Goal: Task Accomplishment & Management: Manage account settings

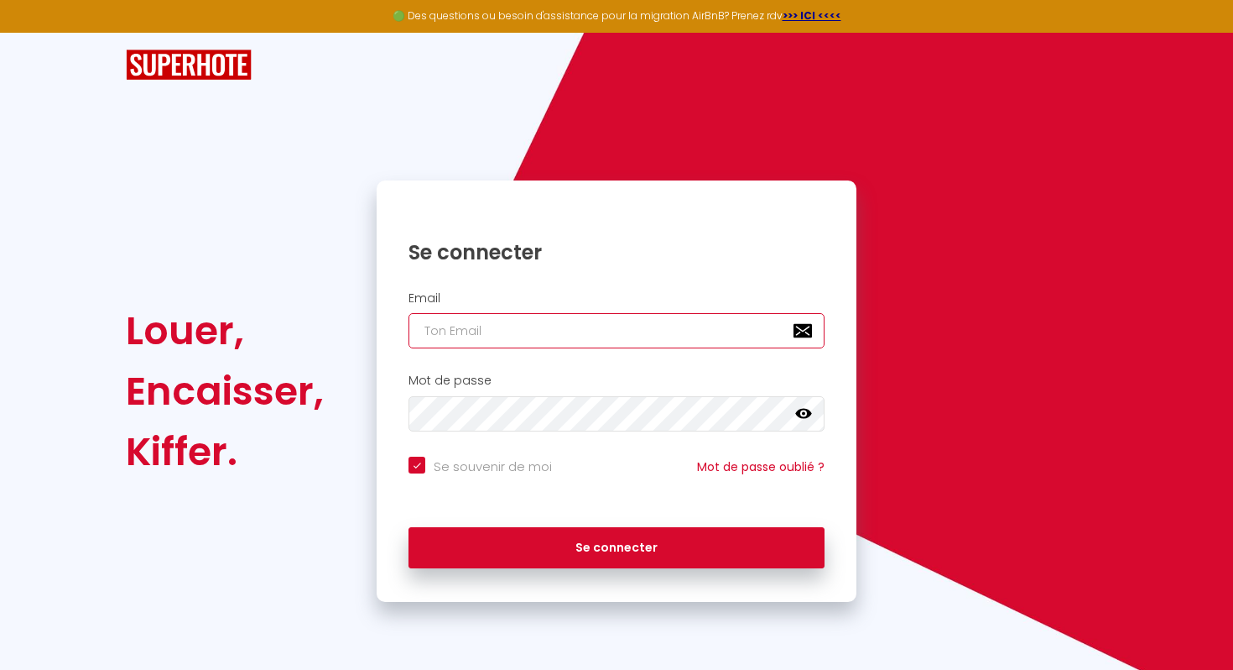
click at [473, 334] on input "email" at bounding box center [617, 330] width 416 height 35
type input "languedoc.conciergerie@gmail.com"
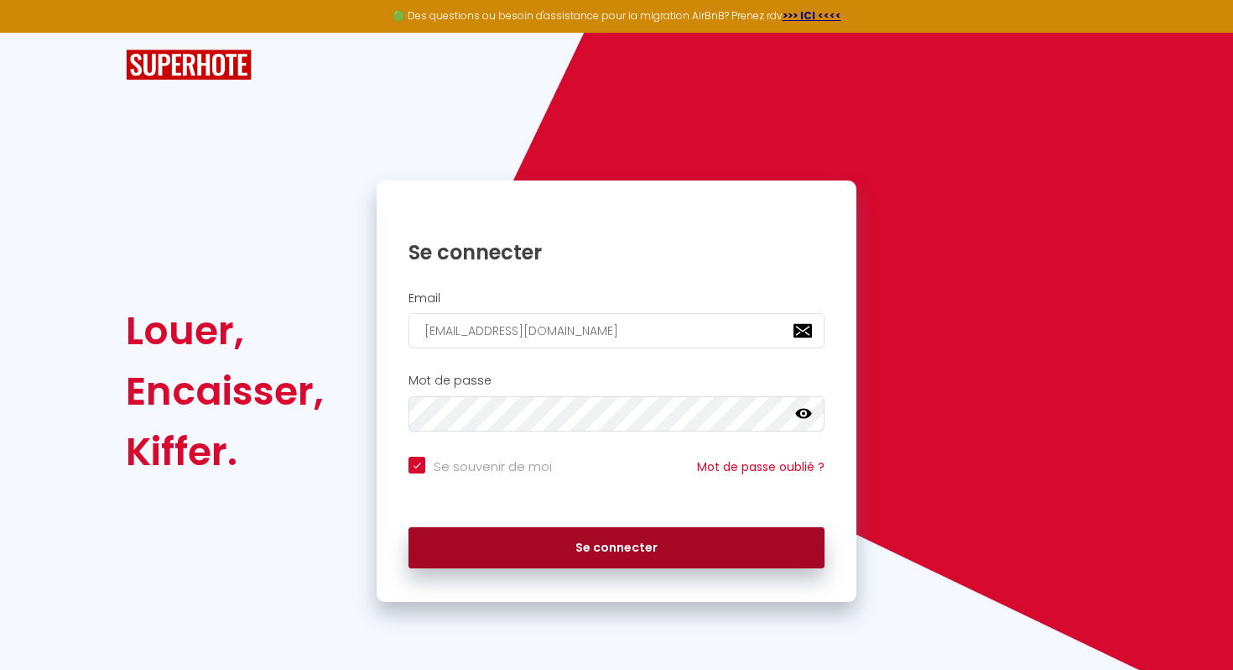
click at [651, 537] on button "Se connecter" at bounding box center [617, 548] width 416 height 42
checkbox input "true"
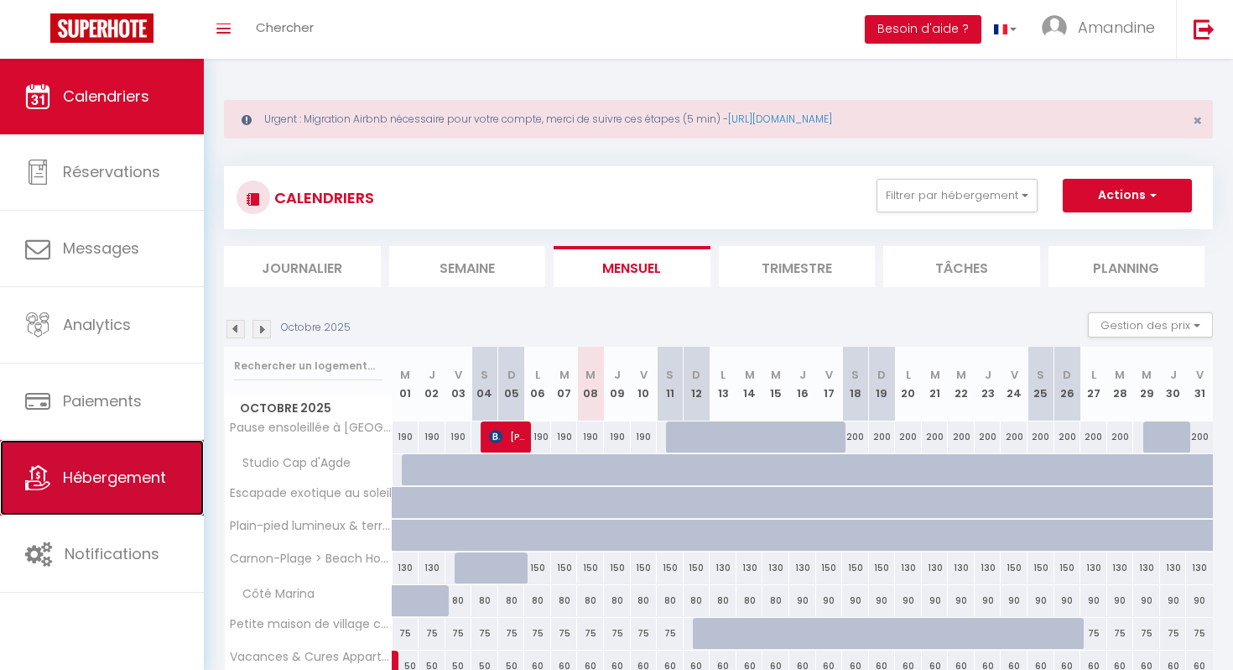
click at [110, 465] on link "Hébergement" at bounding box center [102, 478] width 204 height 76
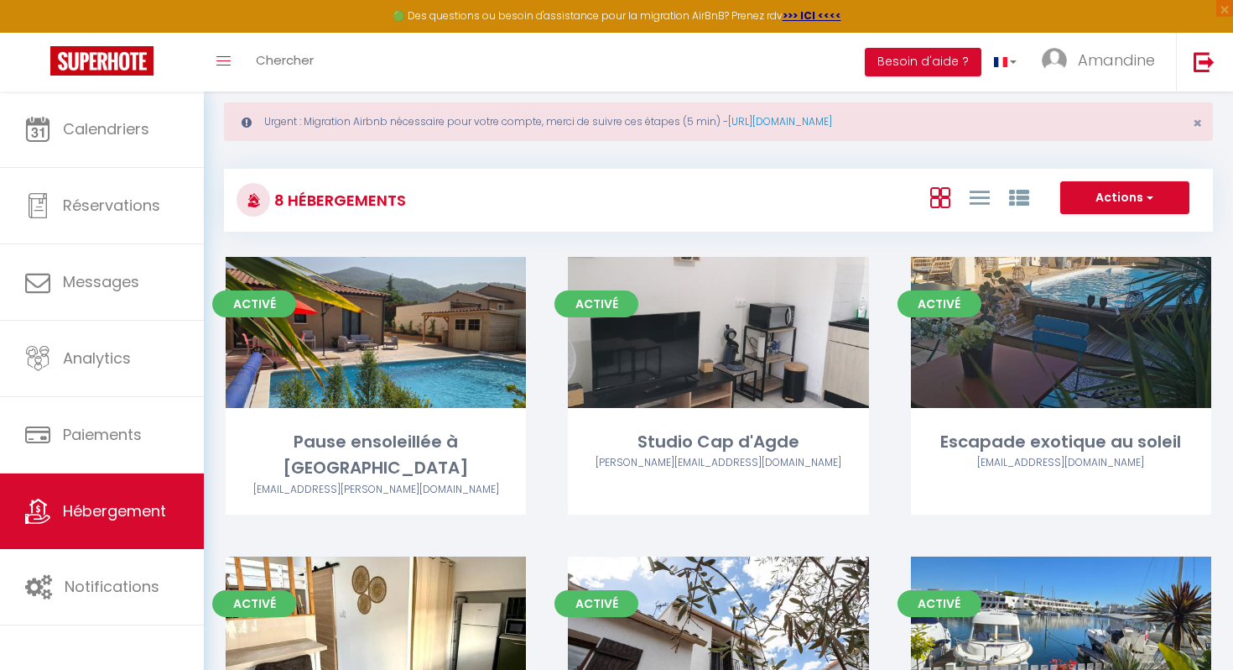
scroll to position [38, 0]
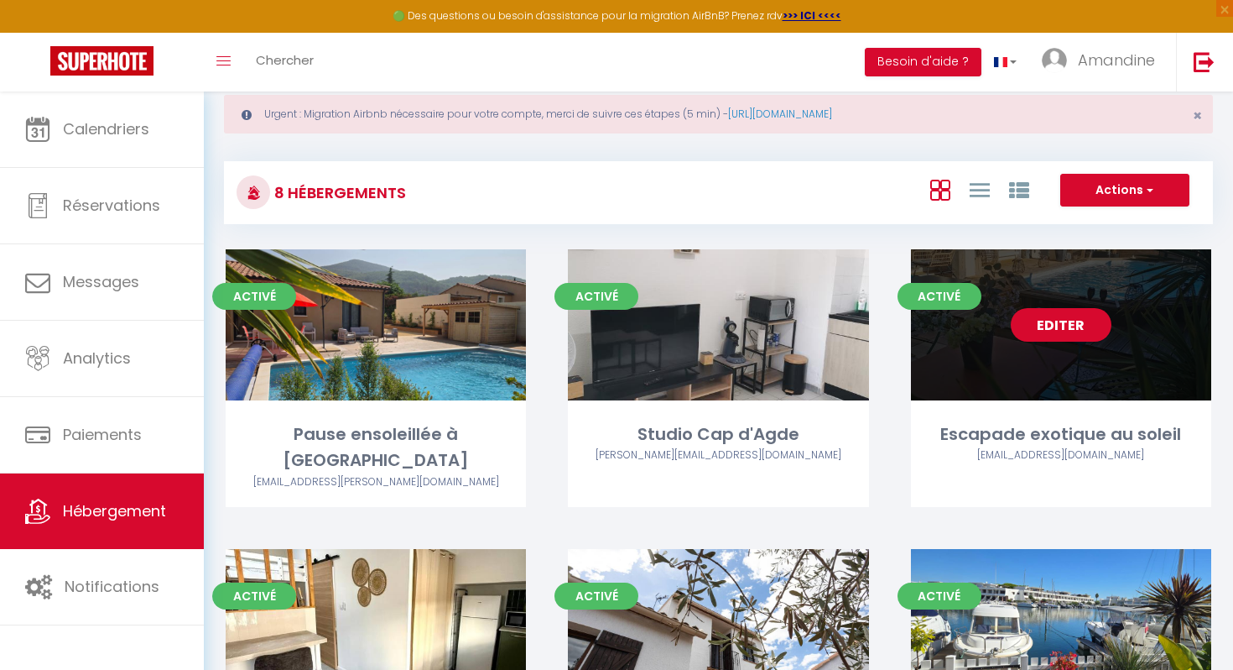
click at [1061, 329] on link "Editer" at bounding box center [1061, 325] width 101 height 34
select select "3"
select select "2"
select select "1"
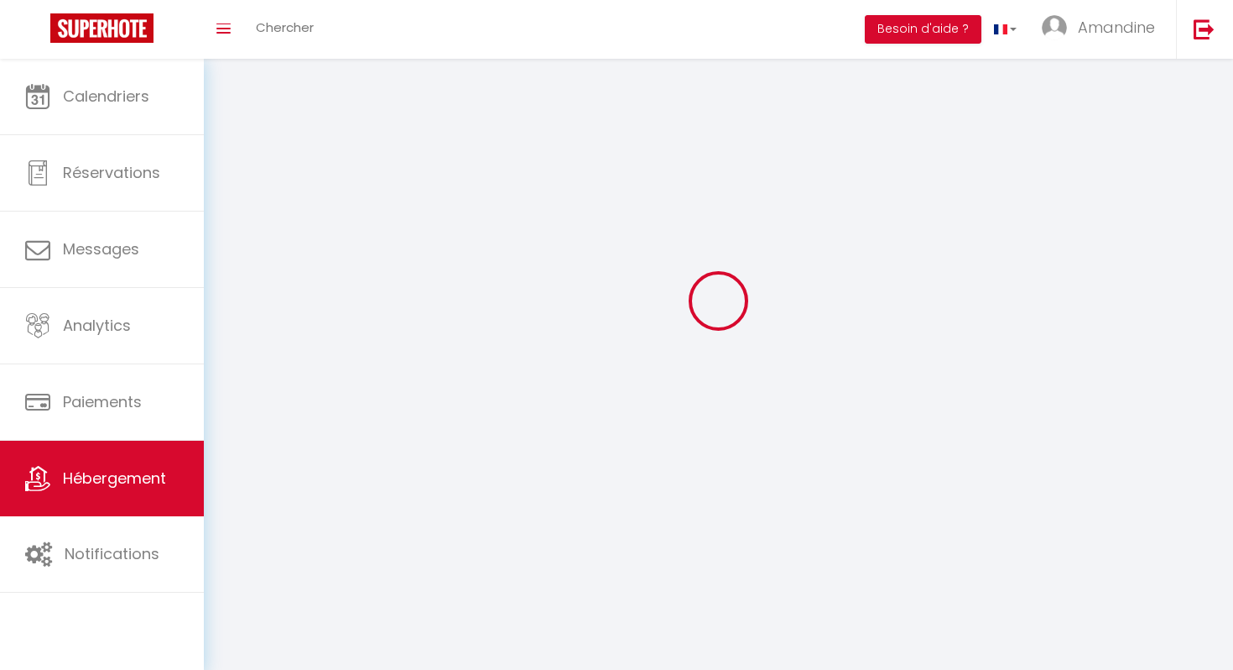
select select
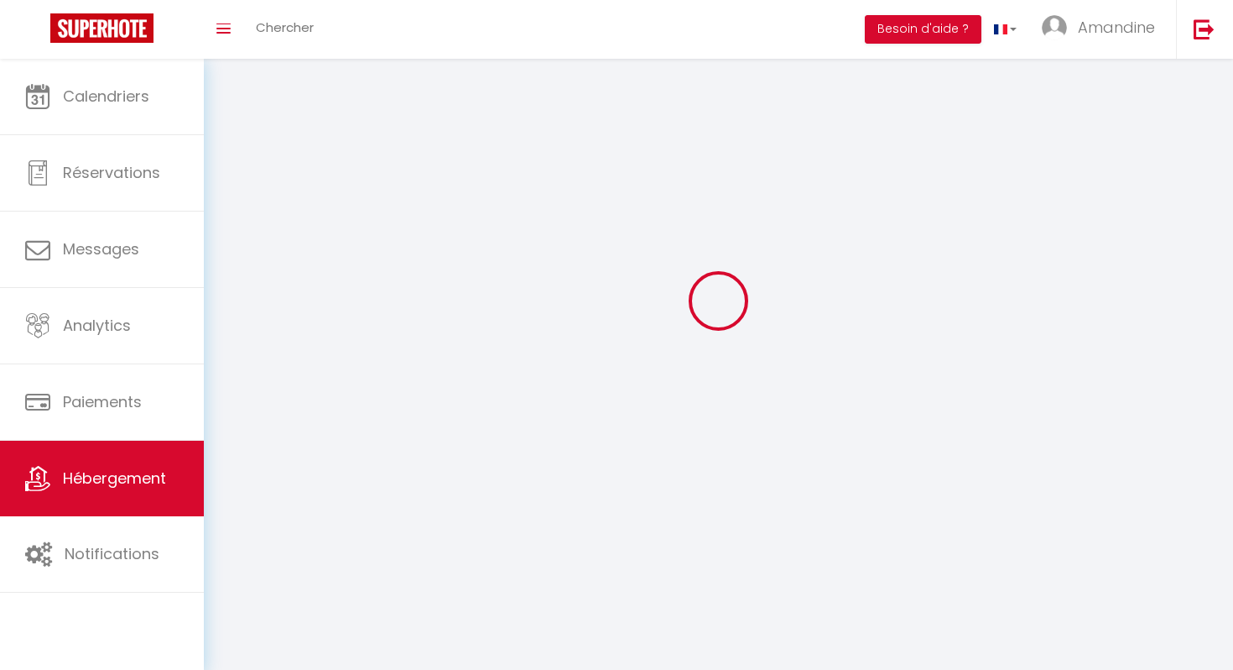
checkbox input "false"
select select
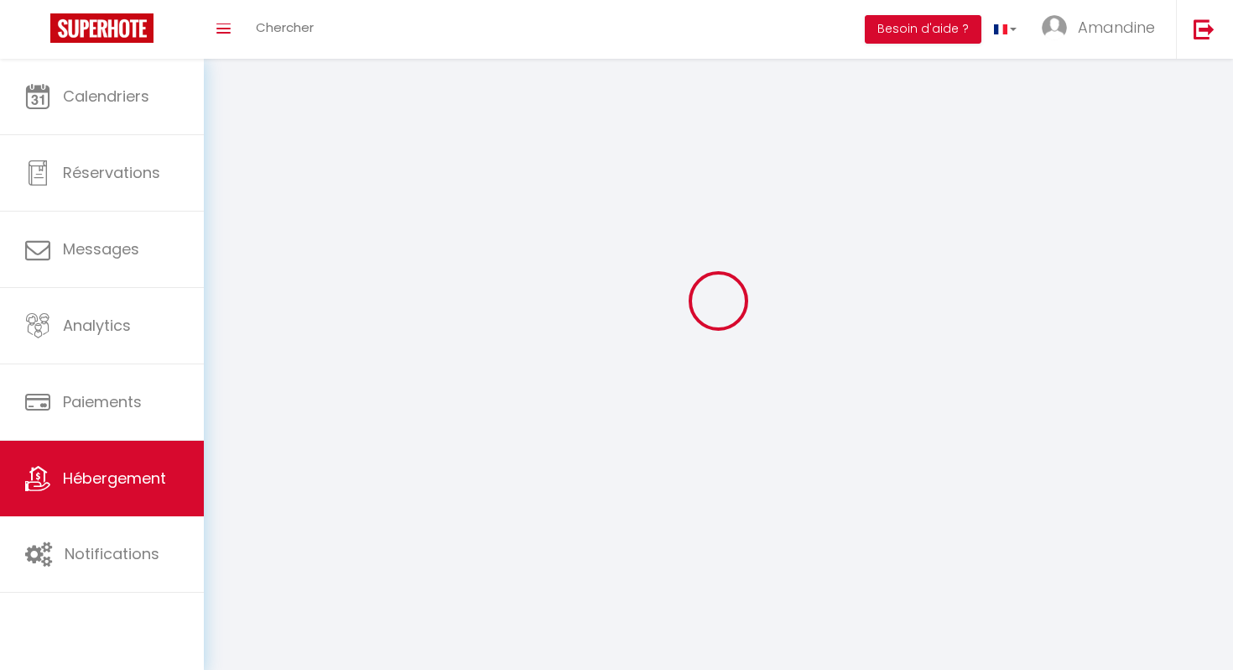
select select
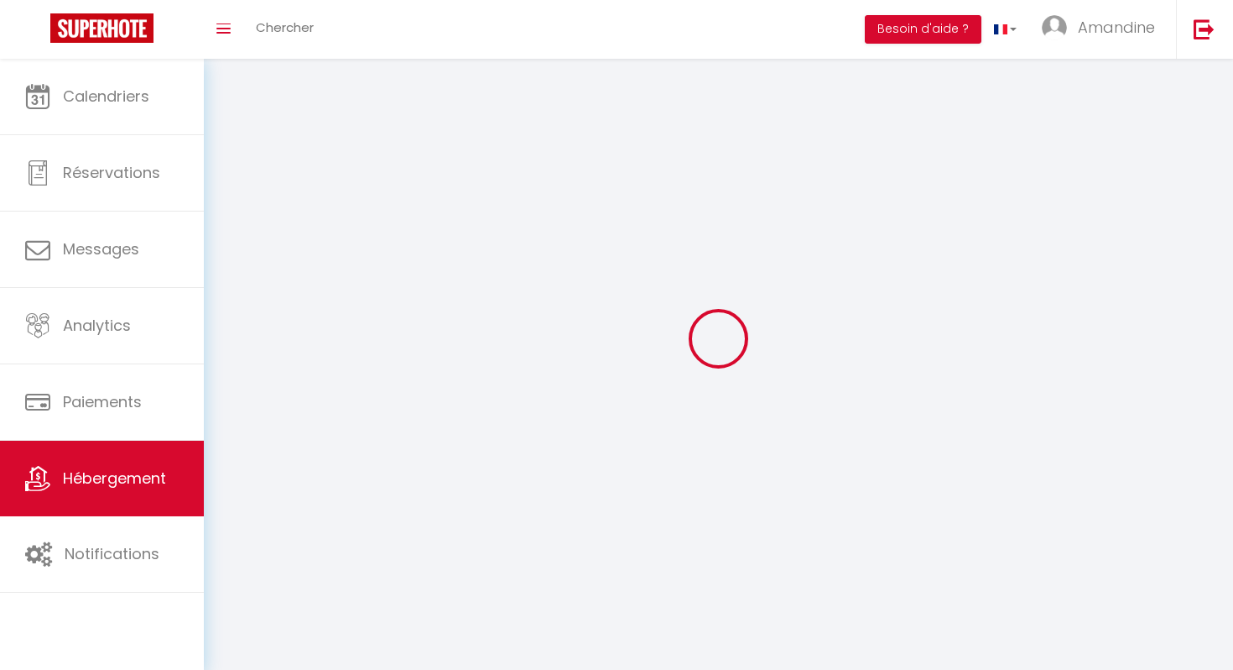
select select
checkbox input "false"
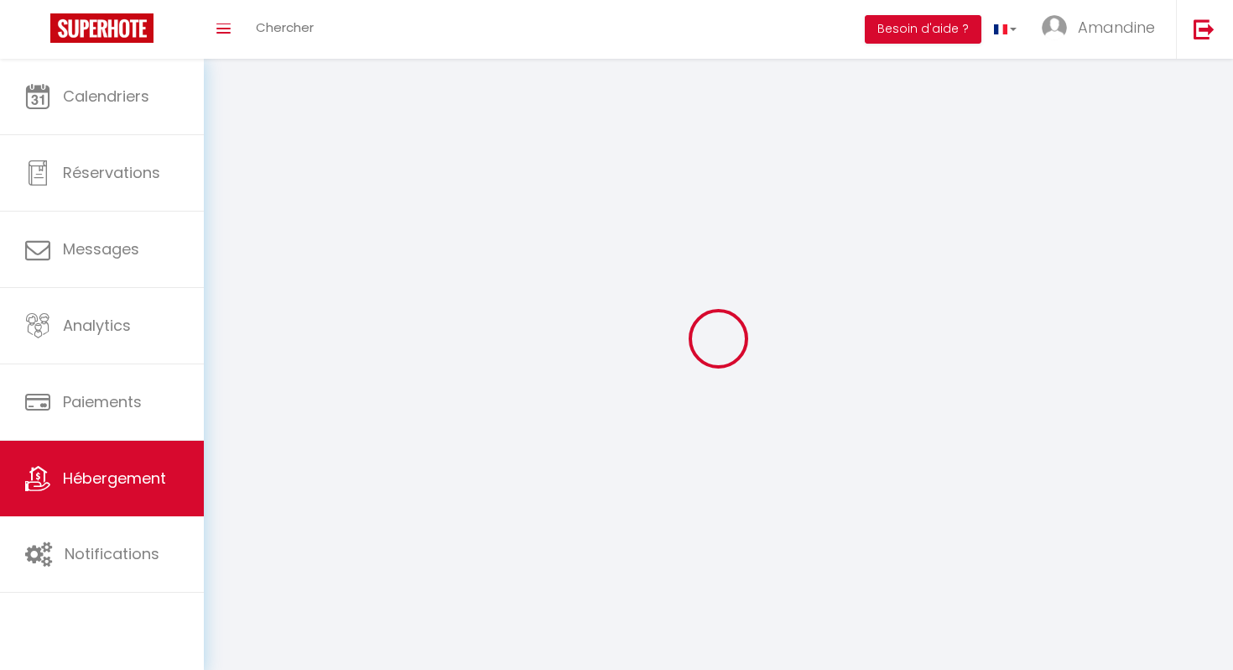
select select
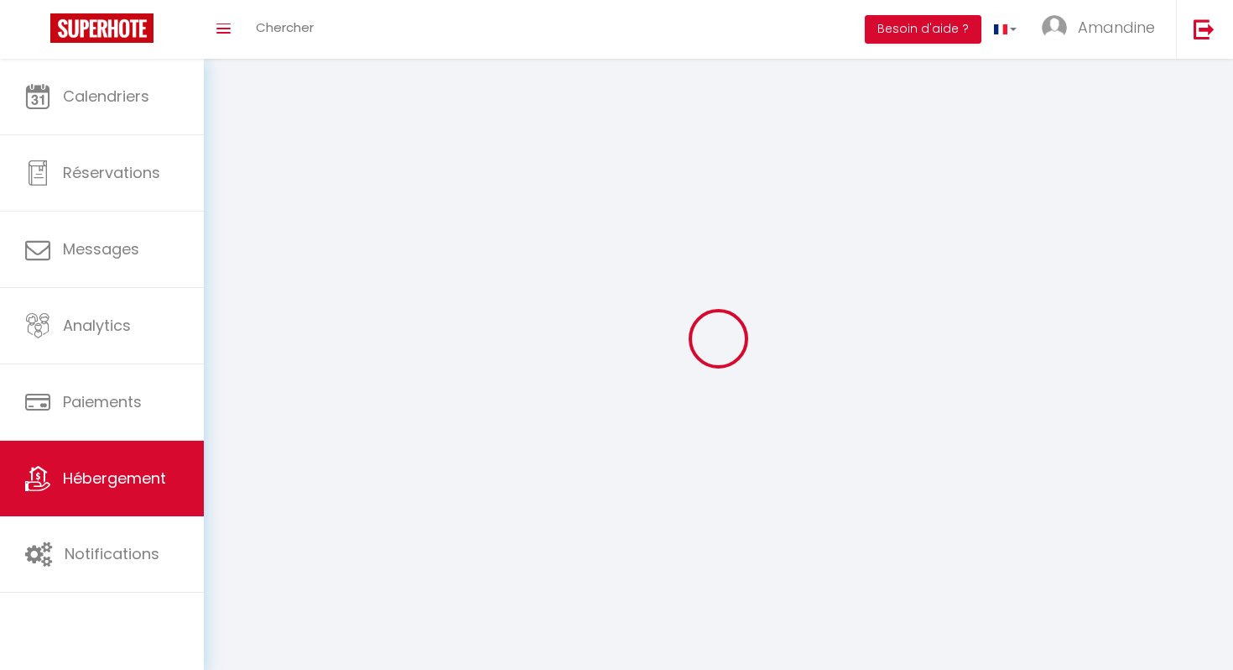
select select
checkbox input "false"
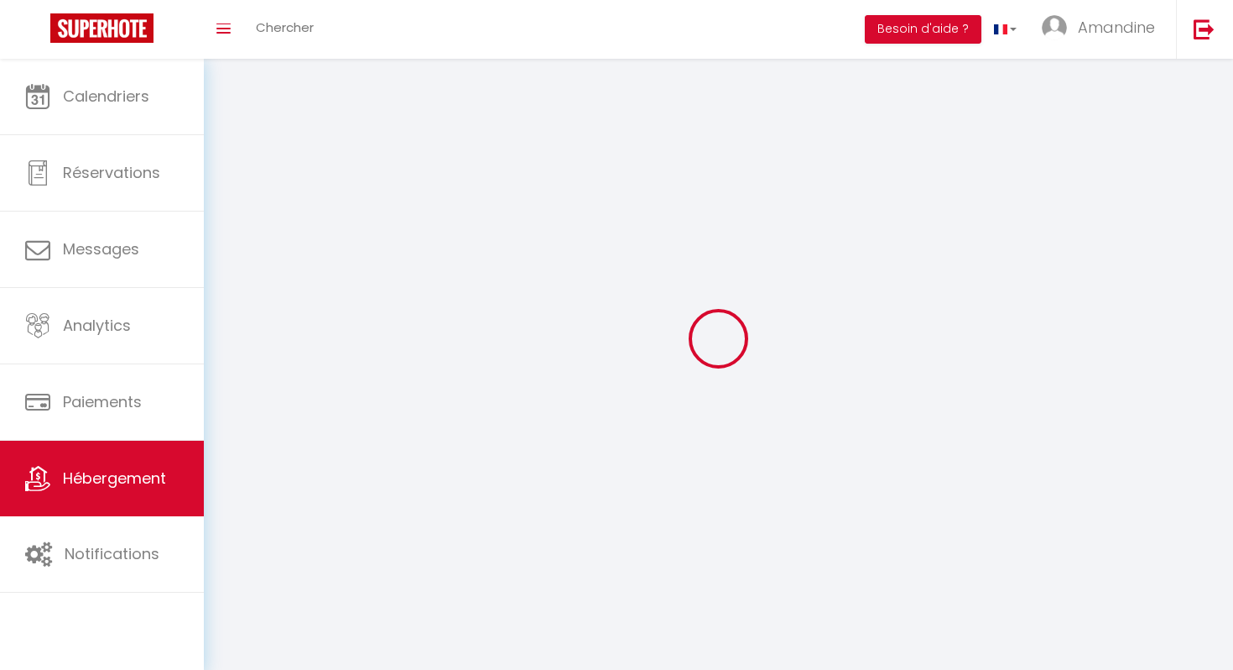
checkbox input "false"
select select
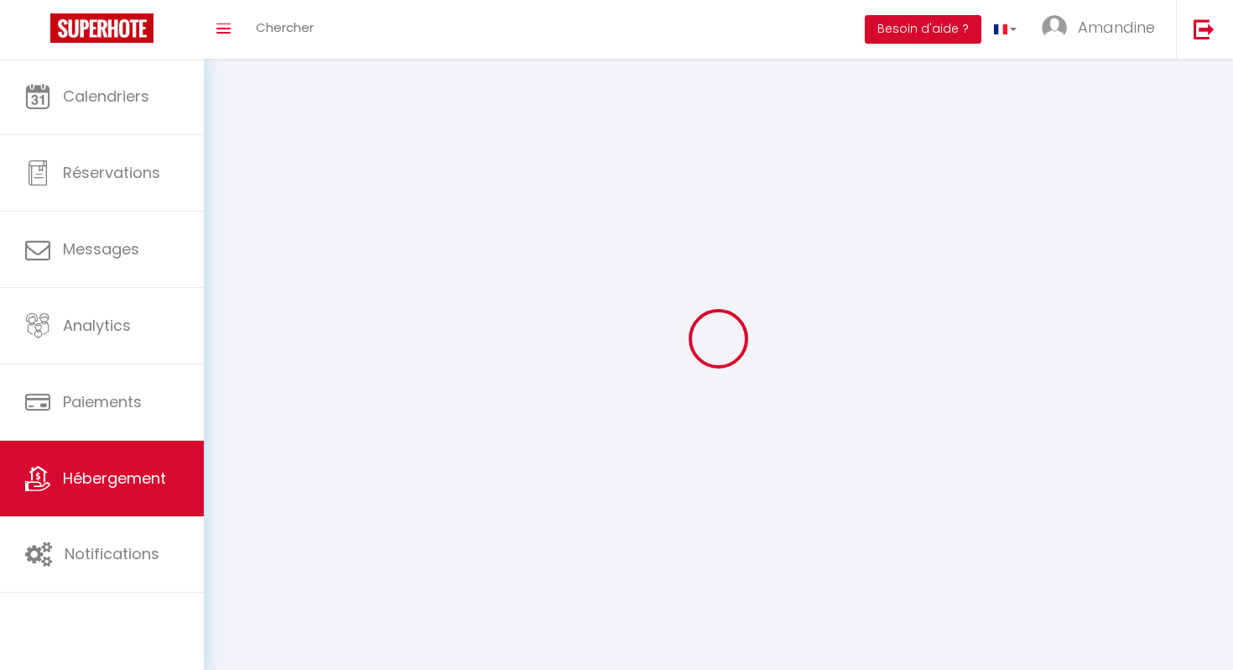
select select
checkbox input "false"
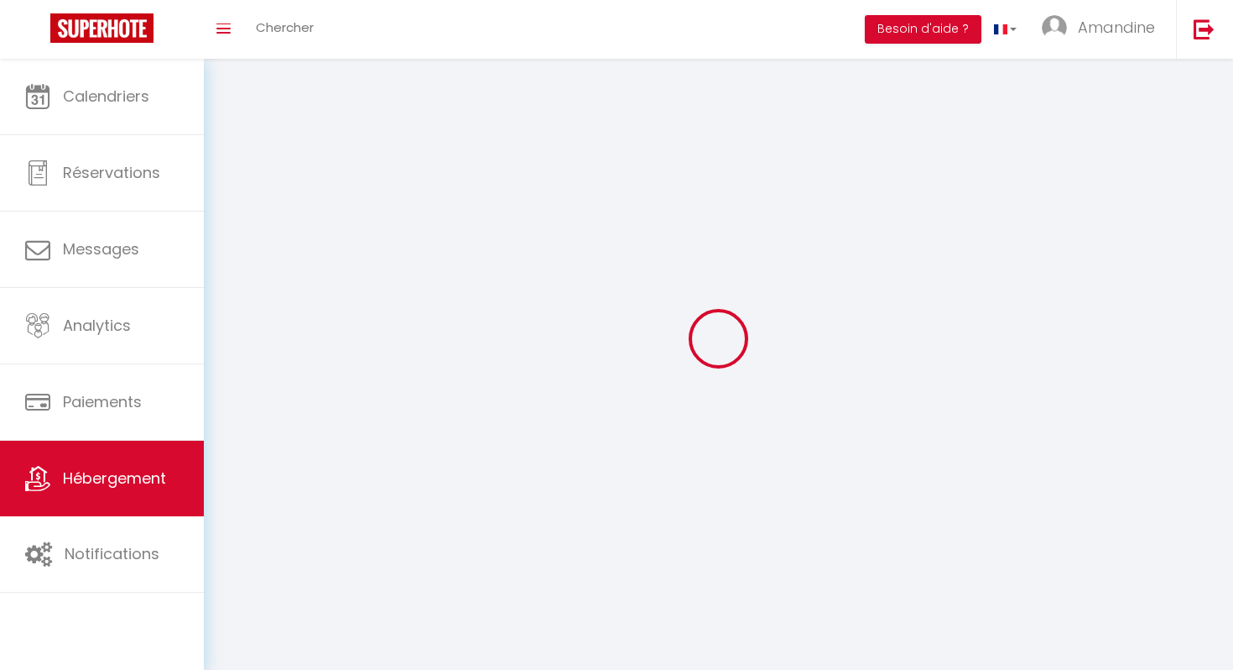
checkbox input "false"
select select
select select "1"
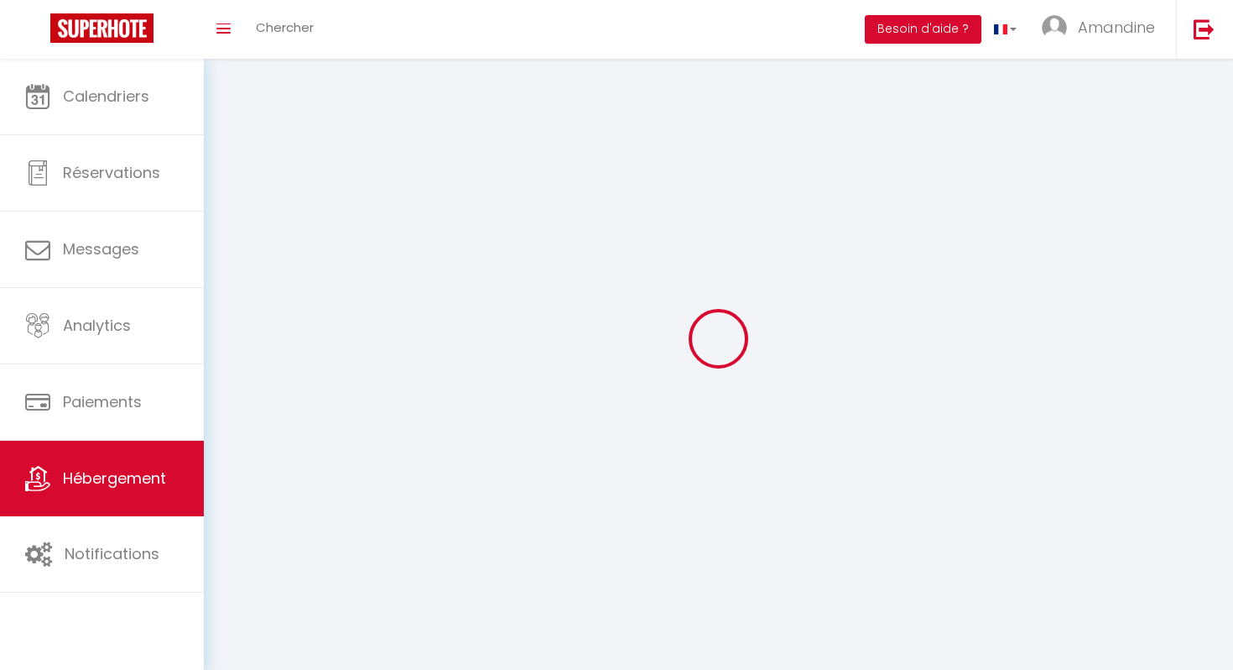
select select
select select "28"
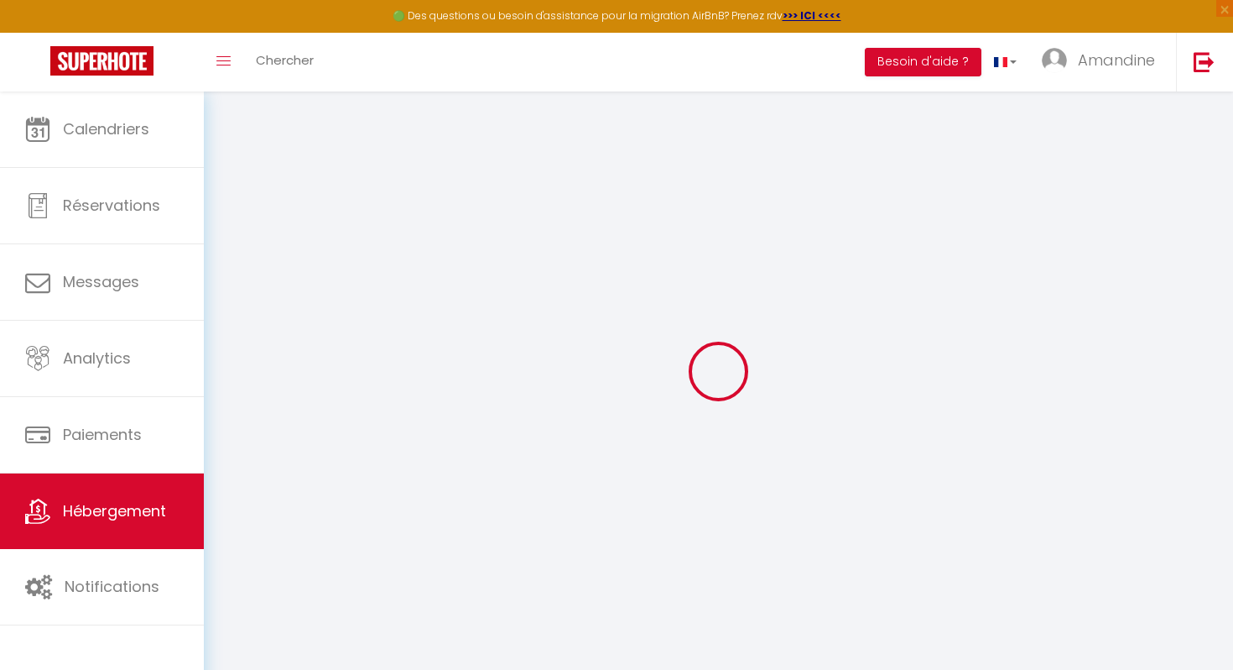
select select
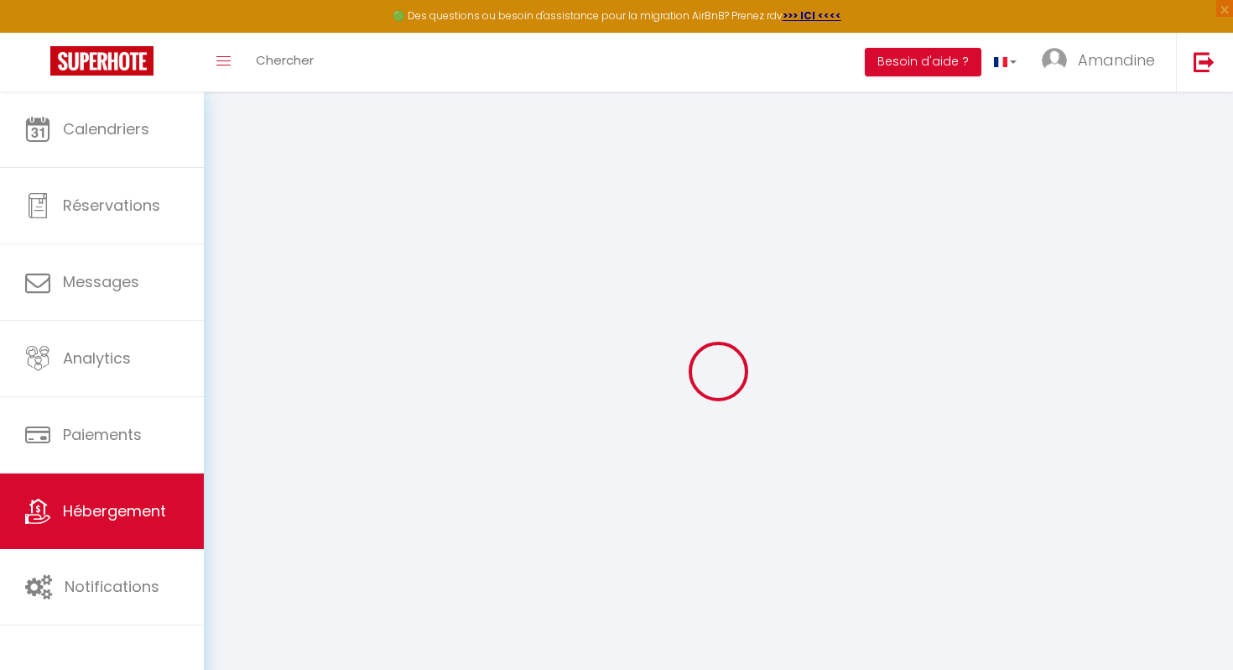
select select
checkbox input "false"
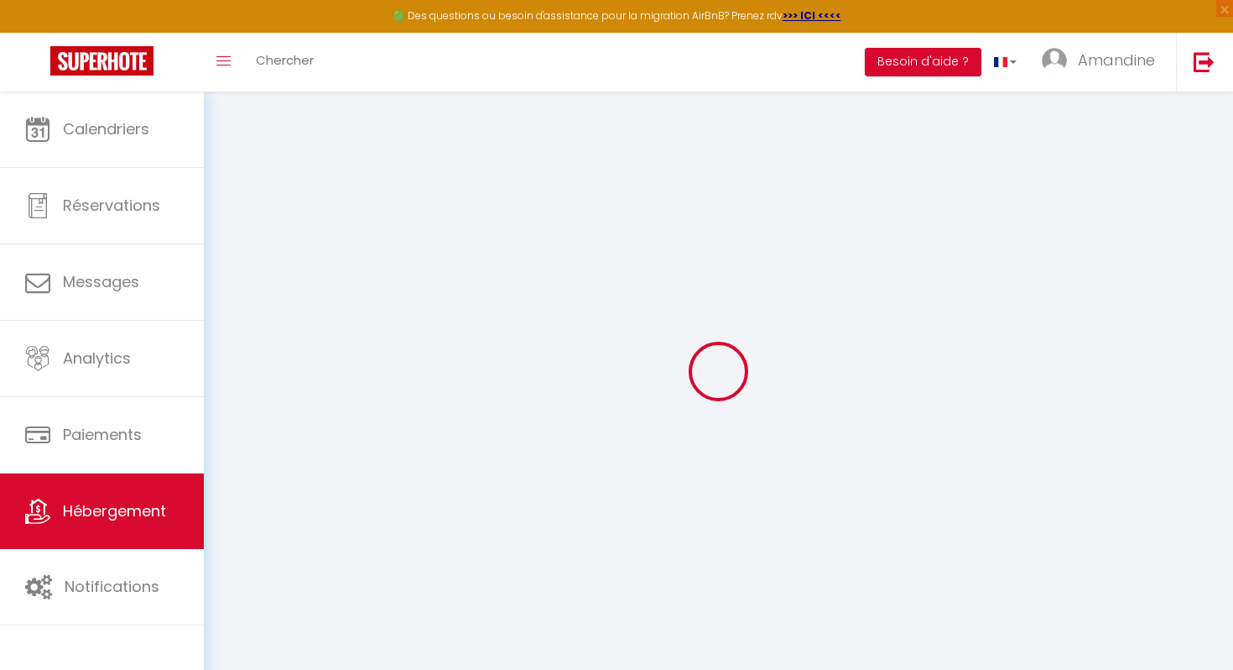
select select
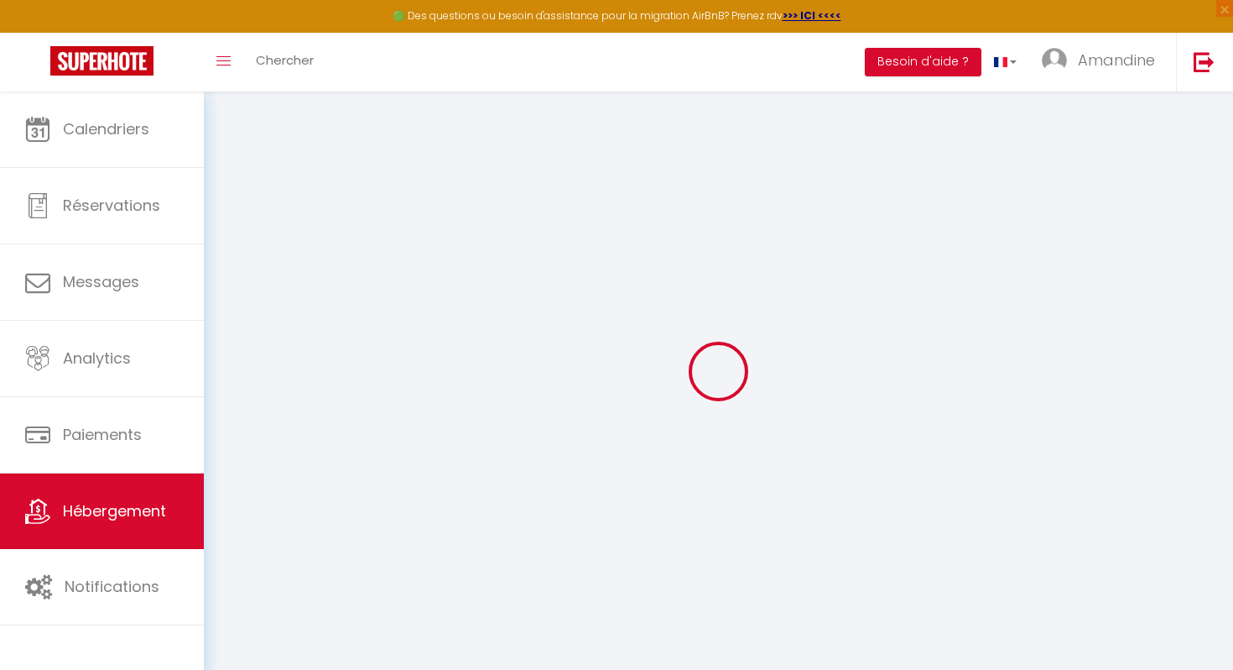
select select
checkbox input "false"
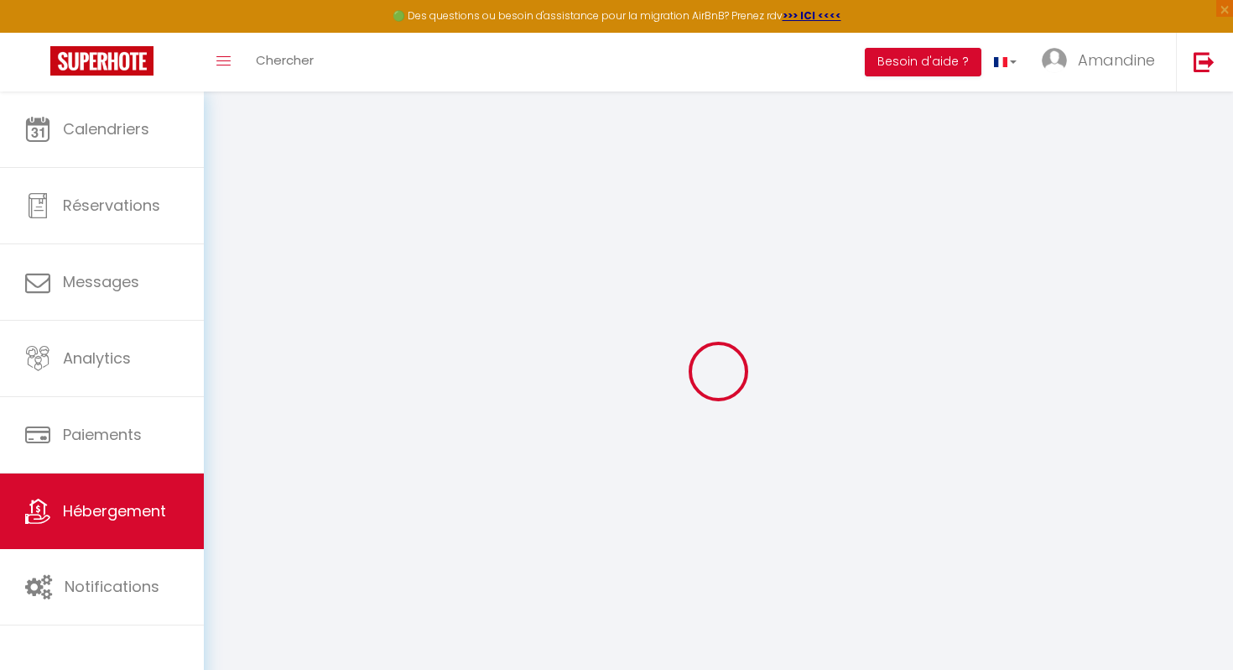
checkbox input "false"
select select
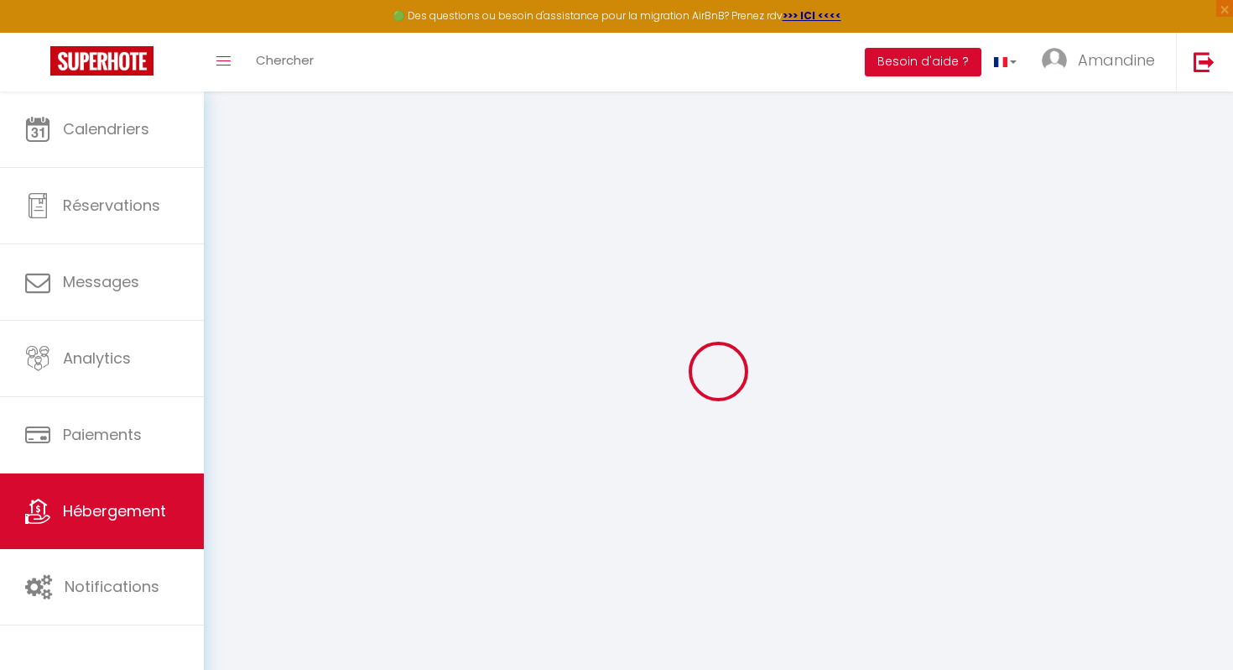
select select
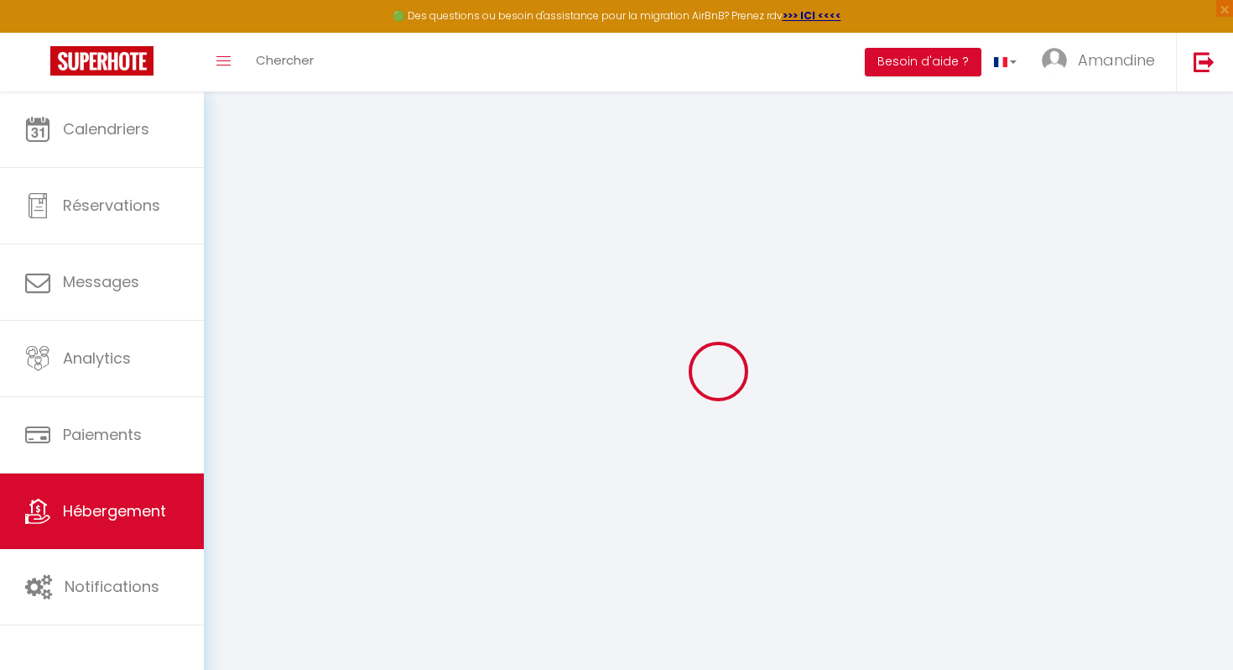
checkbox input "false"
select select
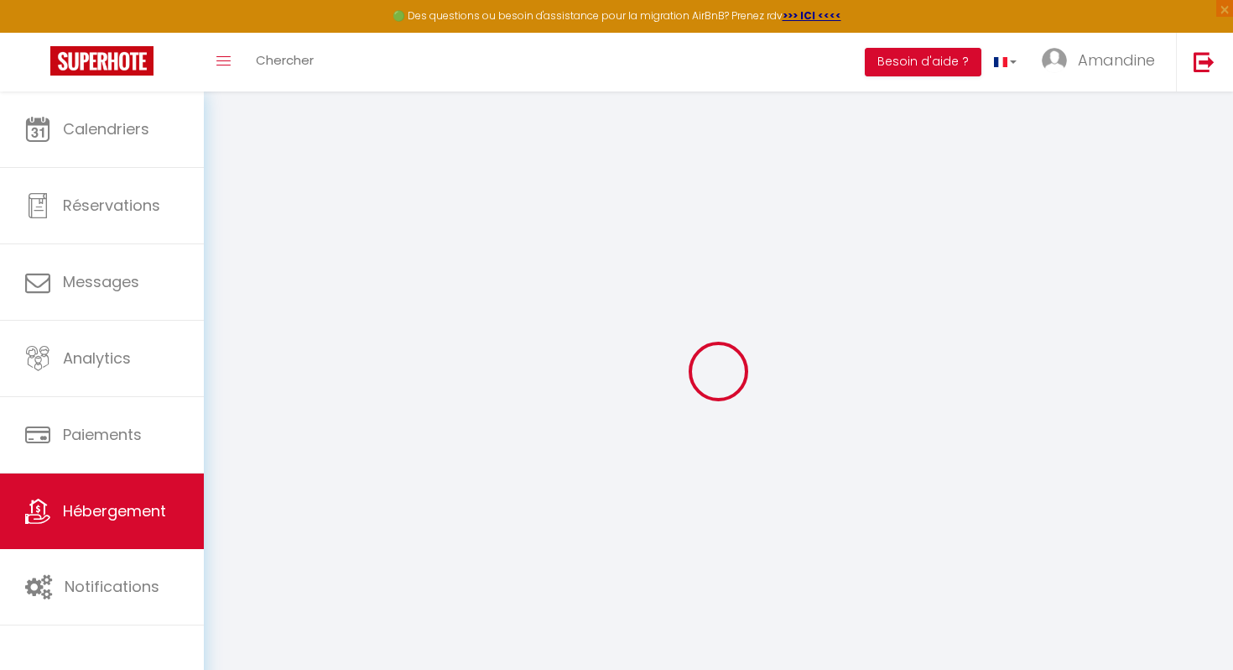
select select
type input "Escapade exotique au soleil"
type input "Alain"
type input "Moulin"
type input "7 lotisssement l'abaoussier"
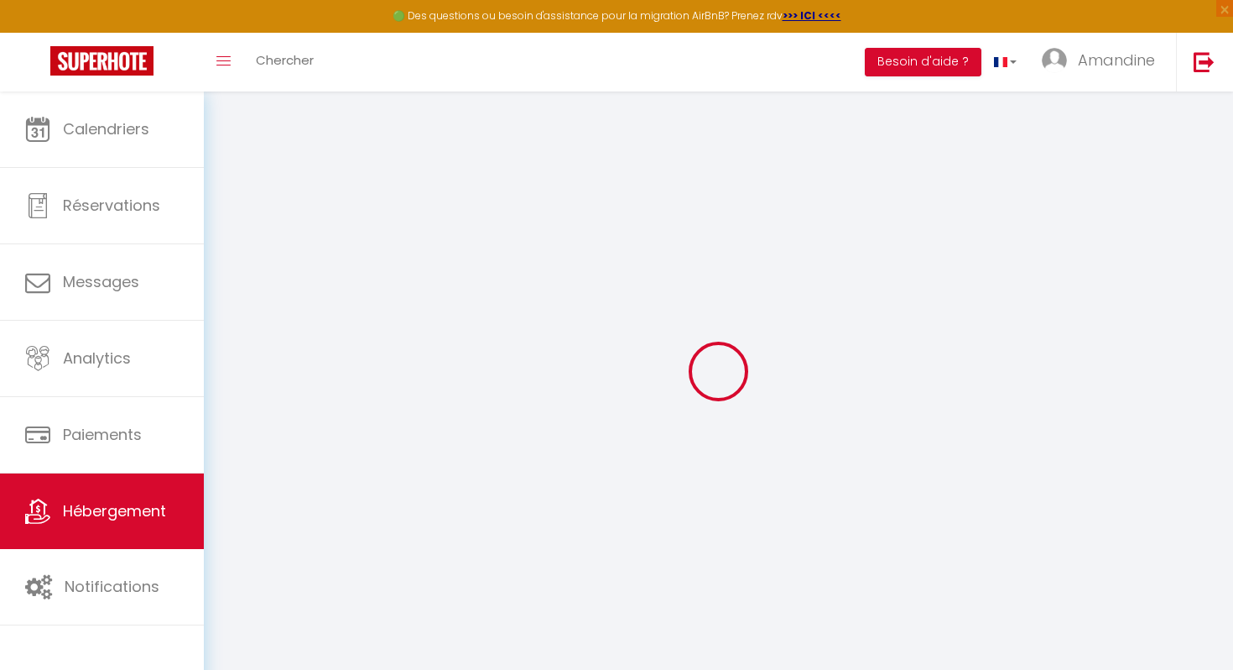
type input "34230"
type input "Paulhan"
select select "houses"
select select "2"
type input "90"
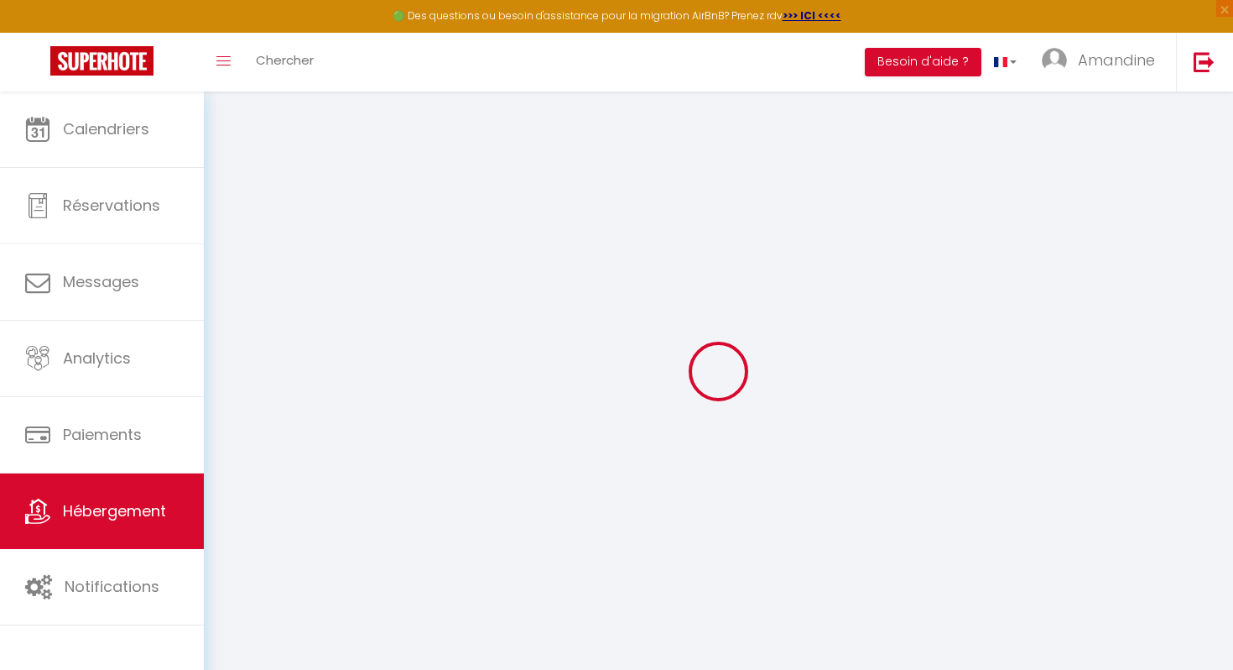
type input "60"
type input "0"
type input "300"
select select
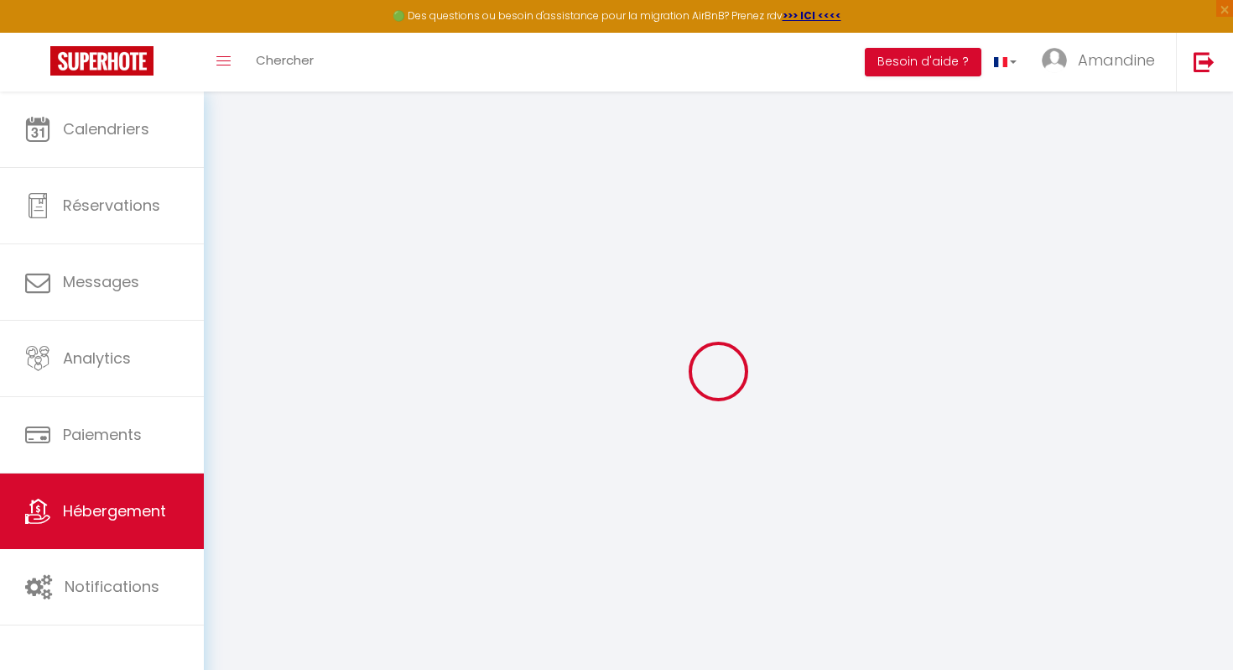
select select
type input "7 lot de l'abaoussier"
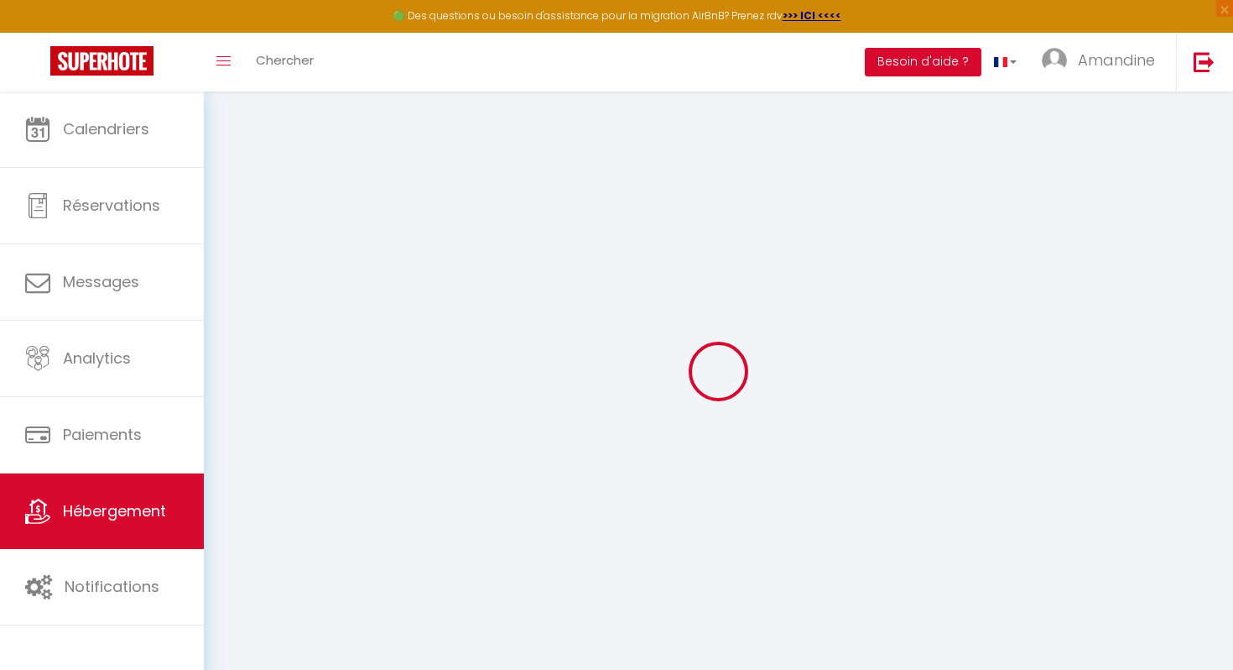
type input "34230"
type input "Paulhan"
type input "languedoc.conciergerie@gmail.com"
select select "8435"
checkbox input "true"
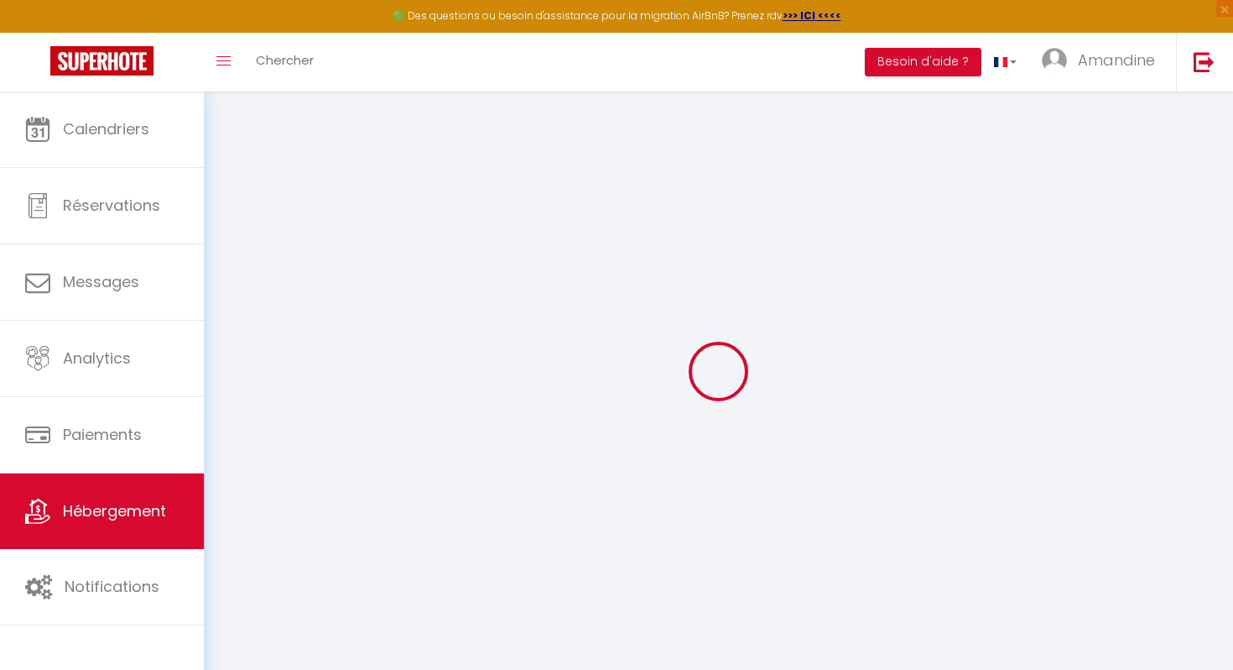
checkbox input "false"
radio input "true"
select select
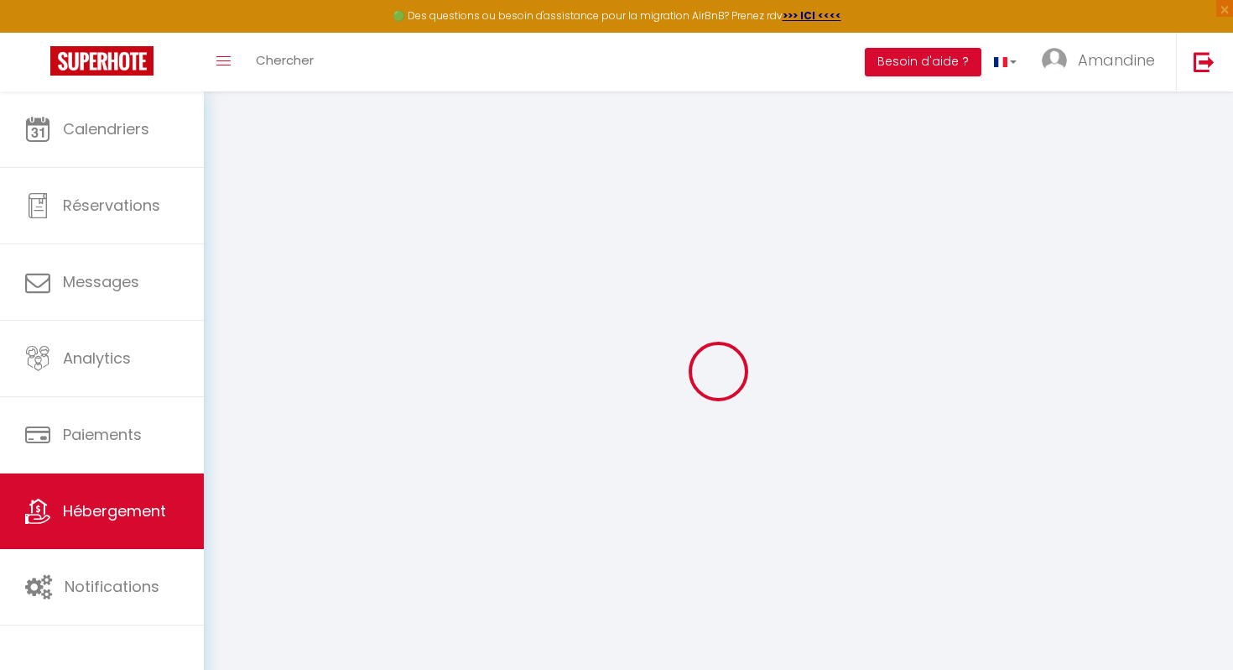
select select
type input "60"
type input "0"
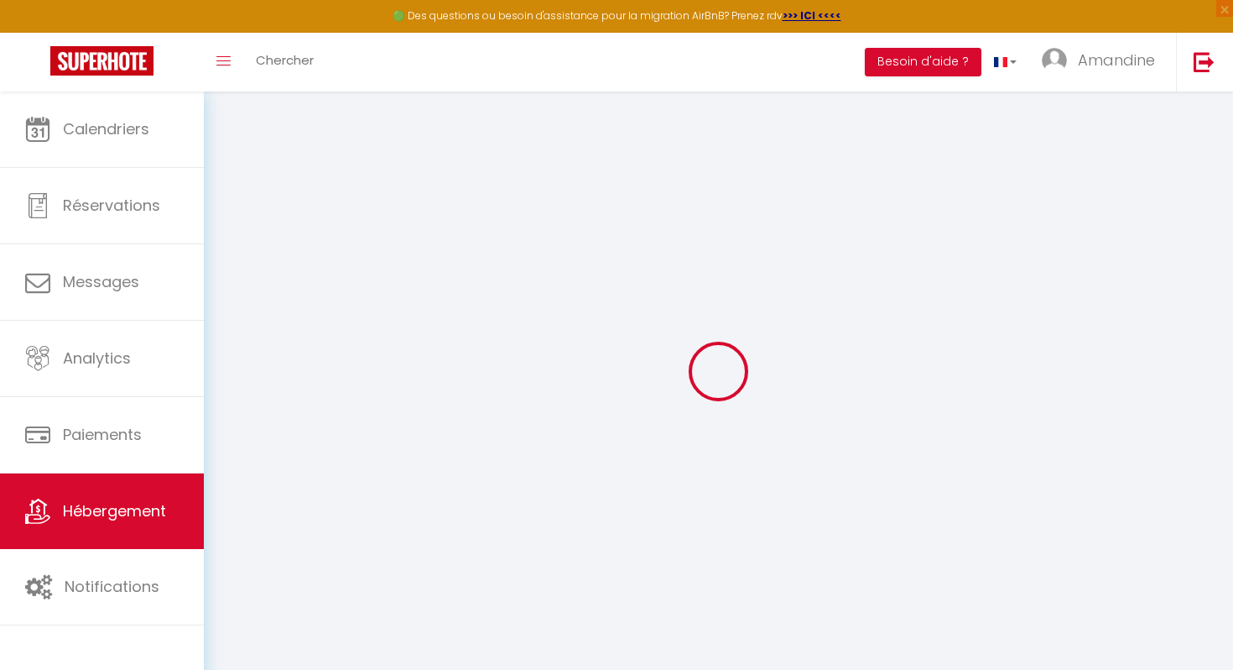
select select
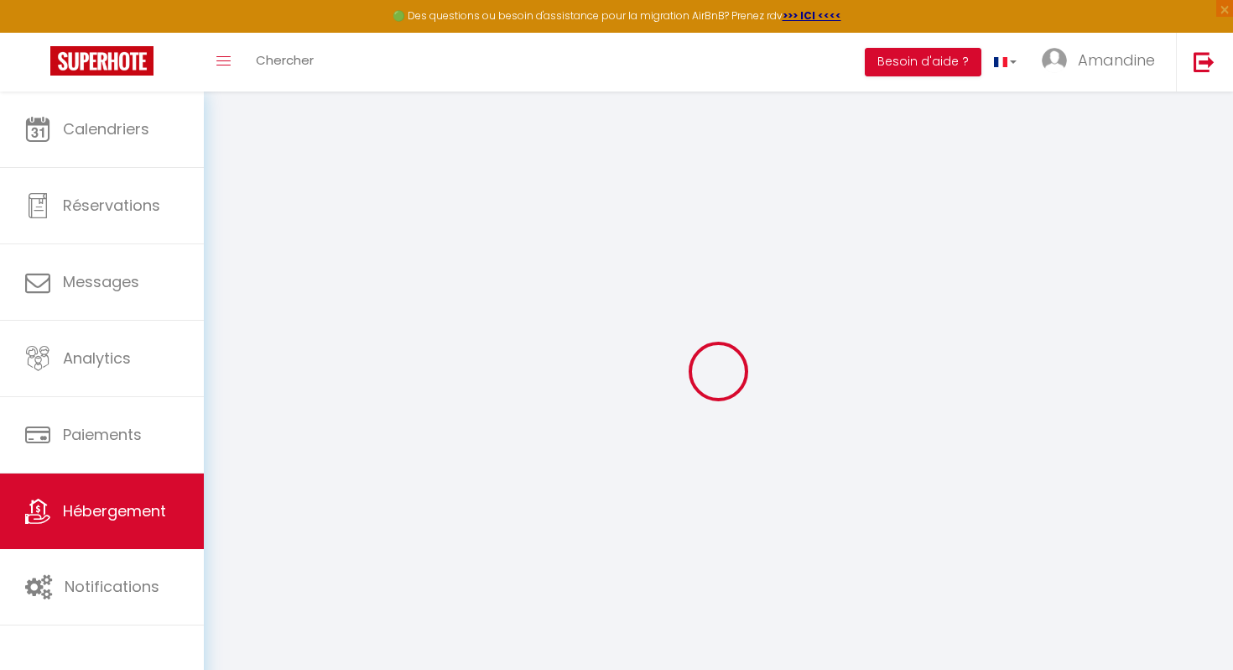
checkbox input "true"
checkbox input "false"
select select
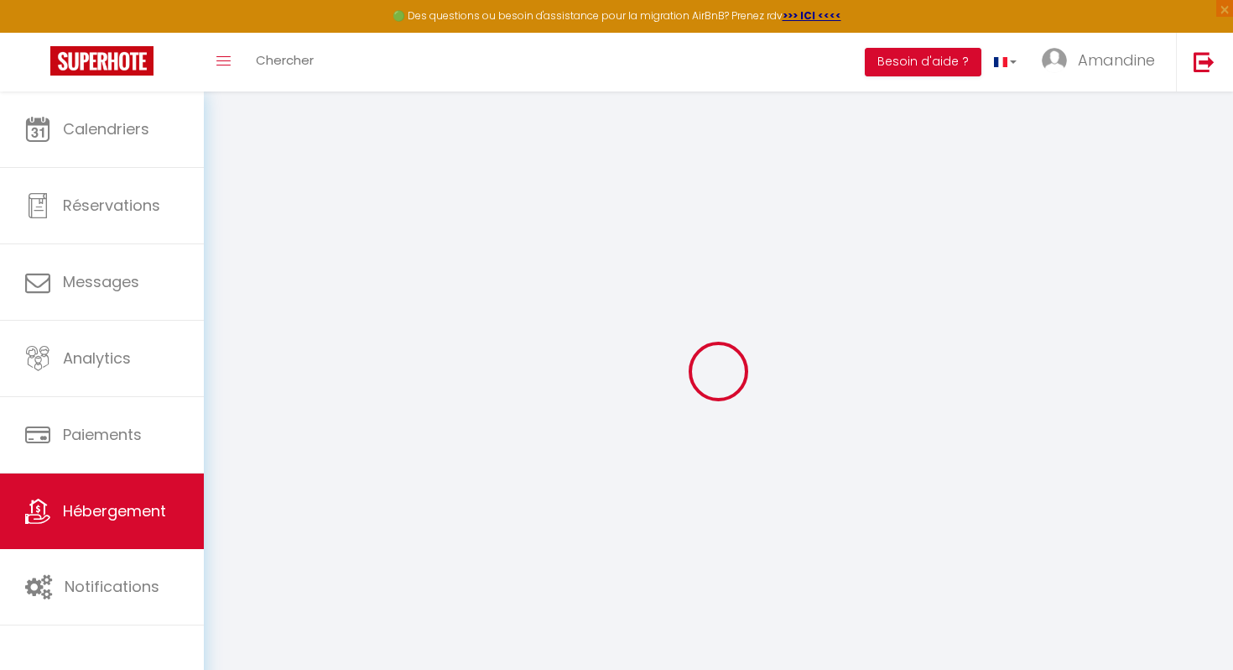
select select
checkbox input "true"
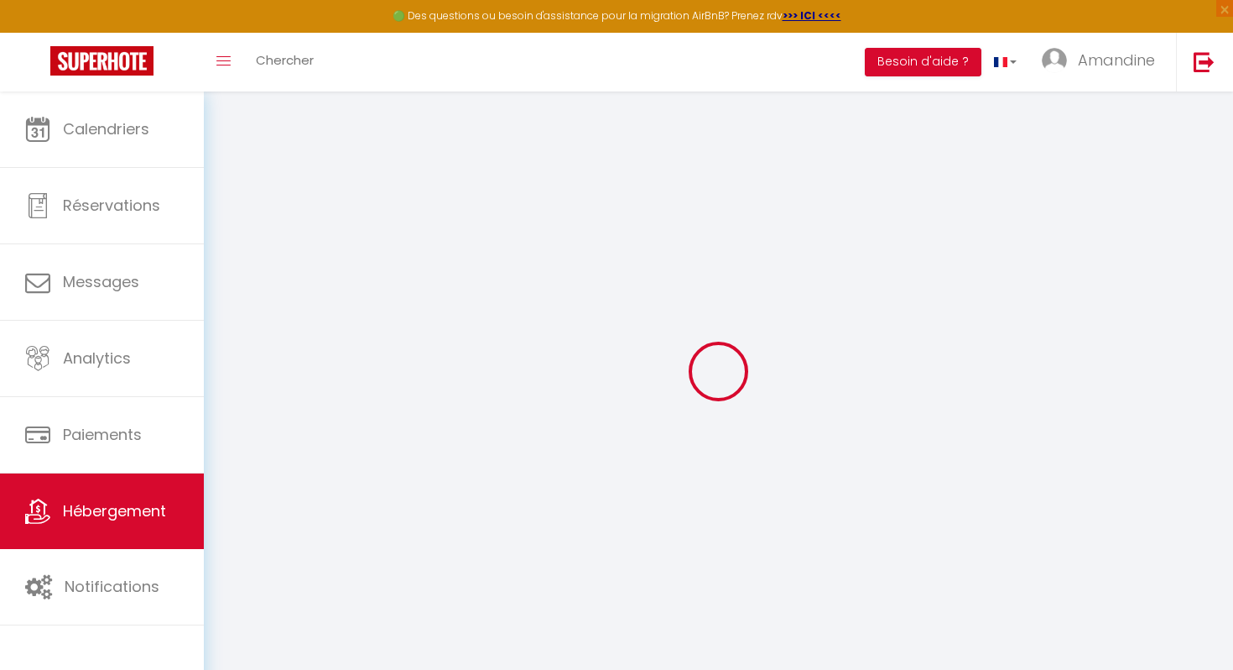
checkbox input "false"
checkbox input "true"
checkbox input "false"
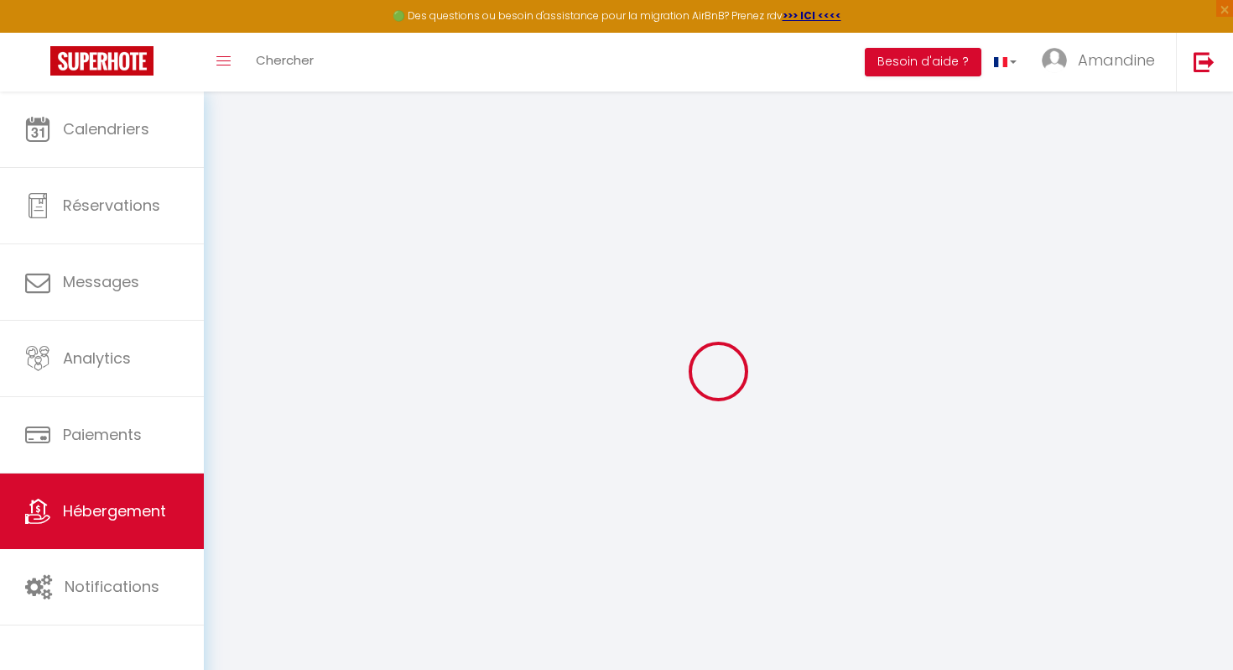
checkbox input "false"
select select "villa"
select select "15:00"
select select "23:45"
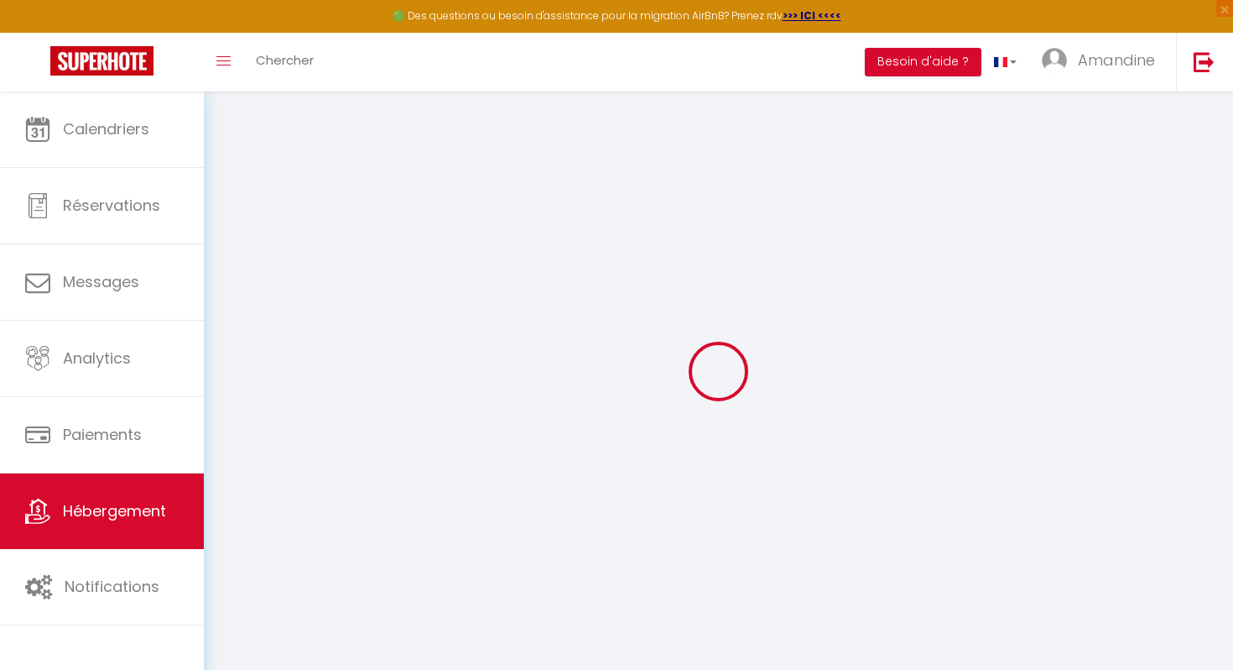
select select "10:00"
select select "30"
select select "120"
checkbox input "true"
checkbox input "false"
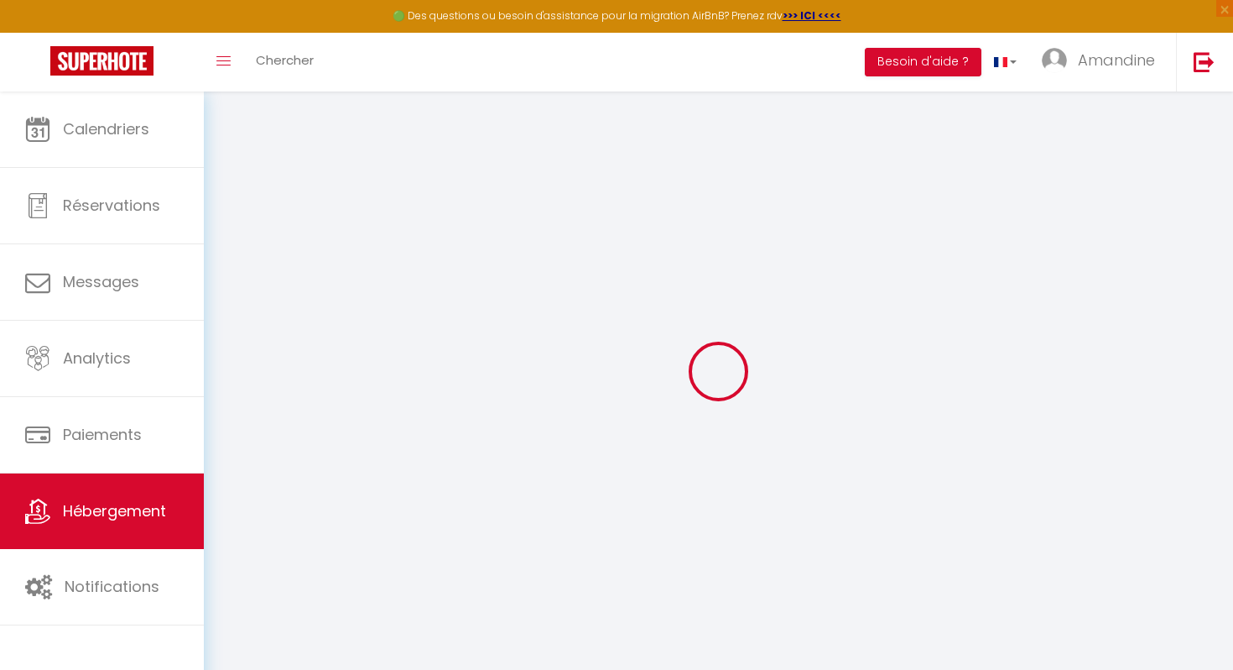
checkbox input "false"
checkbox input "true"
checkbox input "false"
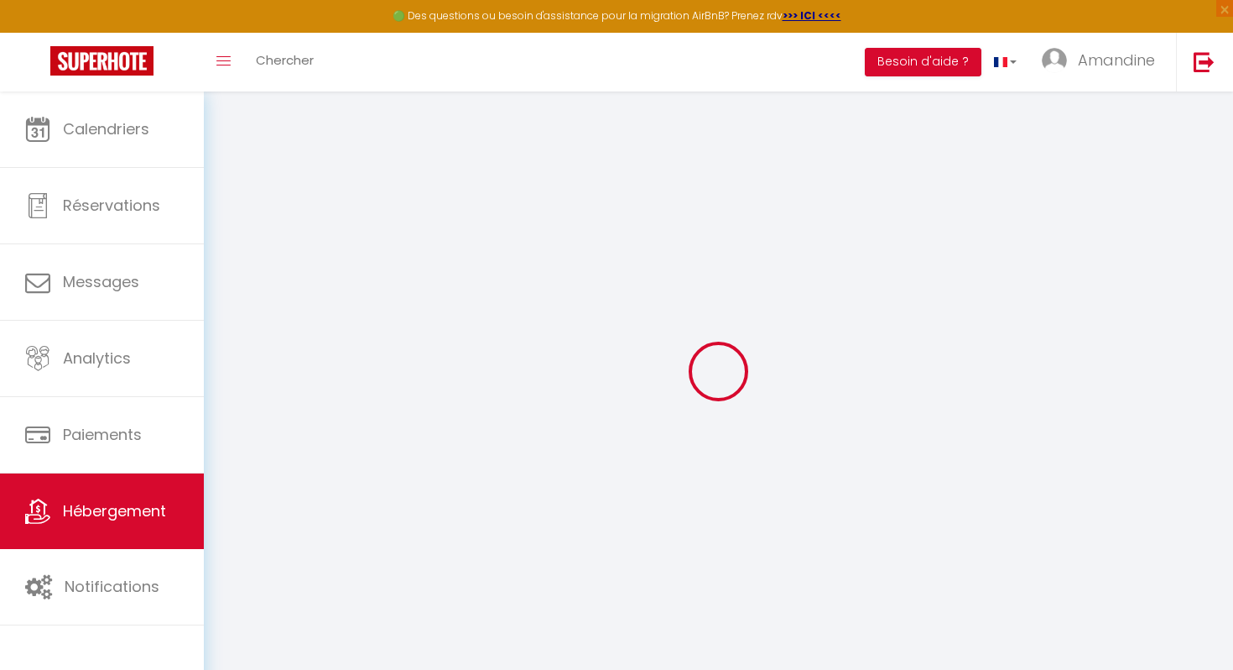
checkbox input "false"
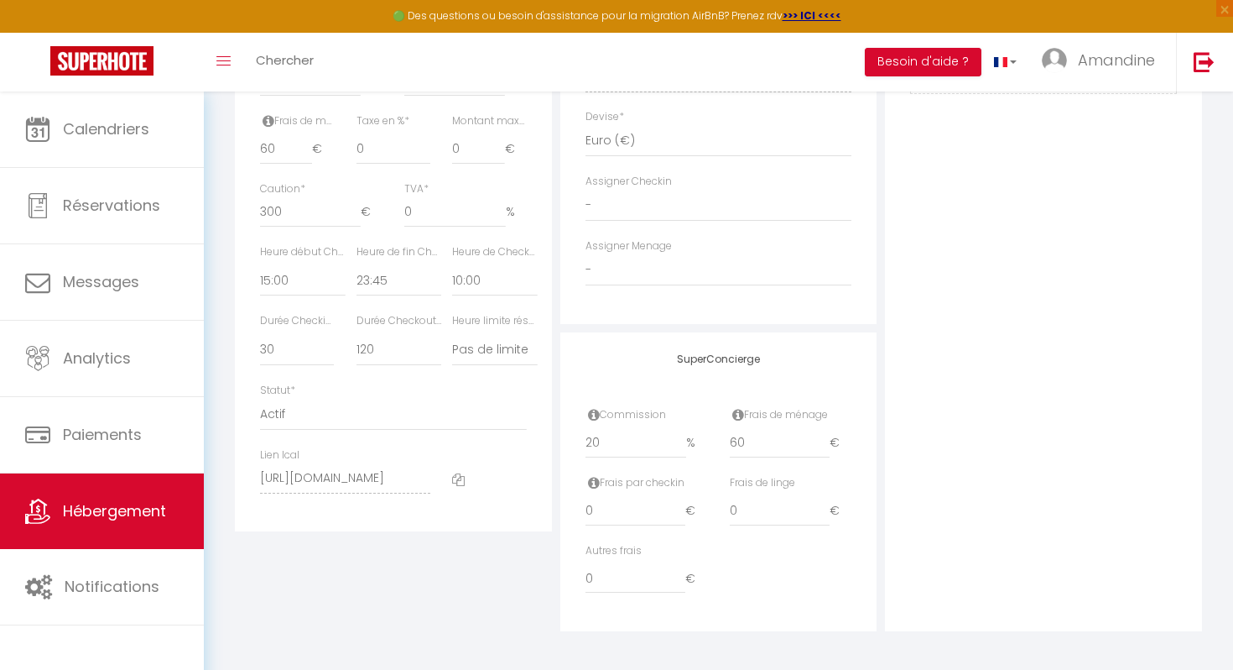
scroll to position [879, 0]
click at [460, 473] on icon at bounding box center [458, 476] width 13 height 13
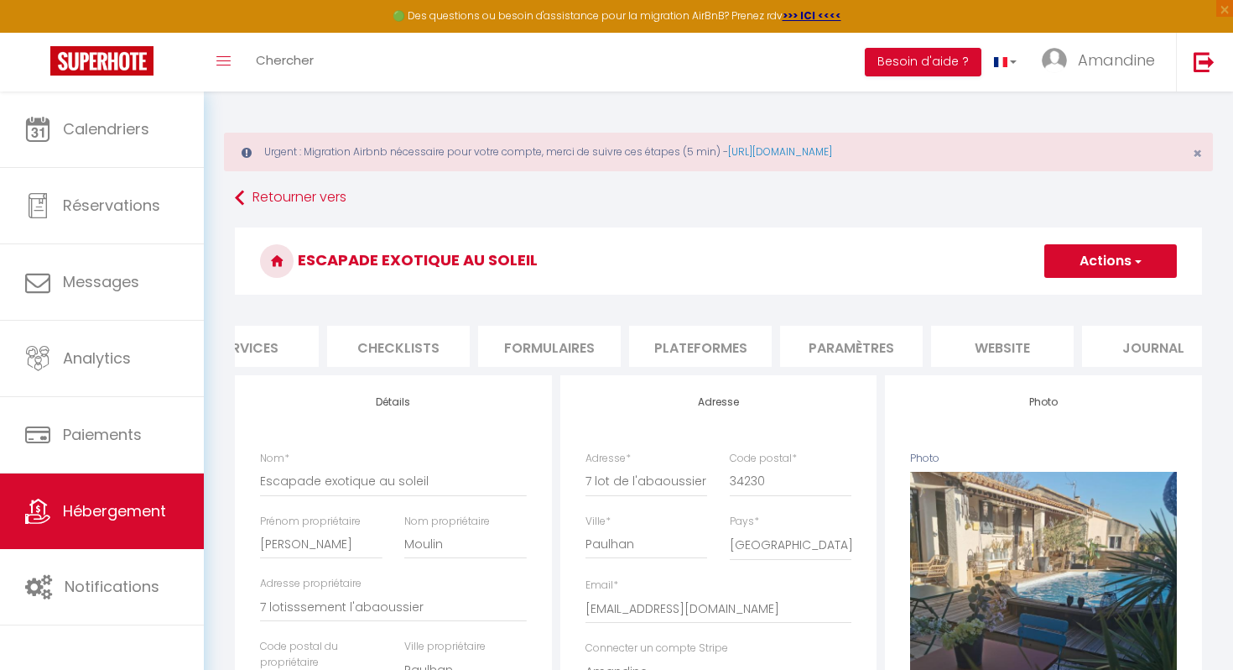
scroll to position [0, 543]
click at [986, 338] on li "website" at bounding box center [971, 346] width 143 height 41
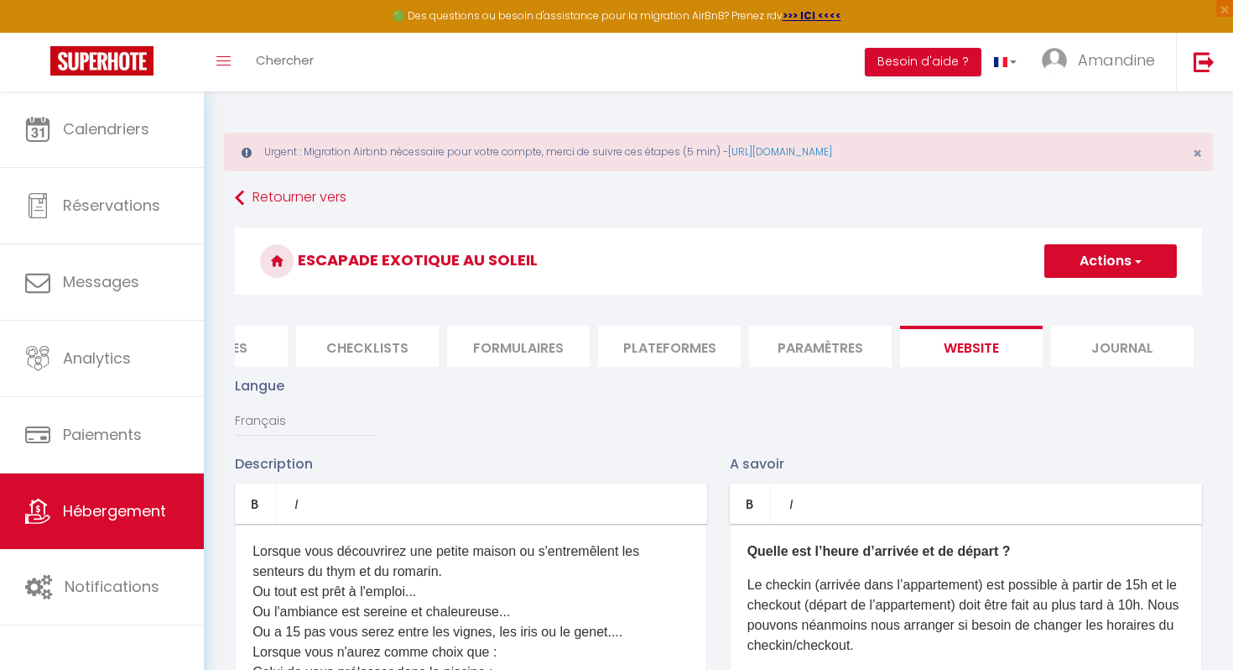
click at [1121, 348] on li "Journal" at bounding box center [1122, 346] width 143 height 41
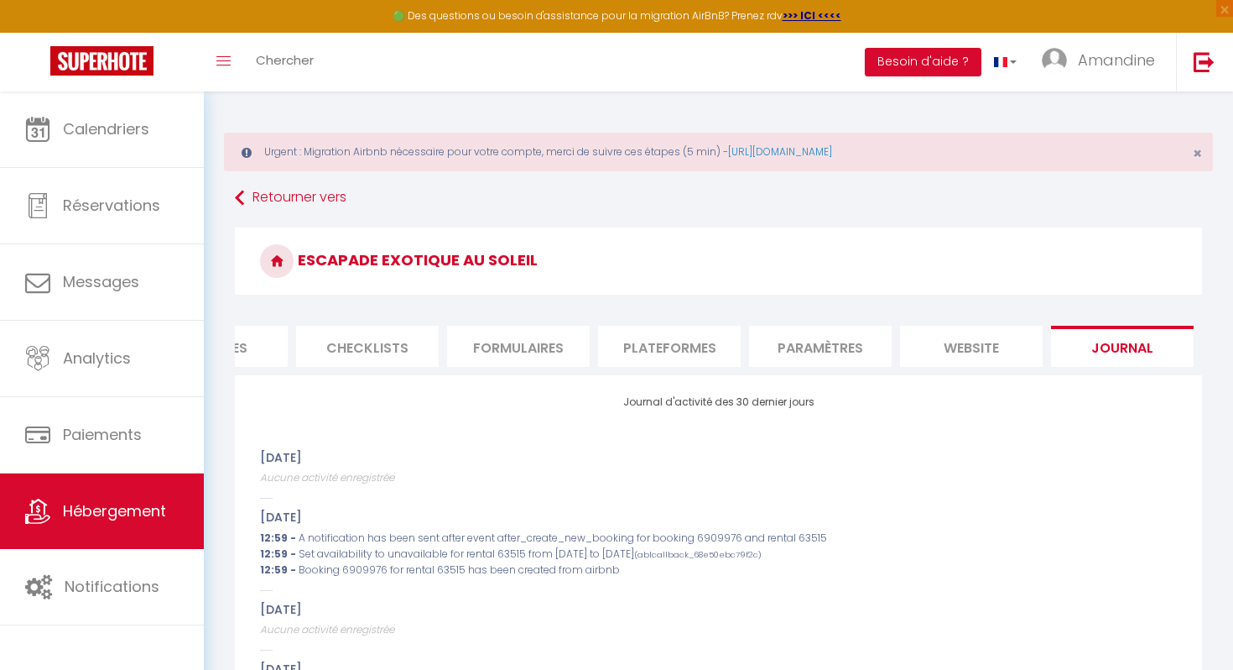
click at [660, 347] on li "Plateformes" at bounding box center [669, 346] width 143 height 41
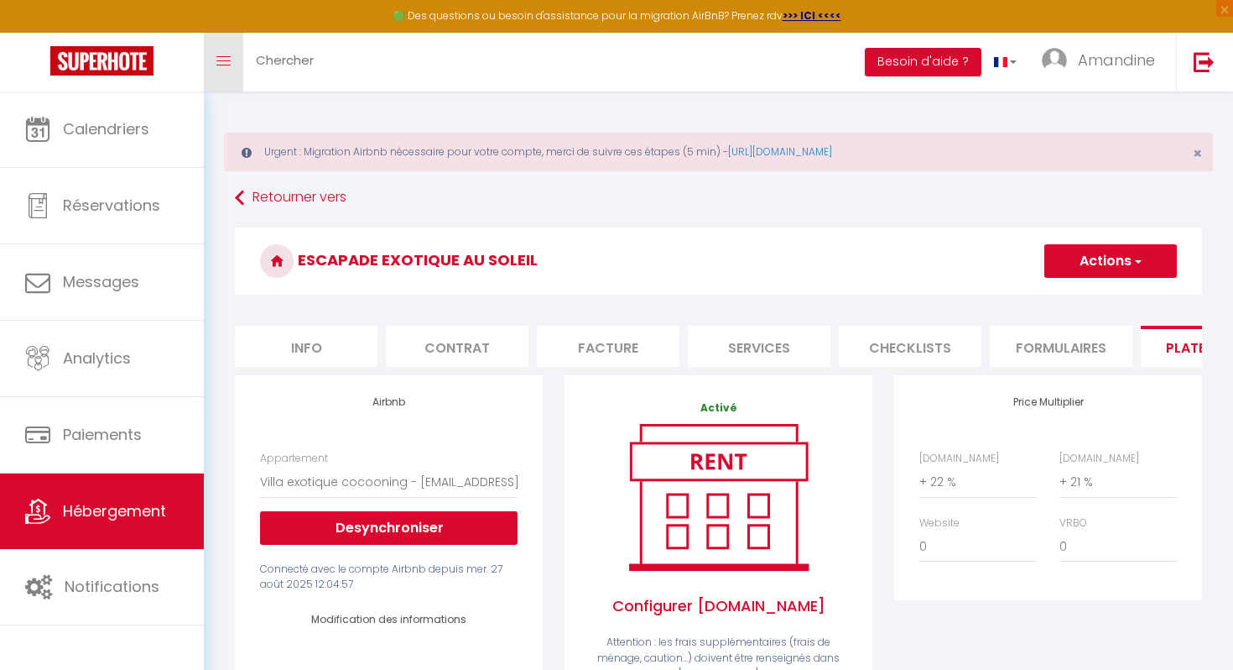
click at [230, 56] on icon "Toggle menubar" at bounding box center [223, 61] width 14 height 10
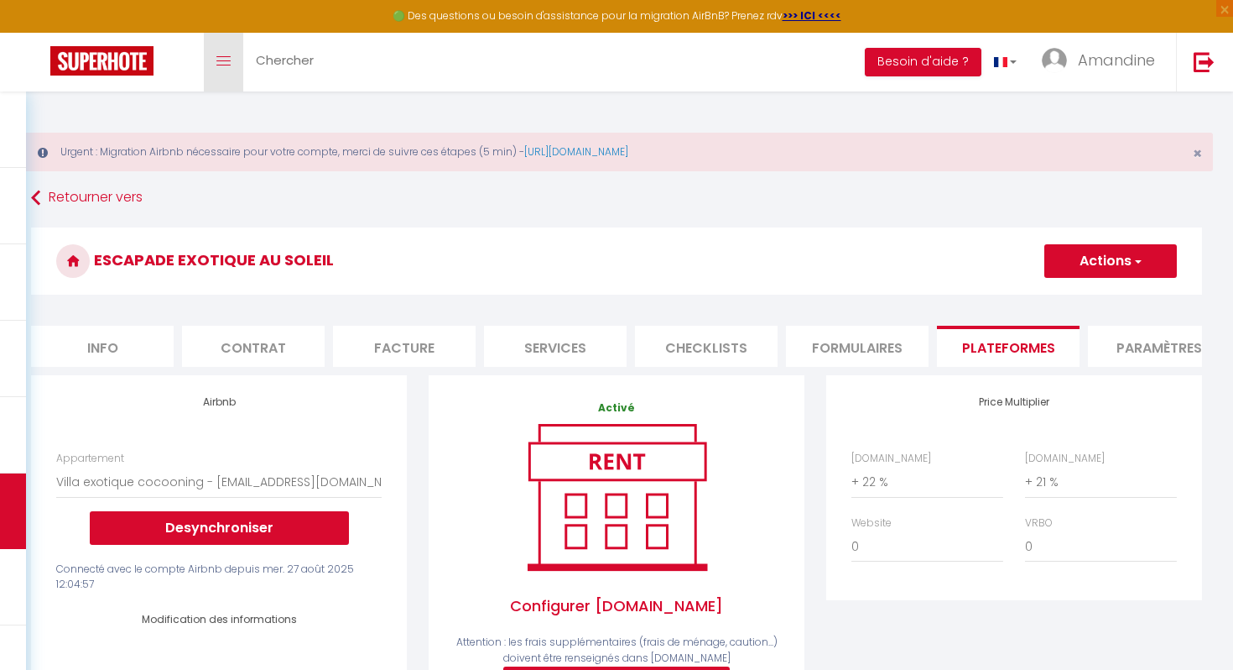
click at [230, 56] on icon "Toggle menubar" at bounding box center [223, 61] width 14 height 10
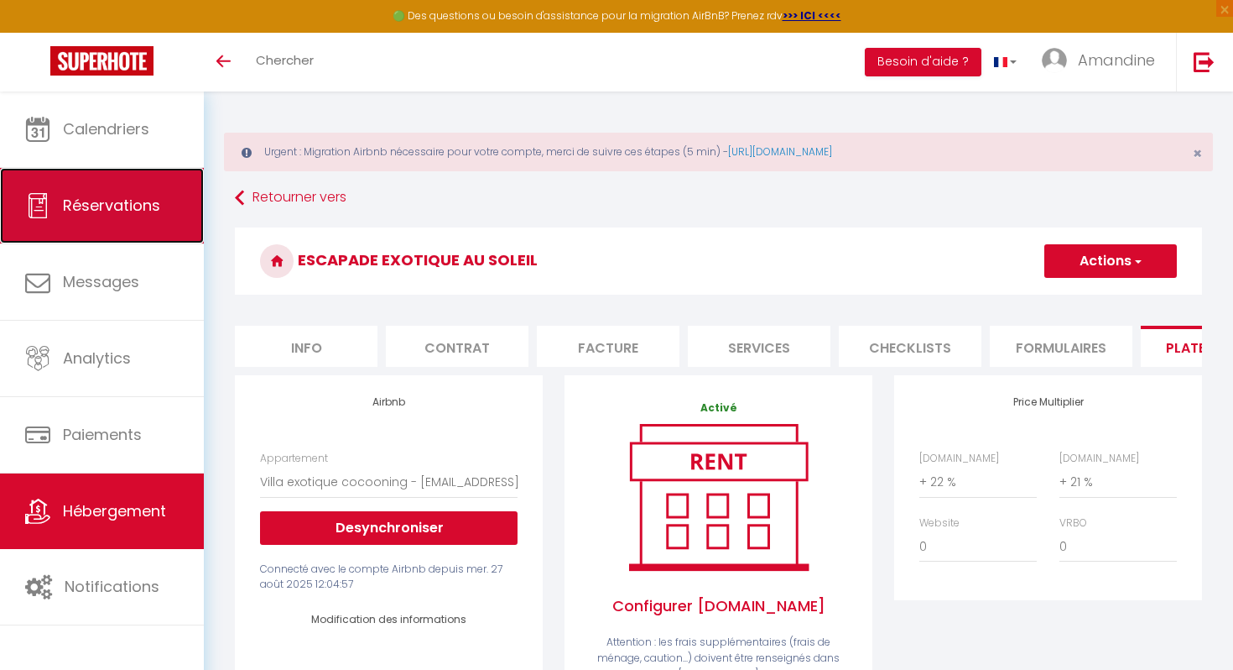
click at [124, 190] on link "Réservations" at bounding box center [102, 206] width 204 height 76
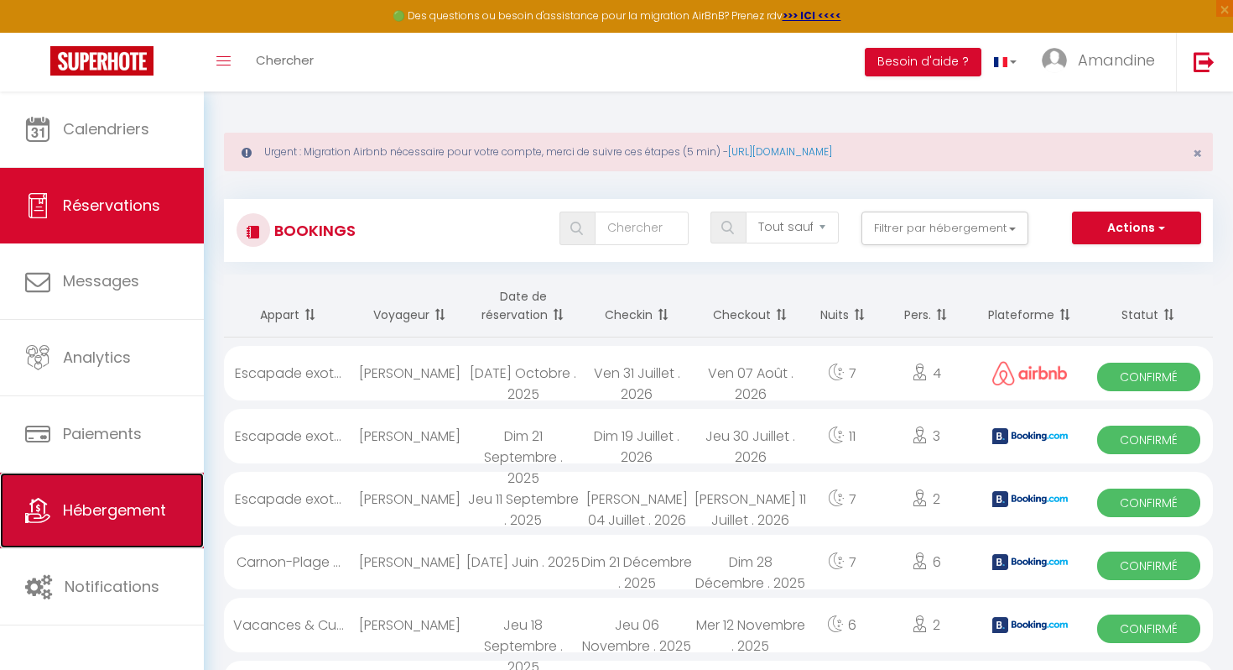
click at [94, 509] on span "Hébergement" at bounding box center [114, 509] width 103 height 21
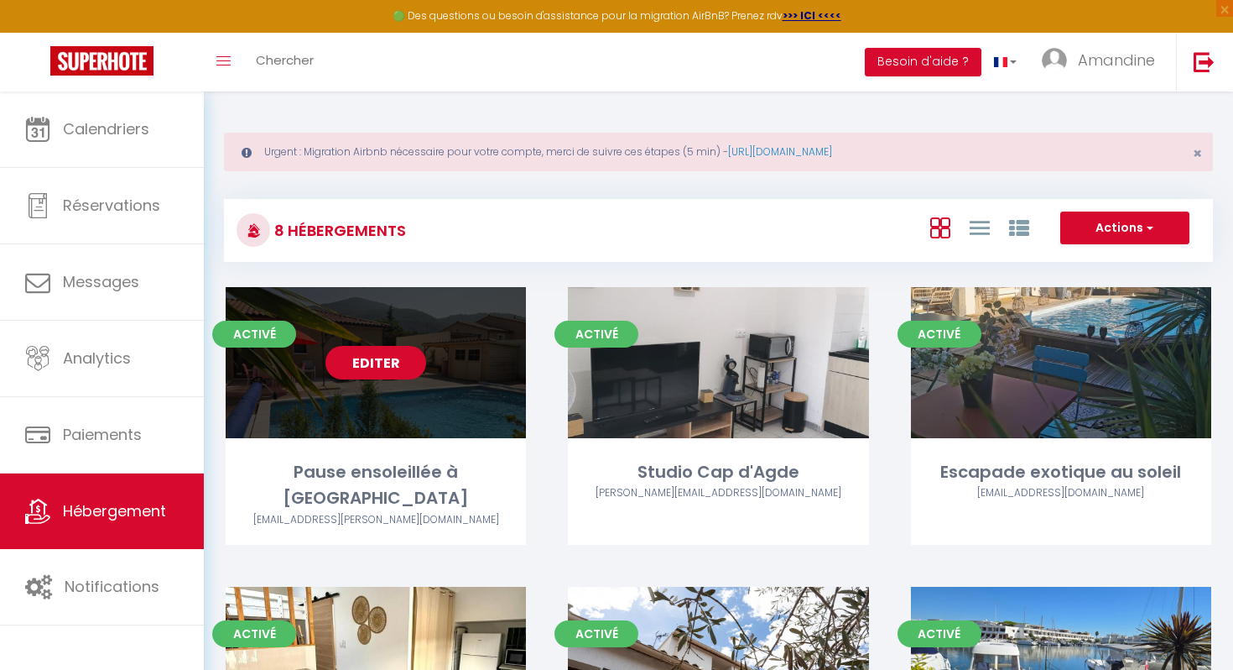
click at [362, 472] on div "Pause ensoleillée à [GEOGRAPHIC_DATA]" at bounding box center [376, 485] width 300 height 53
select select "3"
select select "2"
select select "1"
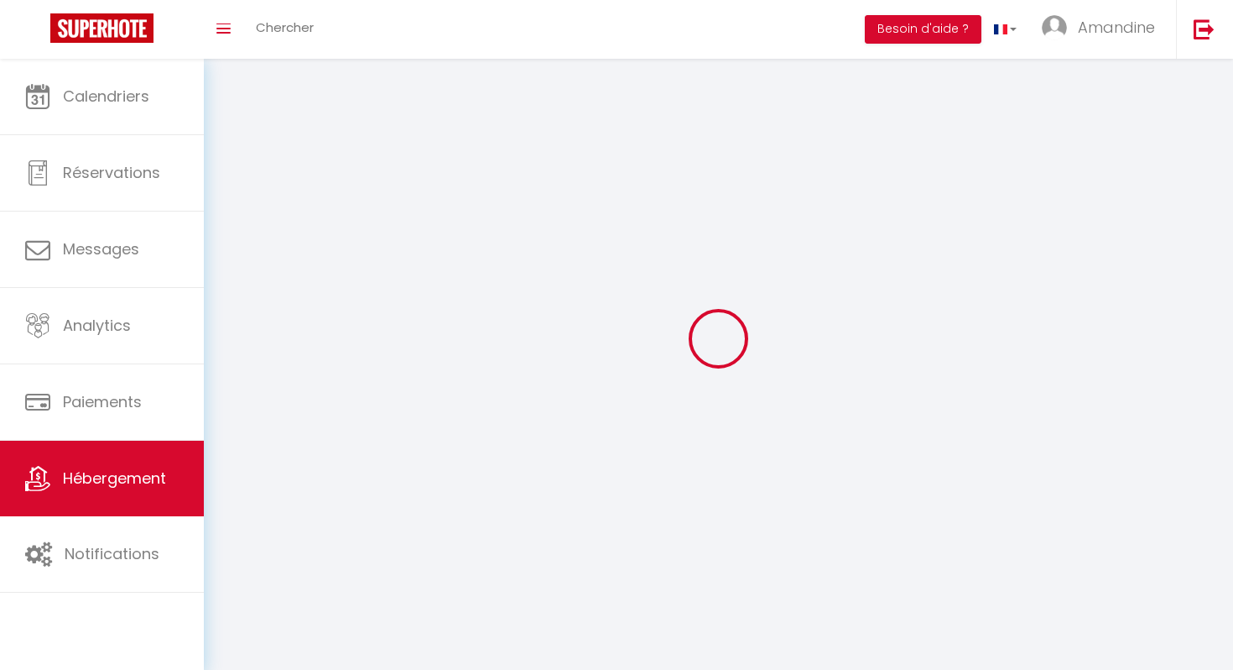
select select
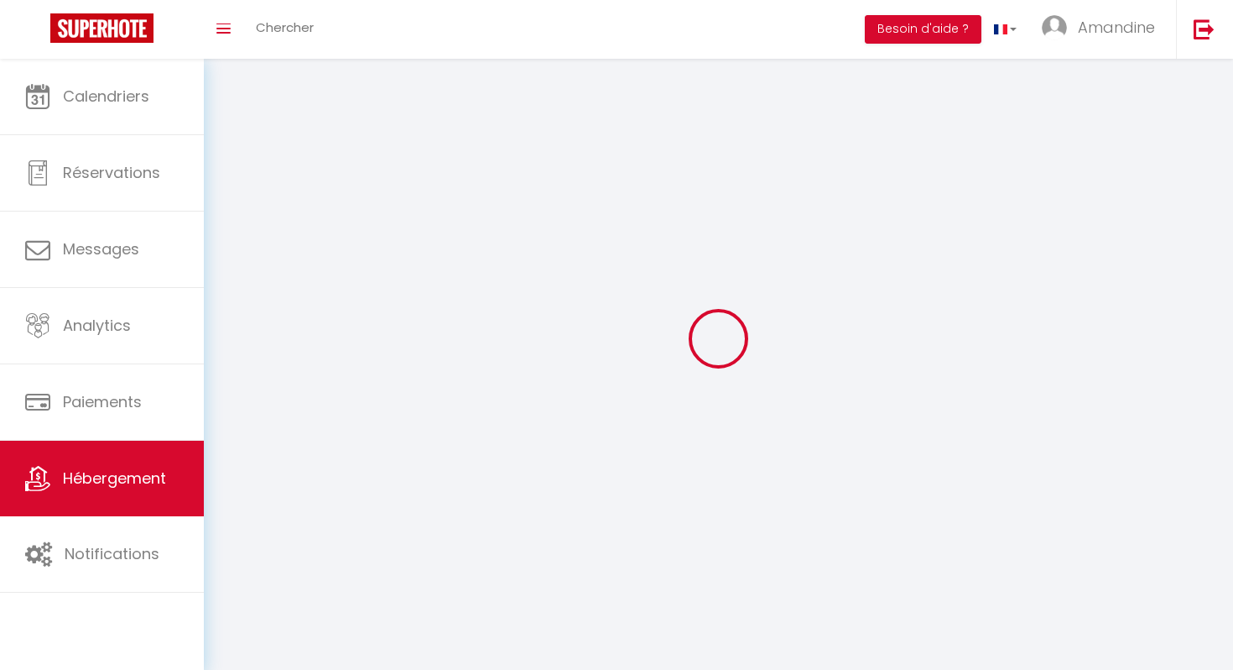
select select
checkbox input "false"
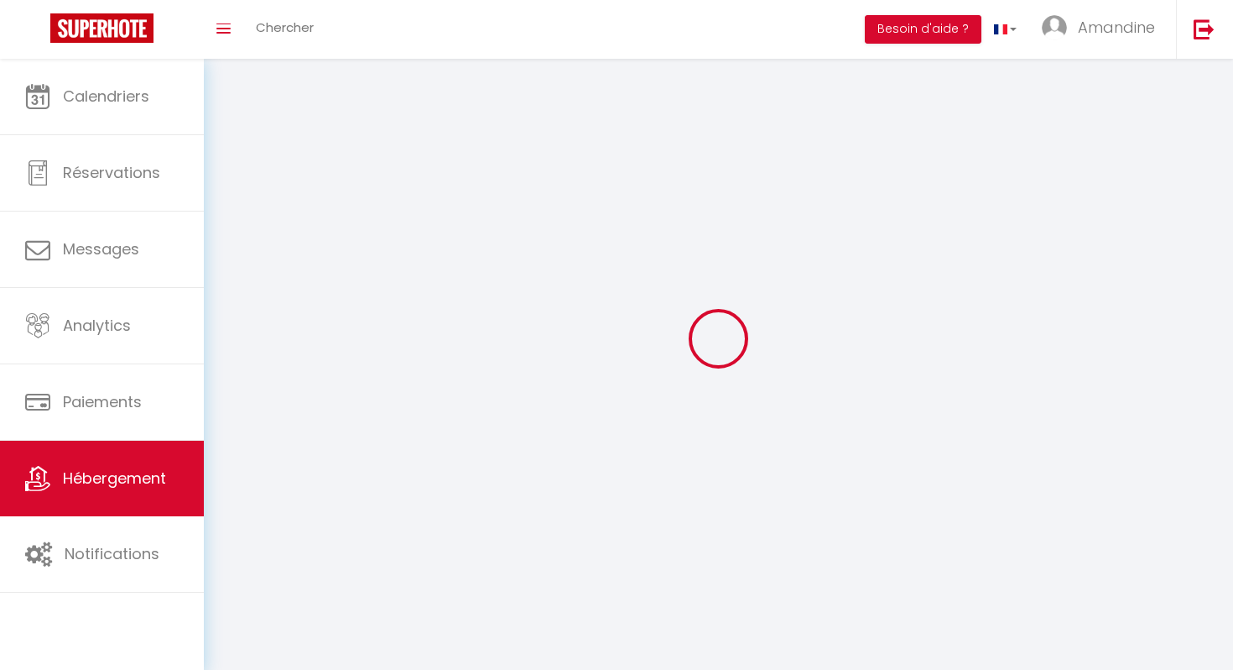
checkbox input "false"
select select
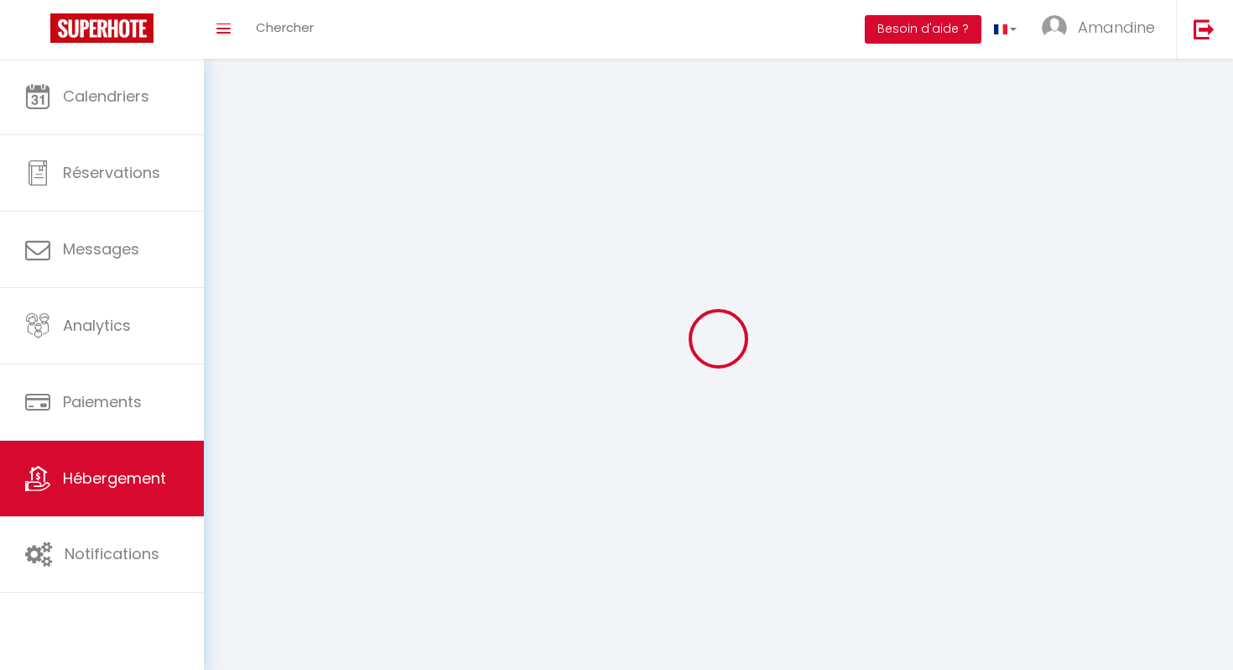
select select
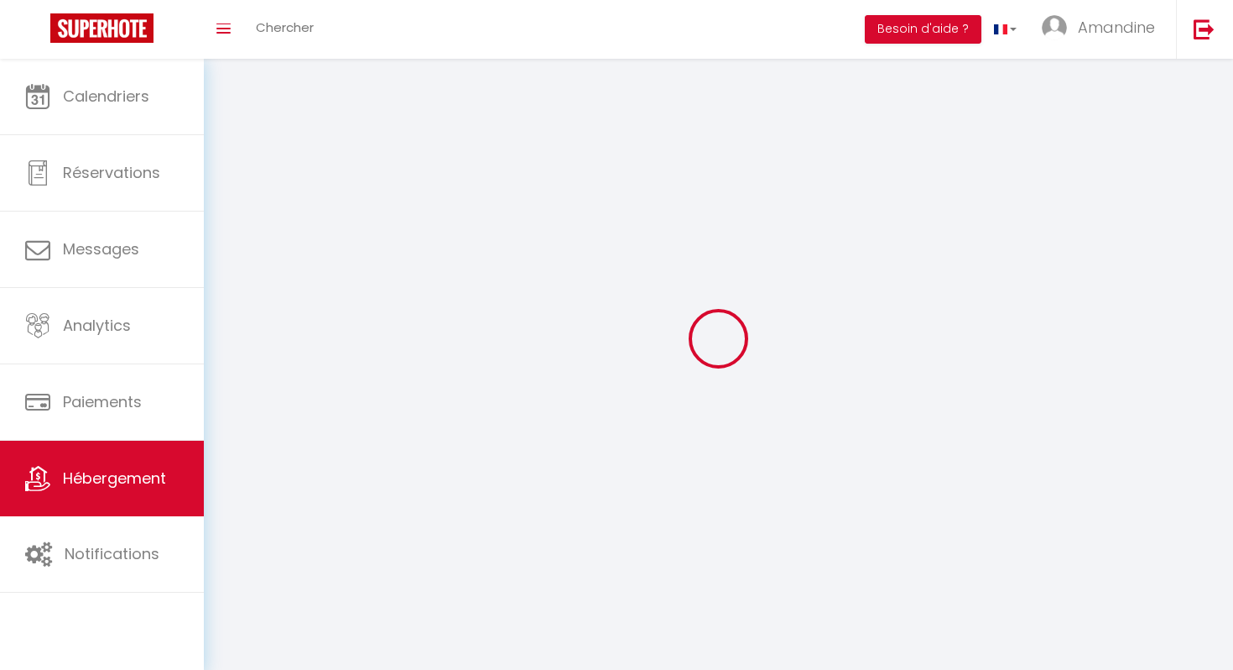
select select
checkbox input "false"
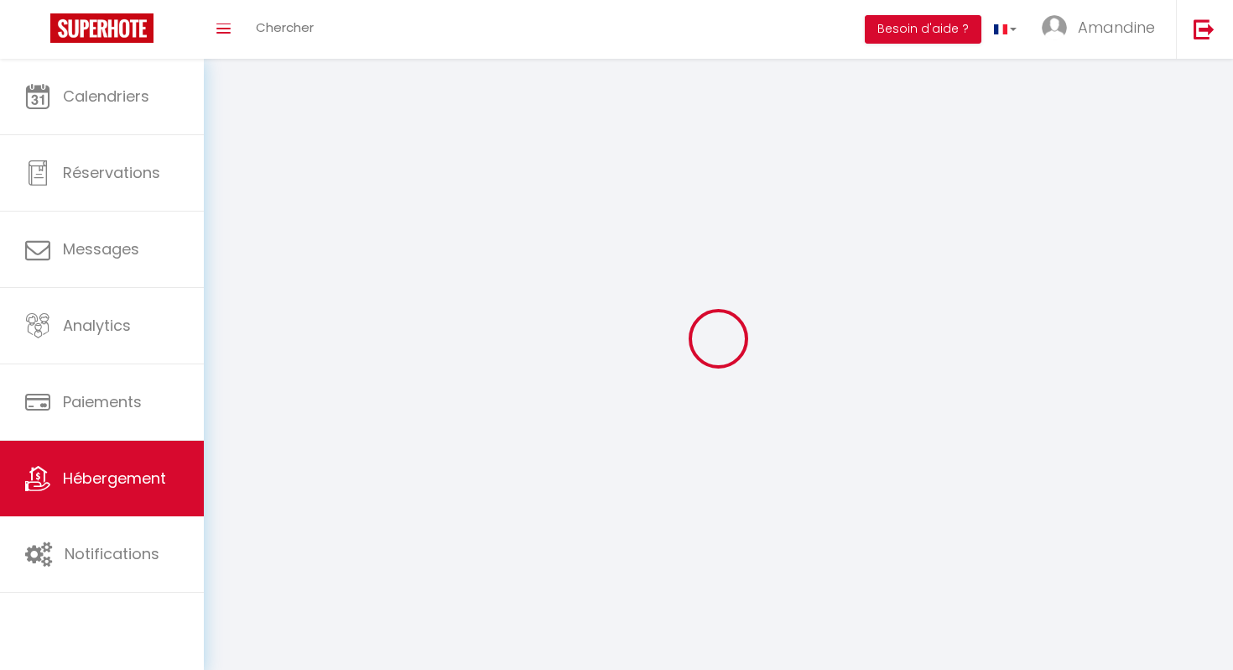
select select
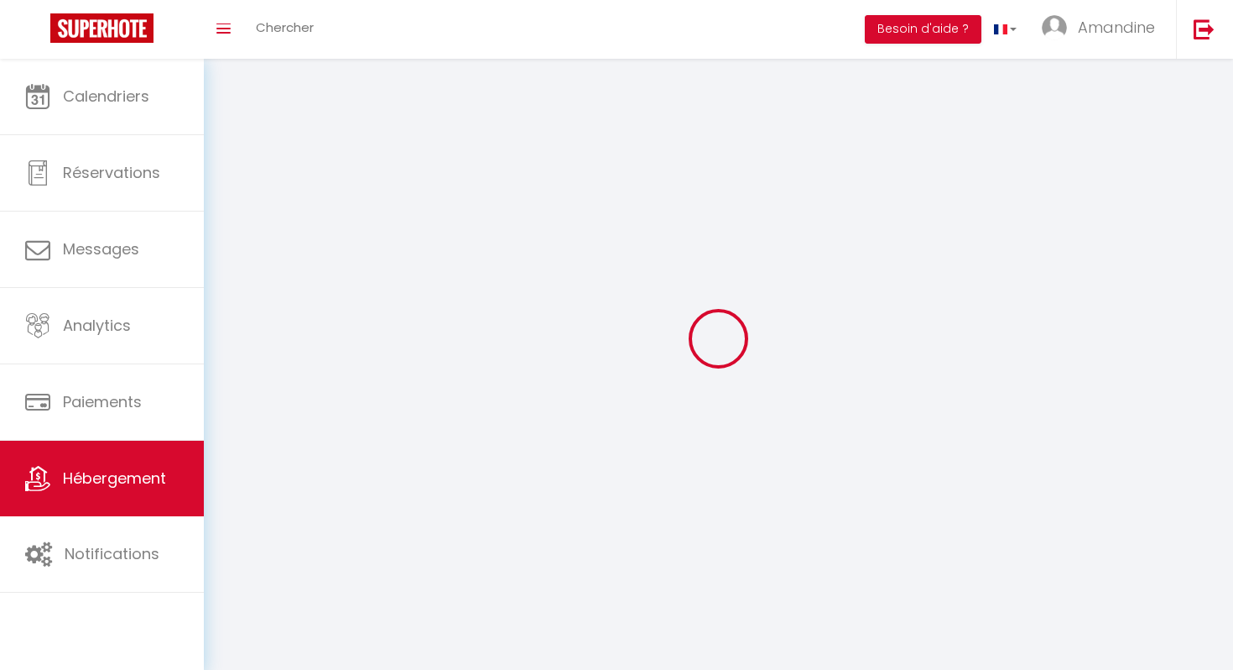
select select
checkbox input "false"
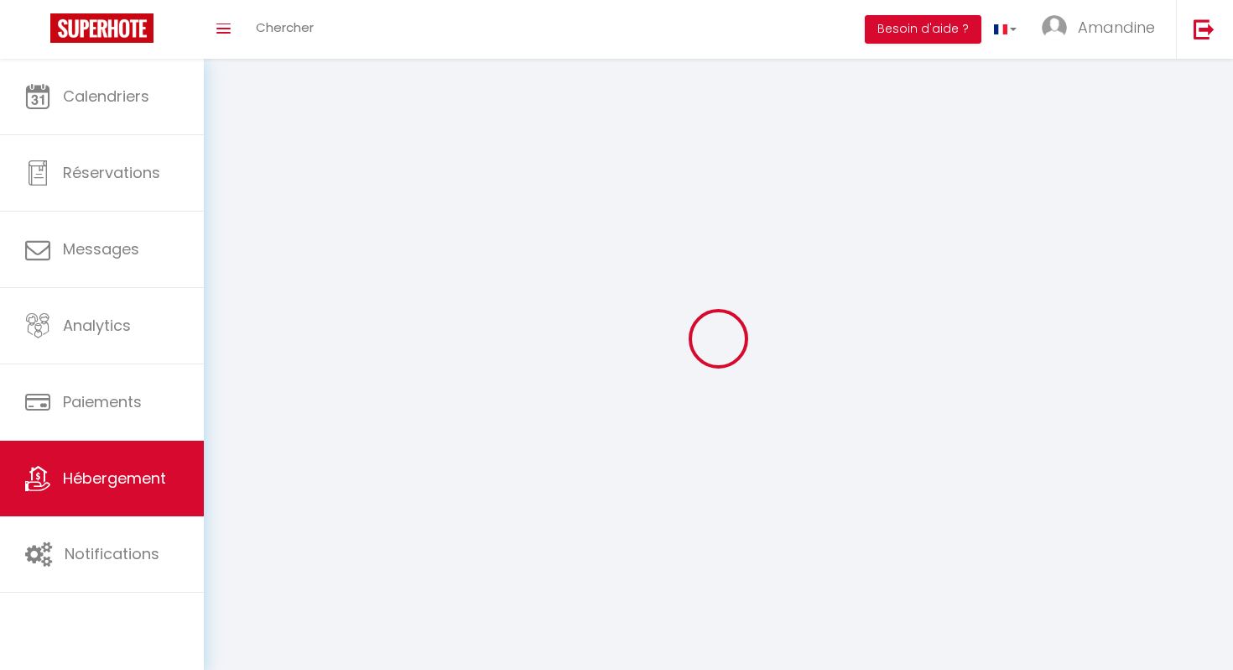
checkbox input "false"
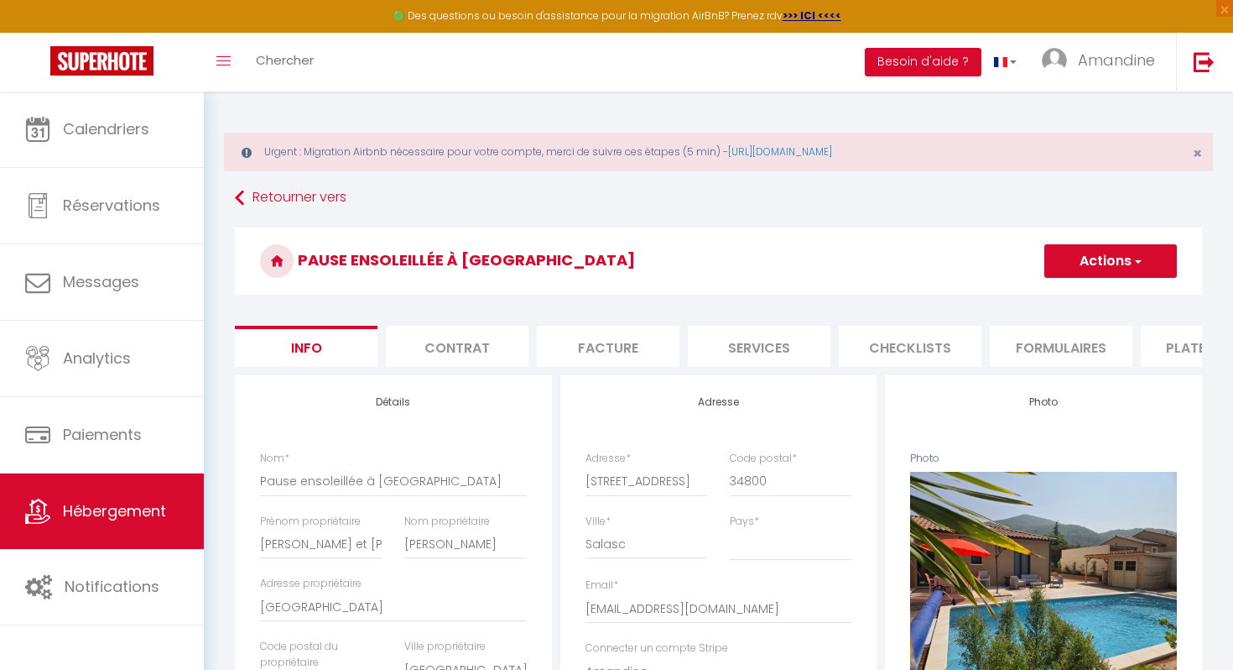
click at [1145, 263] on button "Actions" at bounding box center [1111, 261] width 133 height 34
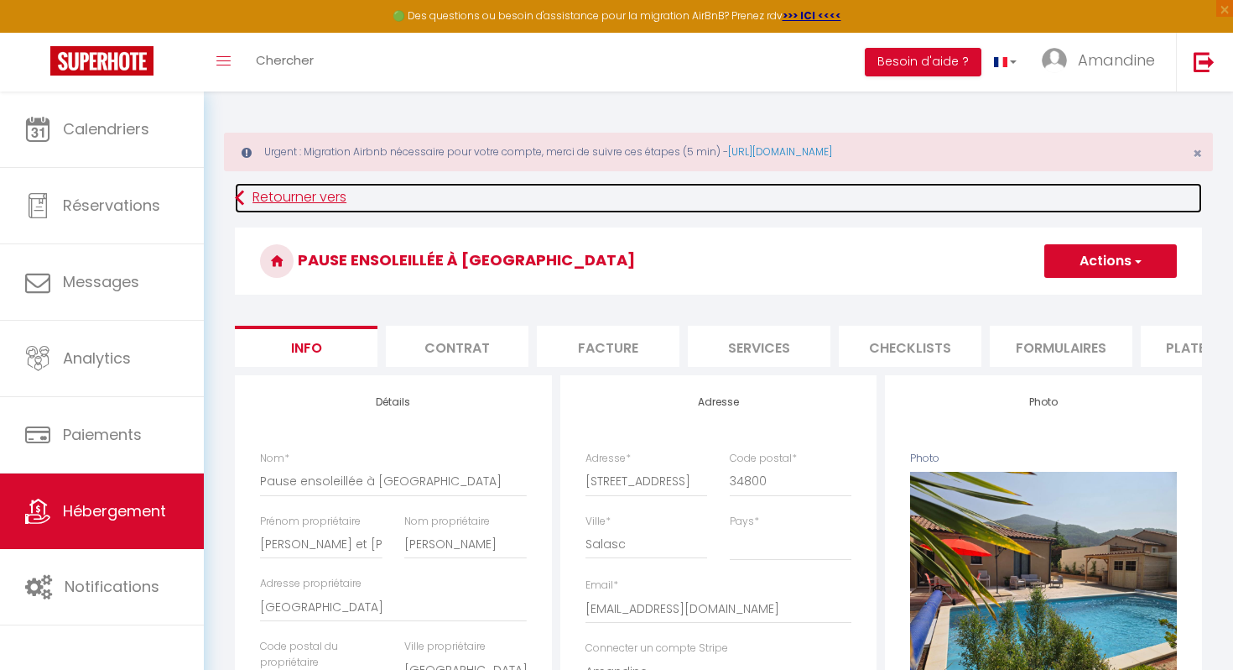
click at [987, 201] on link "Retourner vers" at bounding box center [718, 198] width 967 height 30
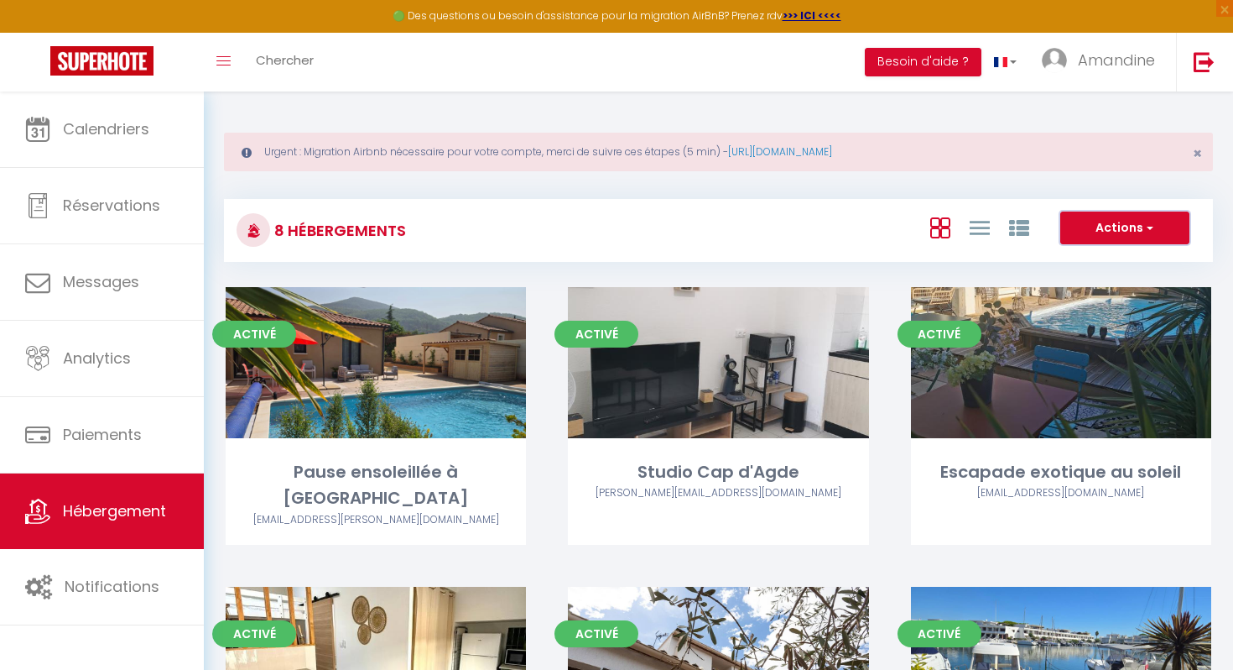
click at [1150, 223] on span "button" at bounding box center [1149, 227] width 10 height 17
click at [1212, 188] on div "8 Hébergements Actions Créer un Hébergement Nouveau groupe Initialiser les appa…" at bounding box center [718, 222] width 989 height 79
click at [927, 58] on button "Besoin d'aide ?" at bounding box center [923, 62] width 117 height 29
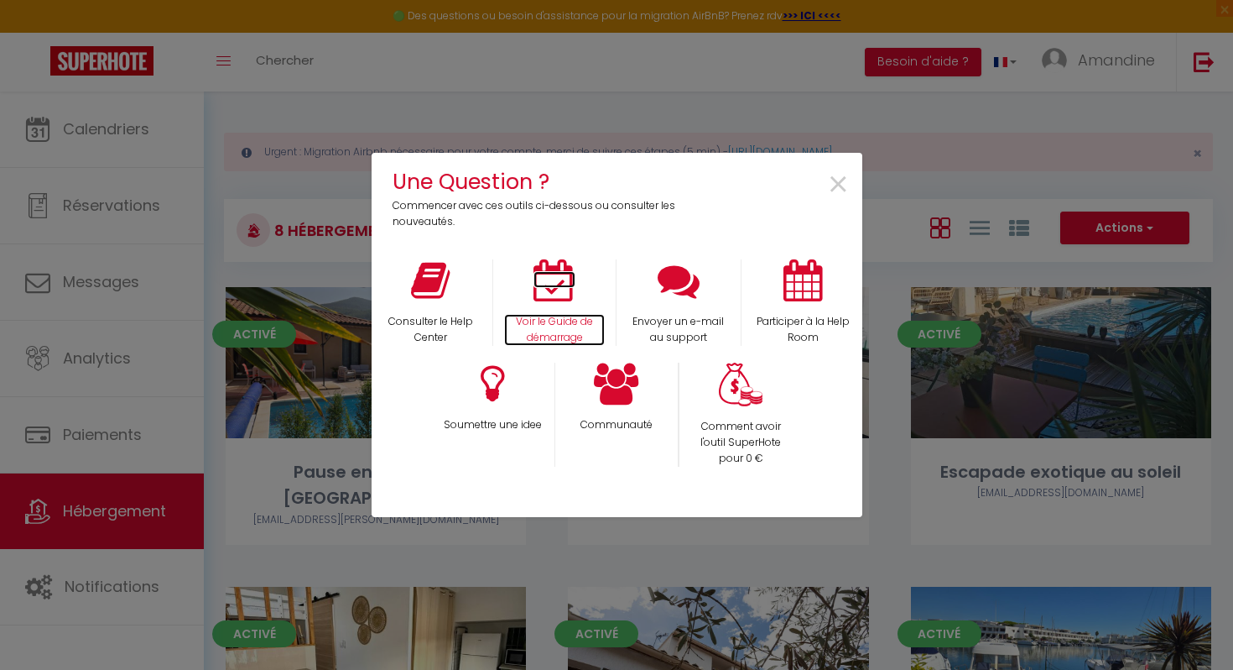
click at [546, 321] on p "Voir le Guide de démarrage" at bounding box center [554, 330] width 101 height 32
click at [841, 182] on span "×" at bounding box center [838, 185] width 23 height 53
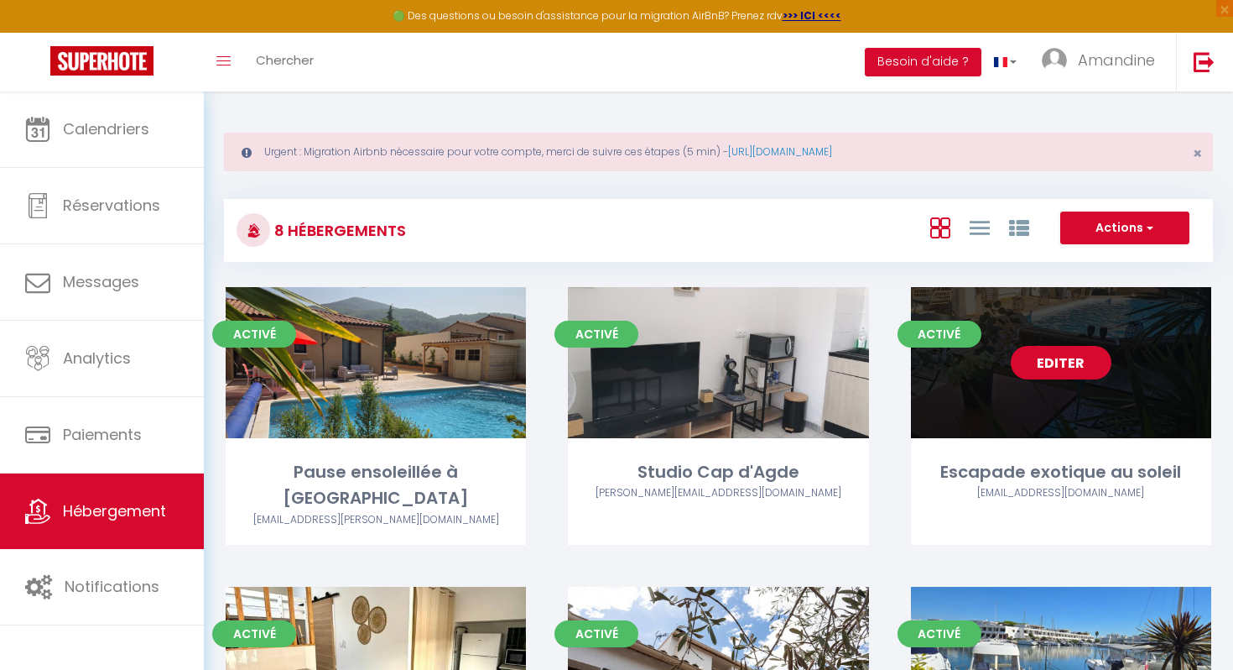
click at [1080, 368] on link "Editer" at bounding box center [1061, 363] width 101 height 34
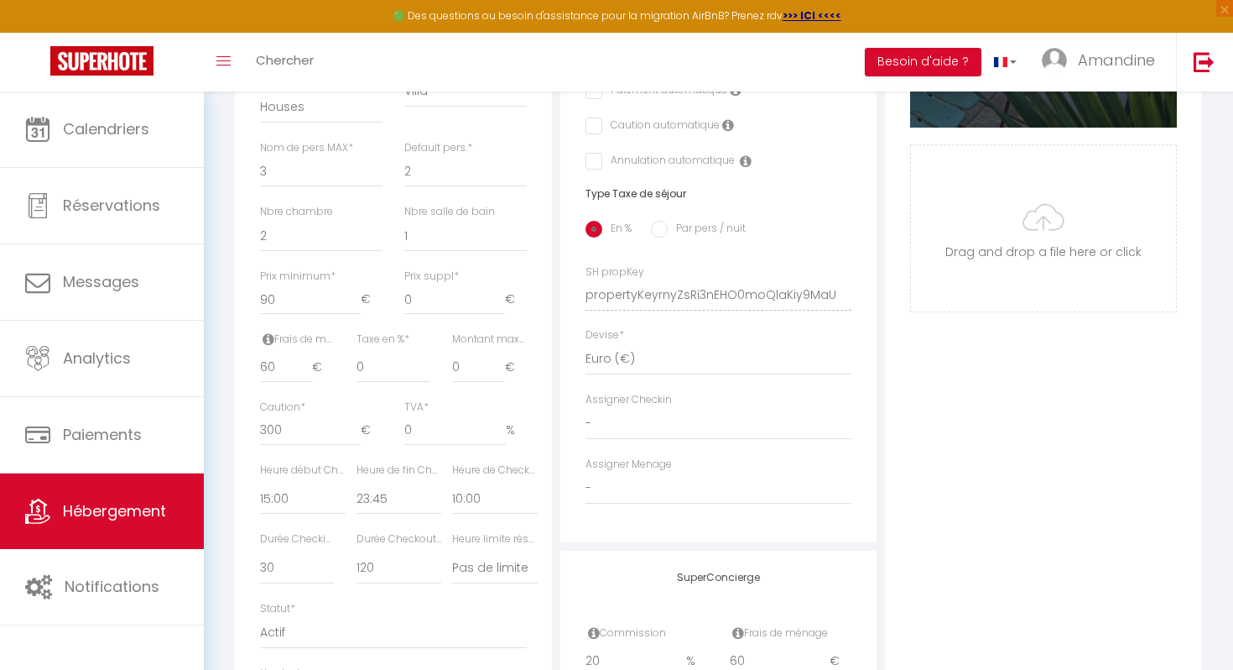
scroll to position [661, 0]
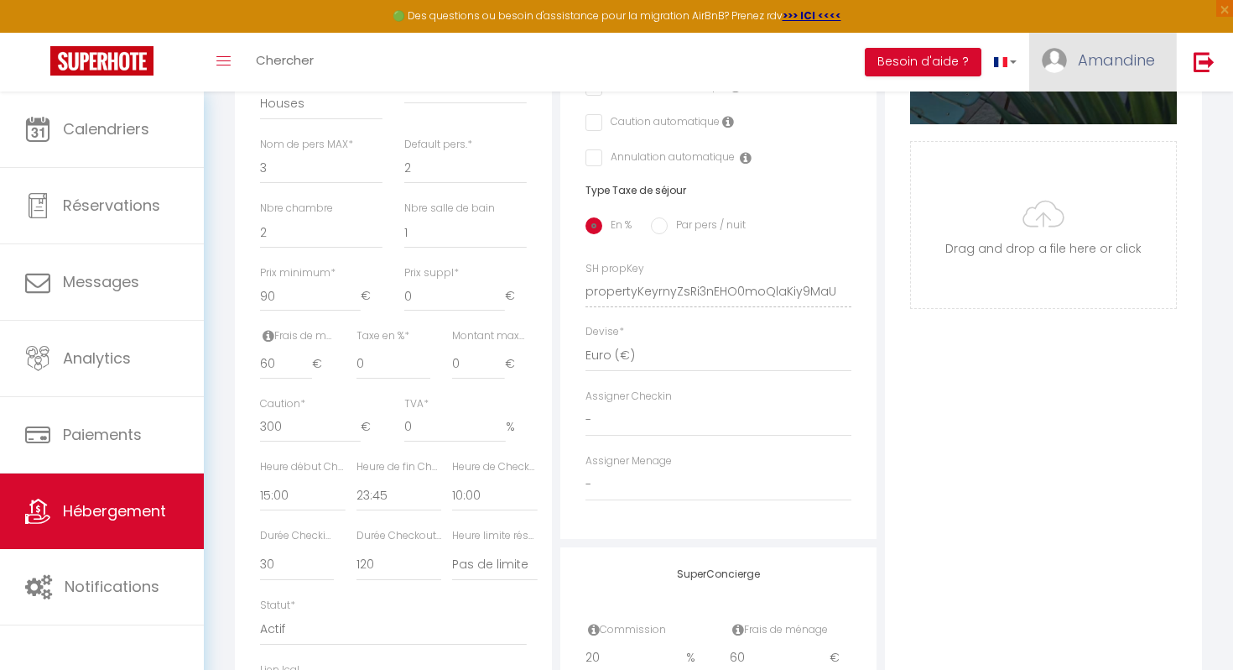
click at [1102, 60] on span "Amandine" at bounding box center [1116, 60] width 77 height 21
click at [1118, 112] on link "Paramètres" at bounding box center [1109, 116] width 124 height 29
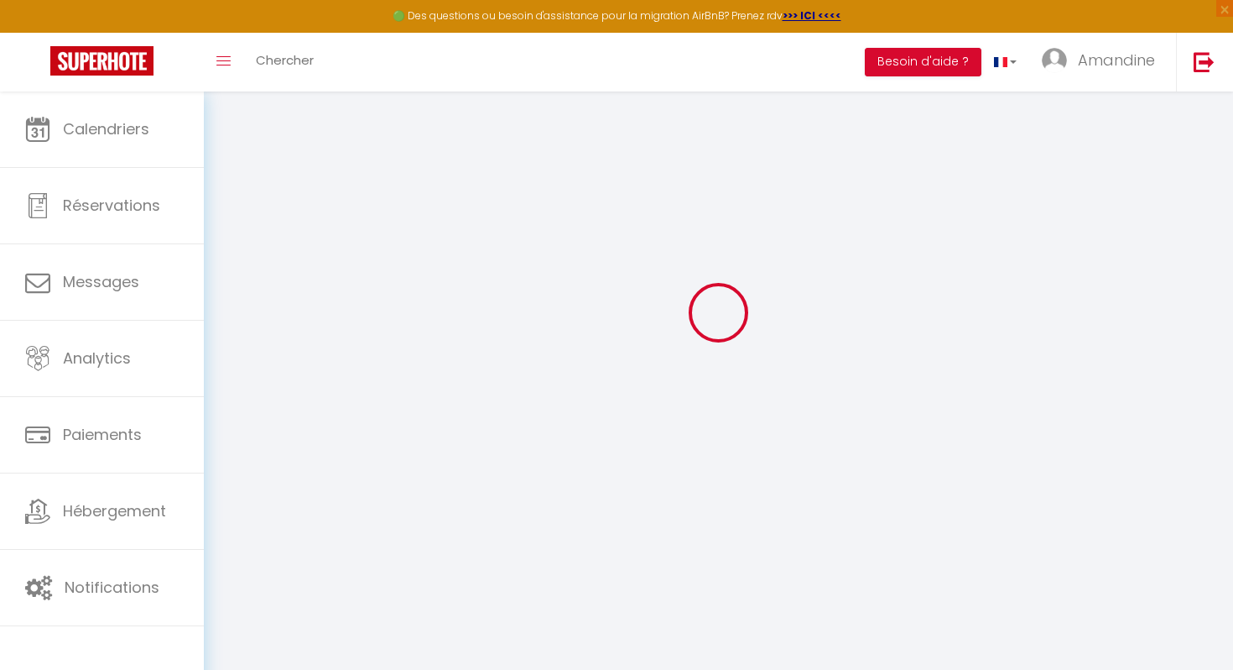
scroll to position [141, 0]
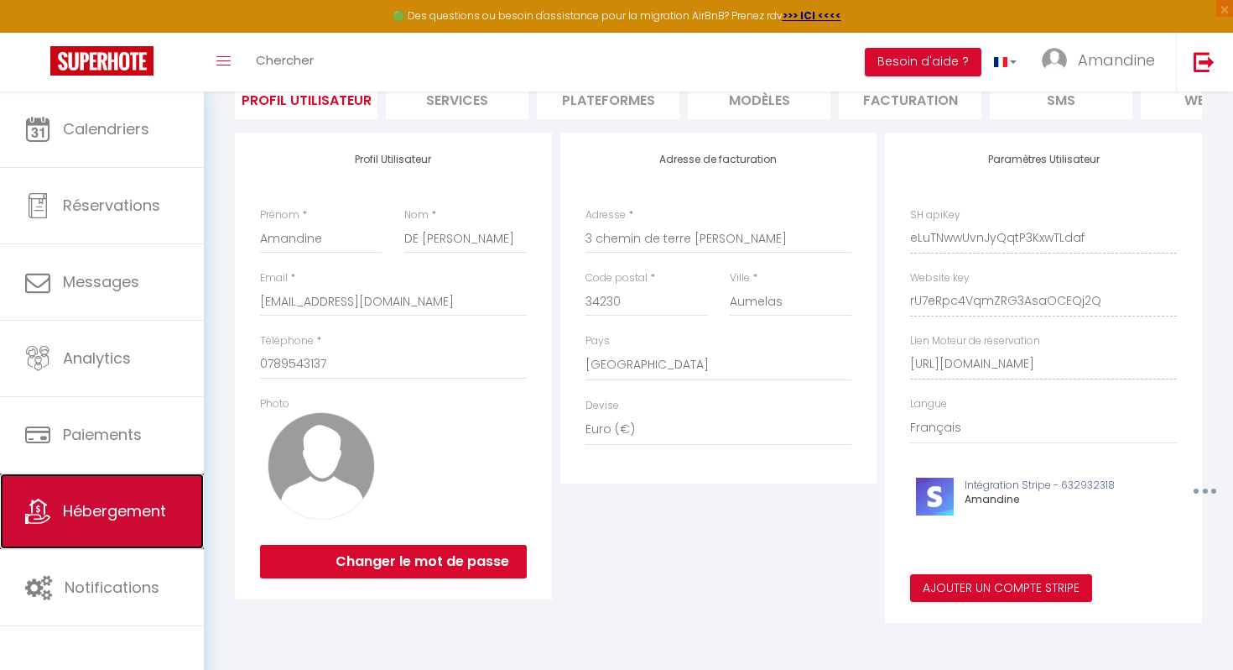
click at [129, 508] on span "Hébergement" at bounding box center [114, 510] width 103 height 21
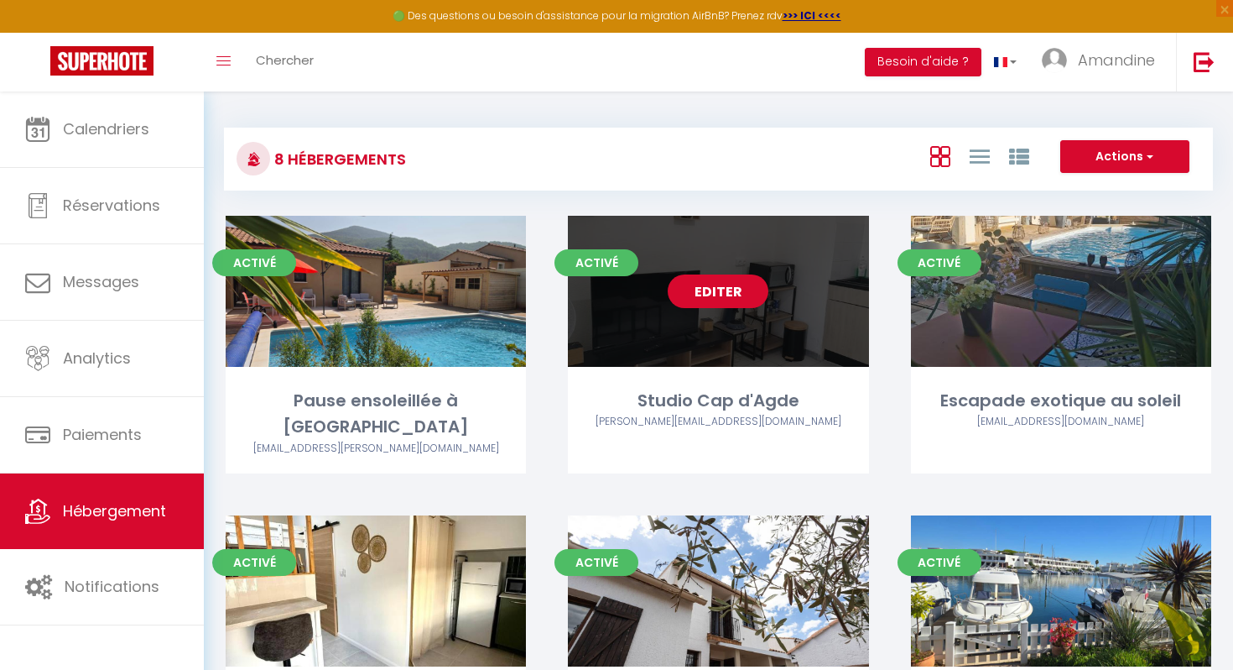
click at [729, 289] on link "Editer" at bounding box center [718, 291] width 101 height 34
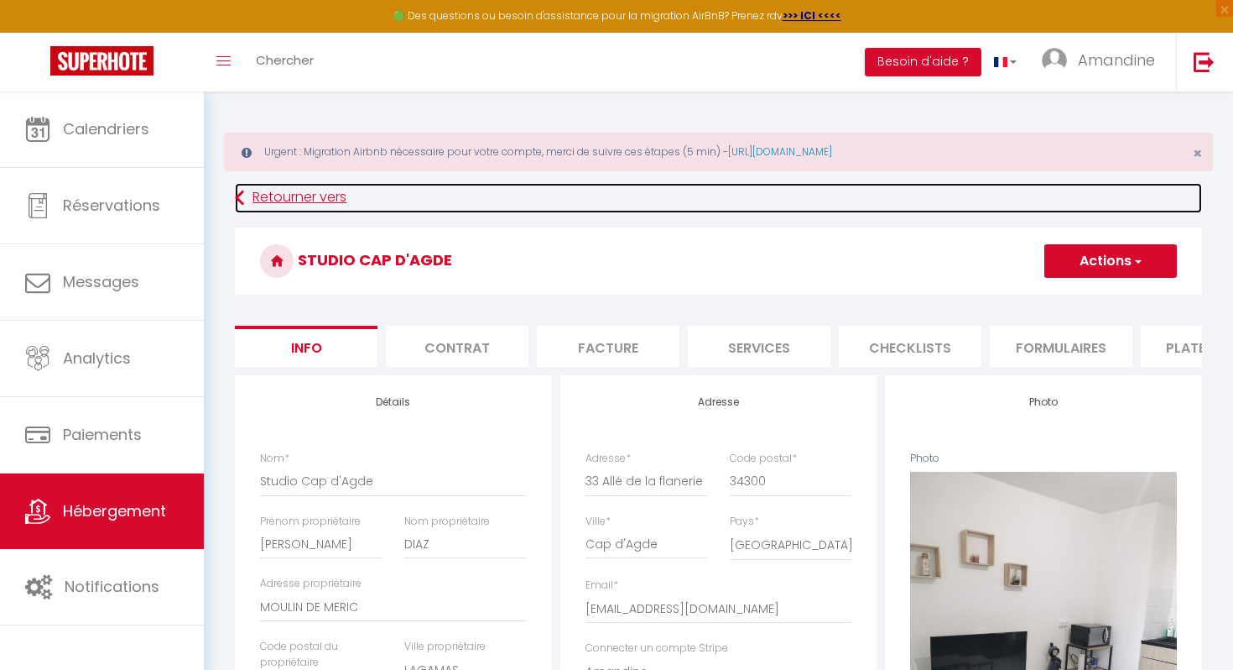
click at [297, 193] on link "Retourner vers" at bounding box center [718, 198] width 967 height 30
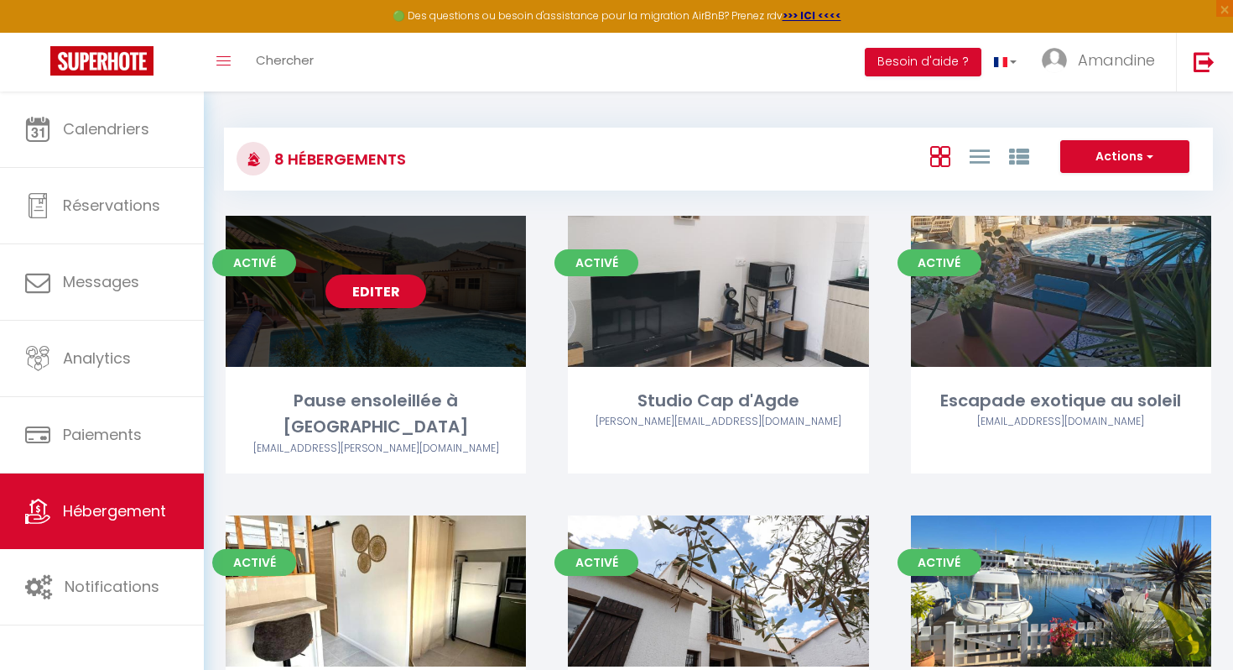
click at [398, 305] on link "Editer" at bounding box center [376, 291] width 101 height 34
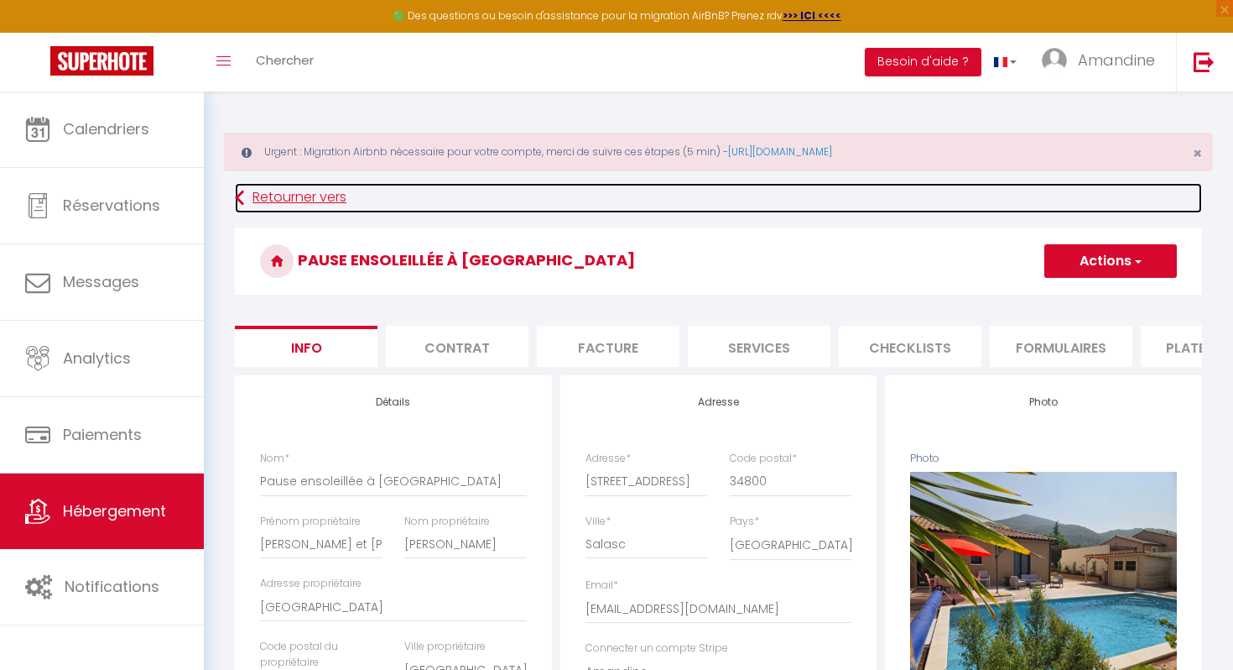
click at [284, 195] on link "Retourner vers" at bounding box center [718, 198] width 967 height 30
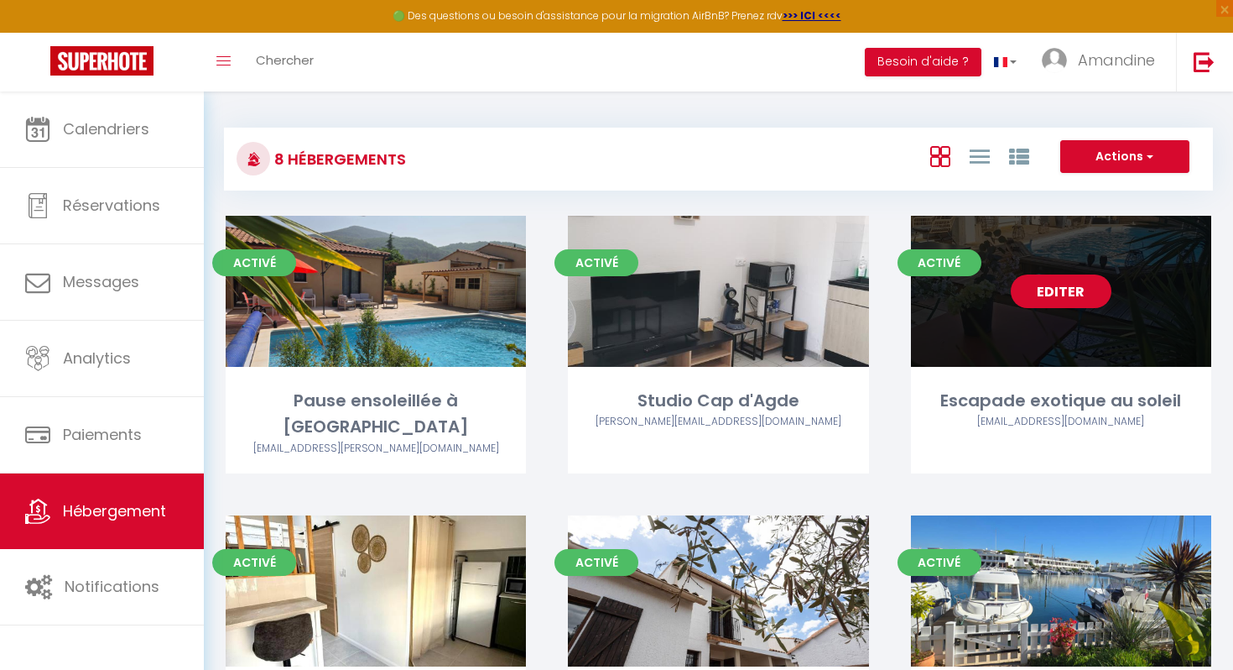
click at [1075, 299] on link "Editer" at bounding box center [1061, 291] width 101 height 34
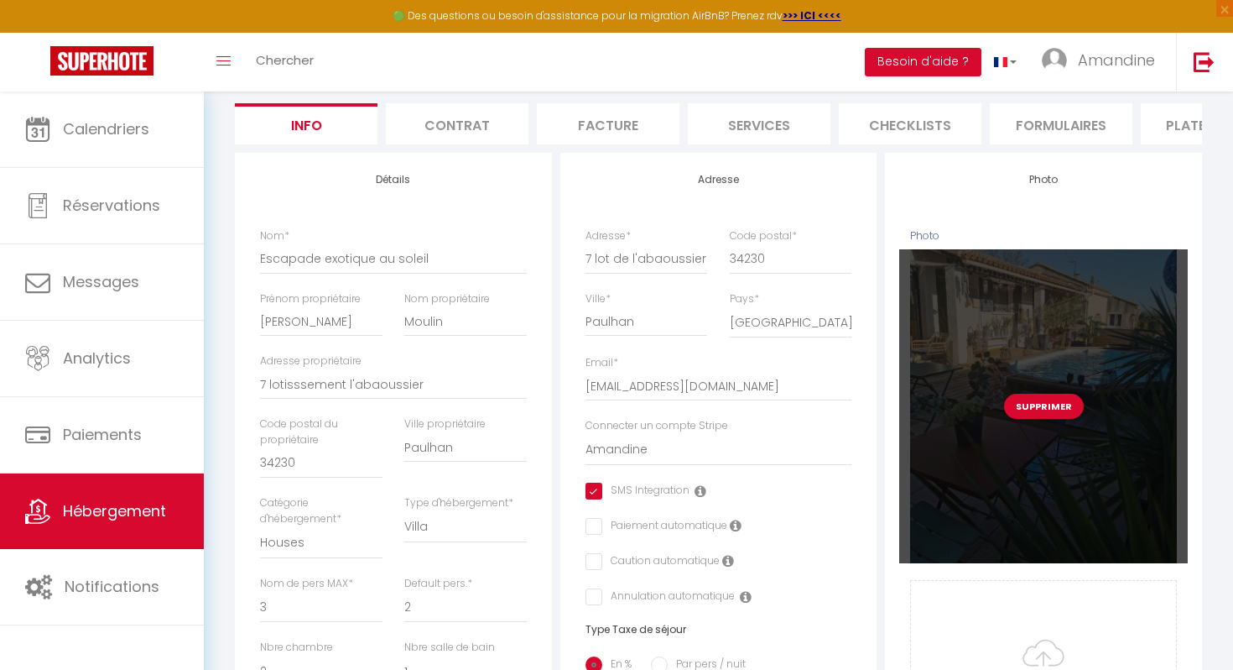
scroll to position [225, 0]
click at [1118, 441] on div "Supprimer" at bounding box center [1043, 404] width 289 height 314
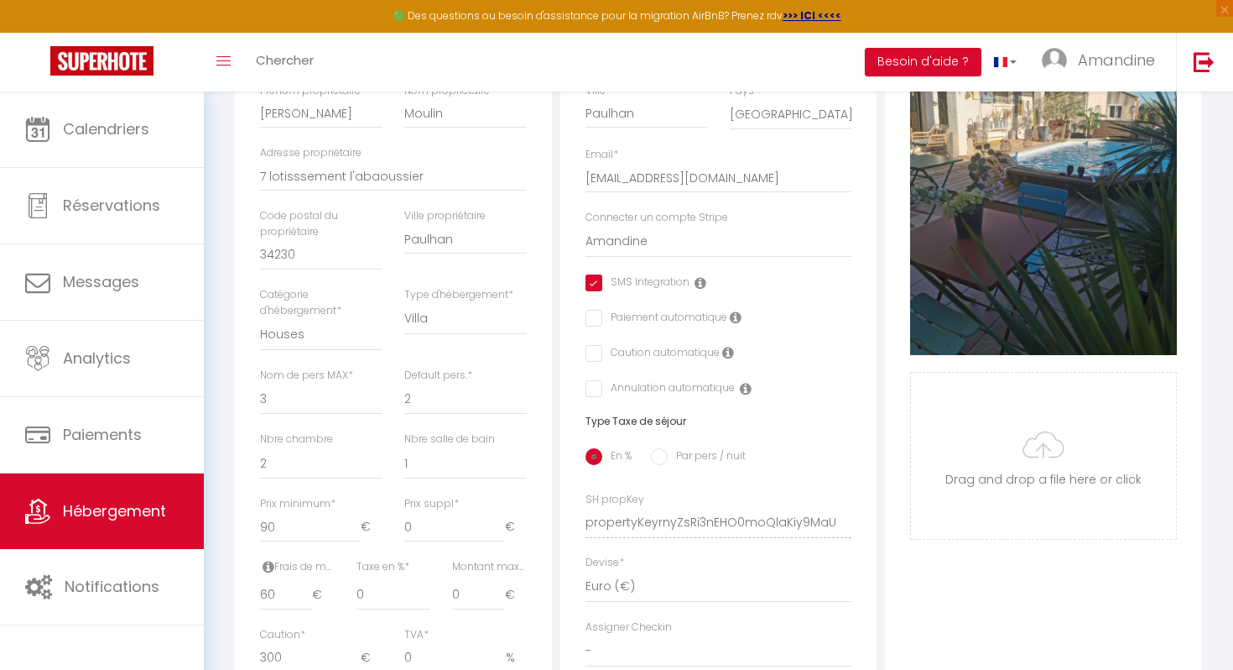
scroll to position [0, 0]
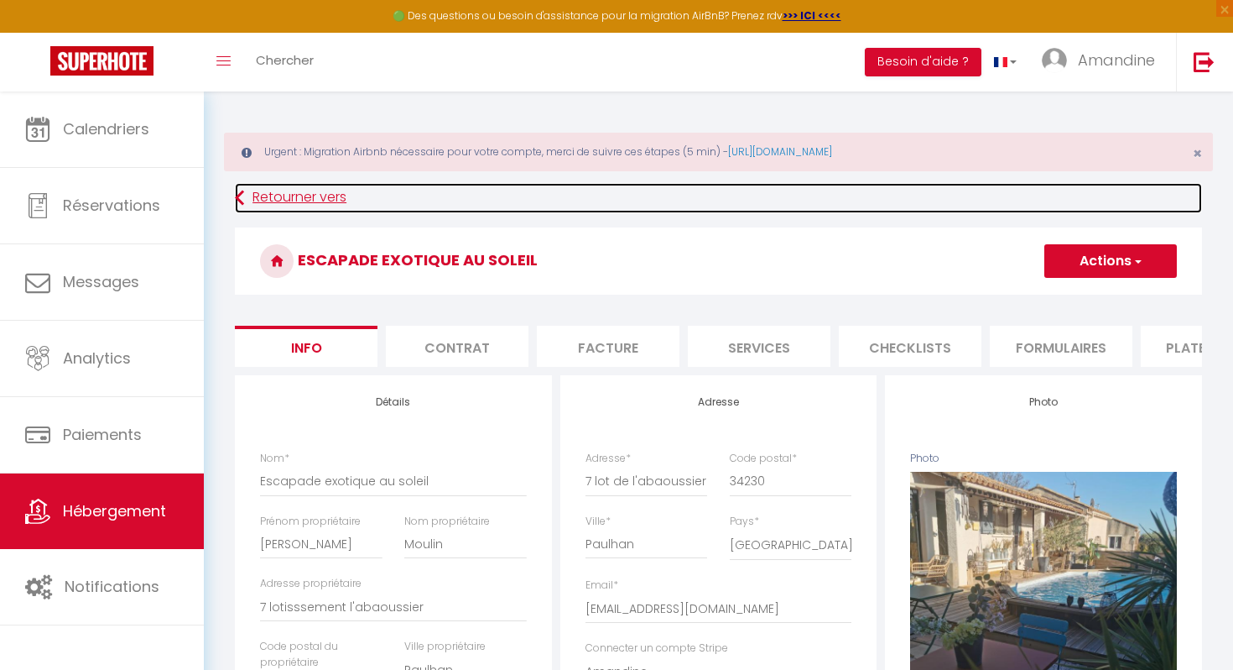
click at [324, 196] on link "Retourner vers" at bounding box center [718, 198] width 967 height 30
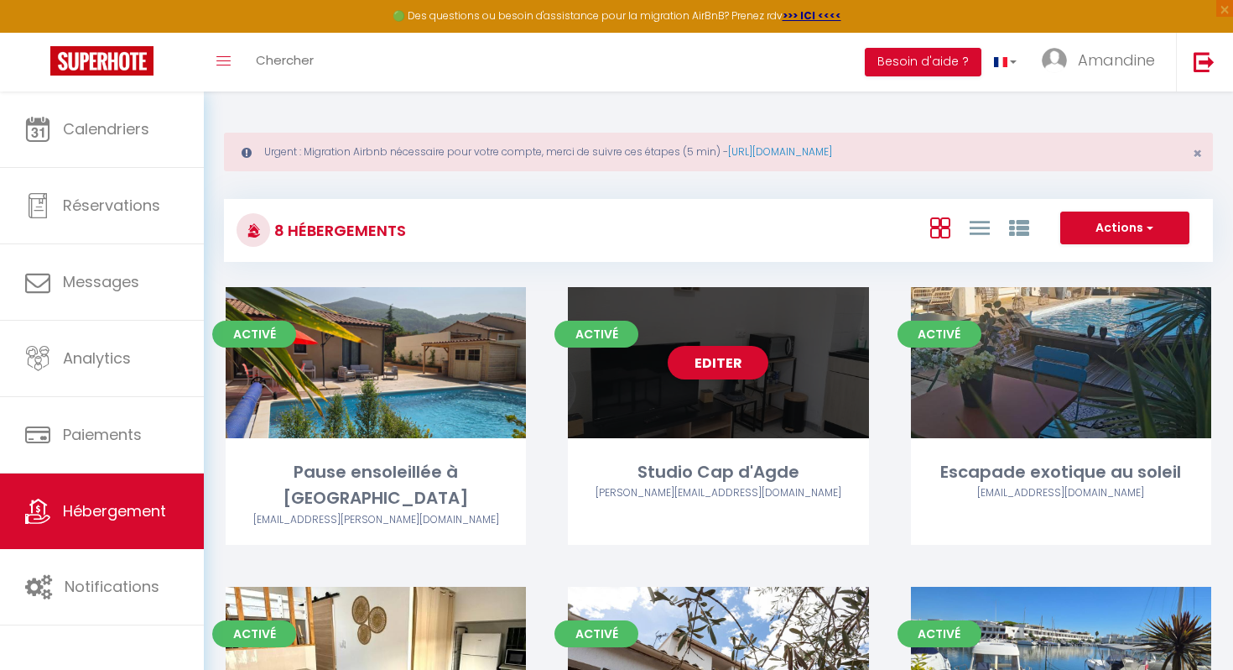
click at [736, 297] on div "Editer" at bounding box center [718, 362] width 300 height 151
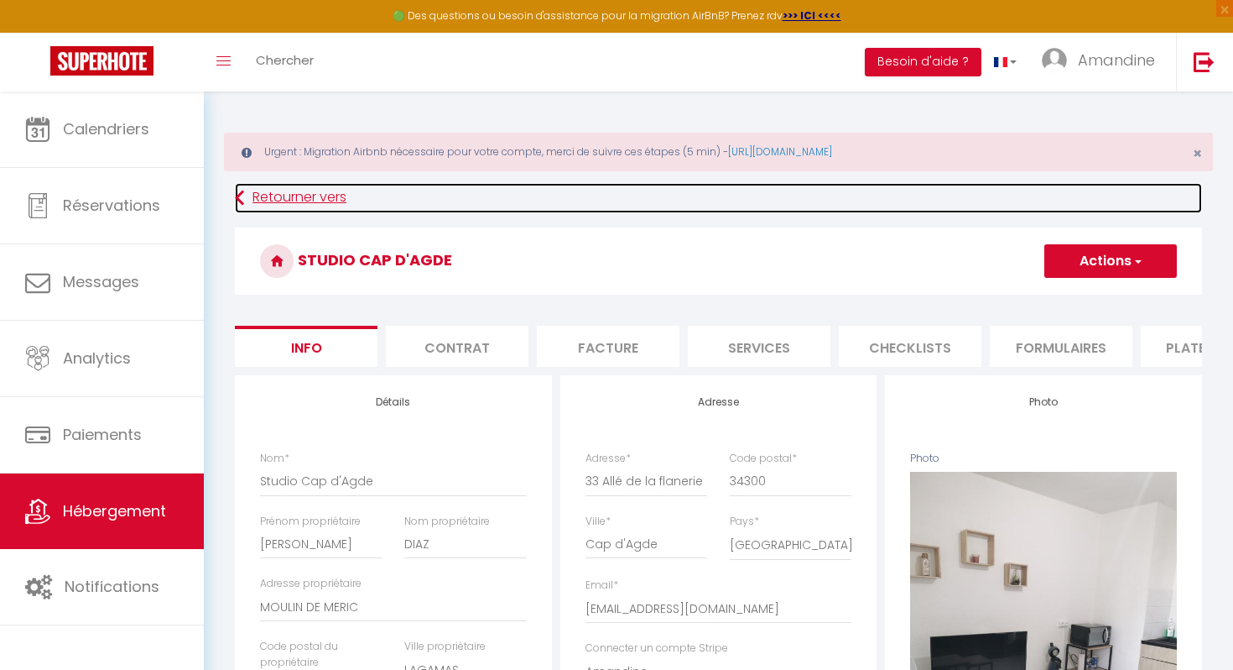
click at [280, 196] on link "Retourner vers" at bounding box center [718, 198] width 967 height 30
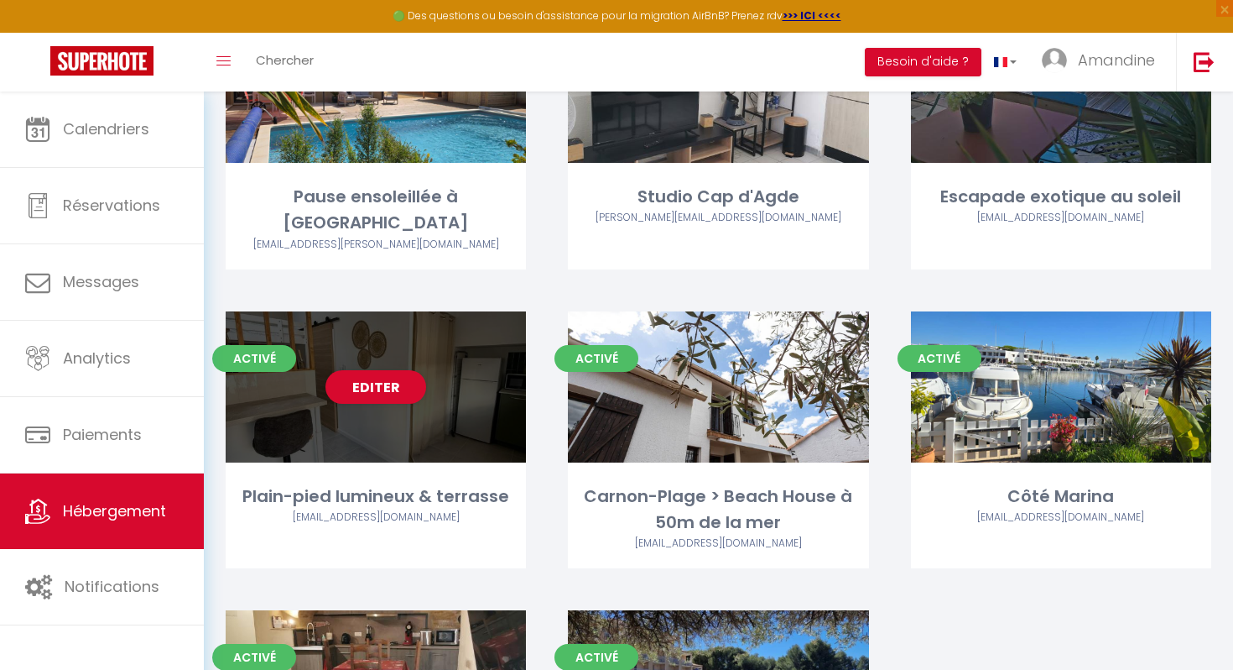
scroll to position [275, 0]
click at [383, 385] on div "Editer" at bounding box center [376, 386] width 300 height 151
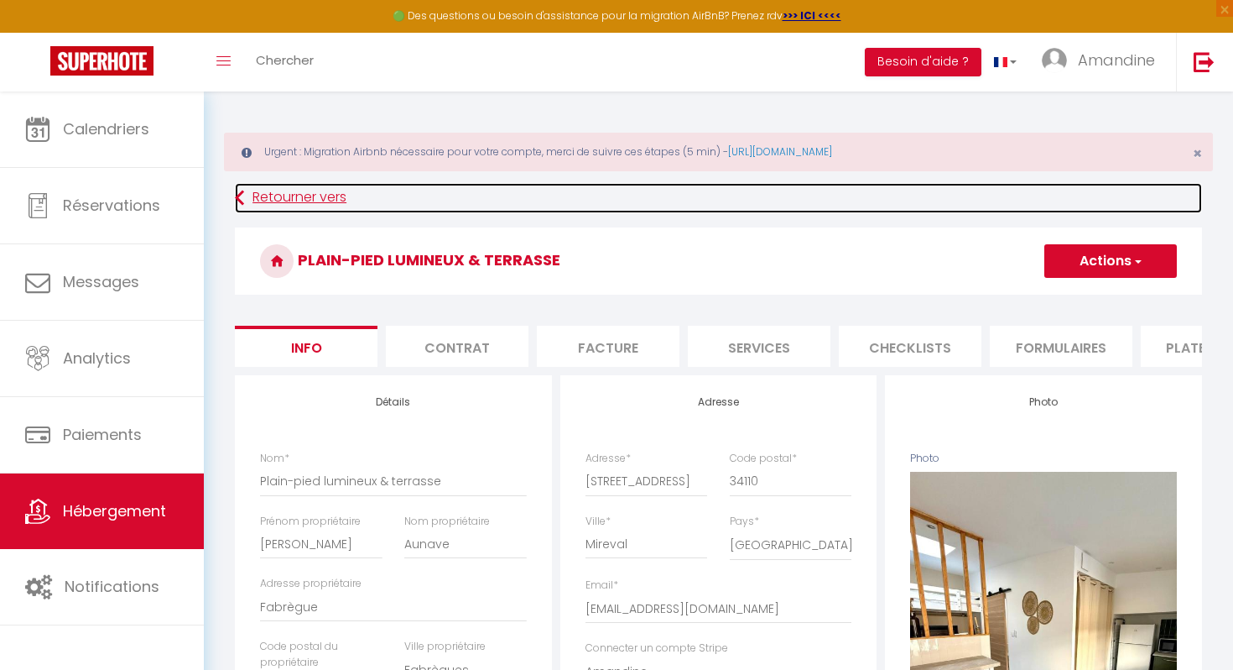
click at [305, 196] on link "Retourner vers" at bounding box center [718, 198] width 967 height 30
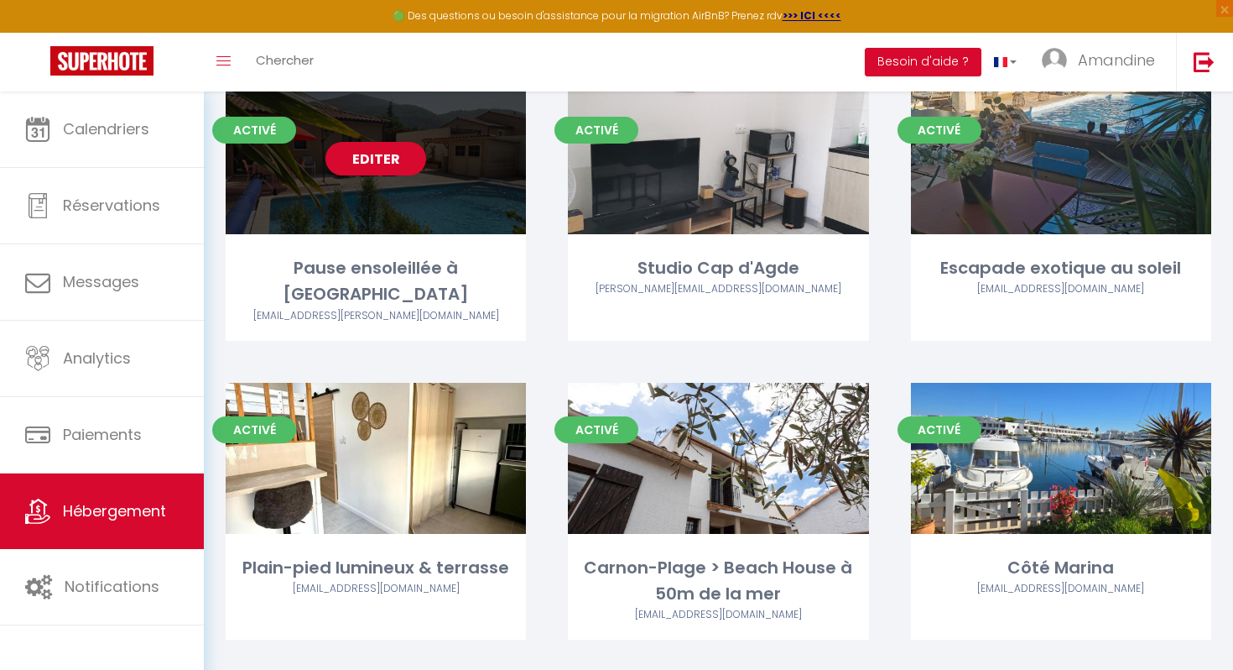
scroll to position [275, 0]
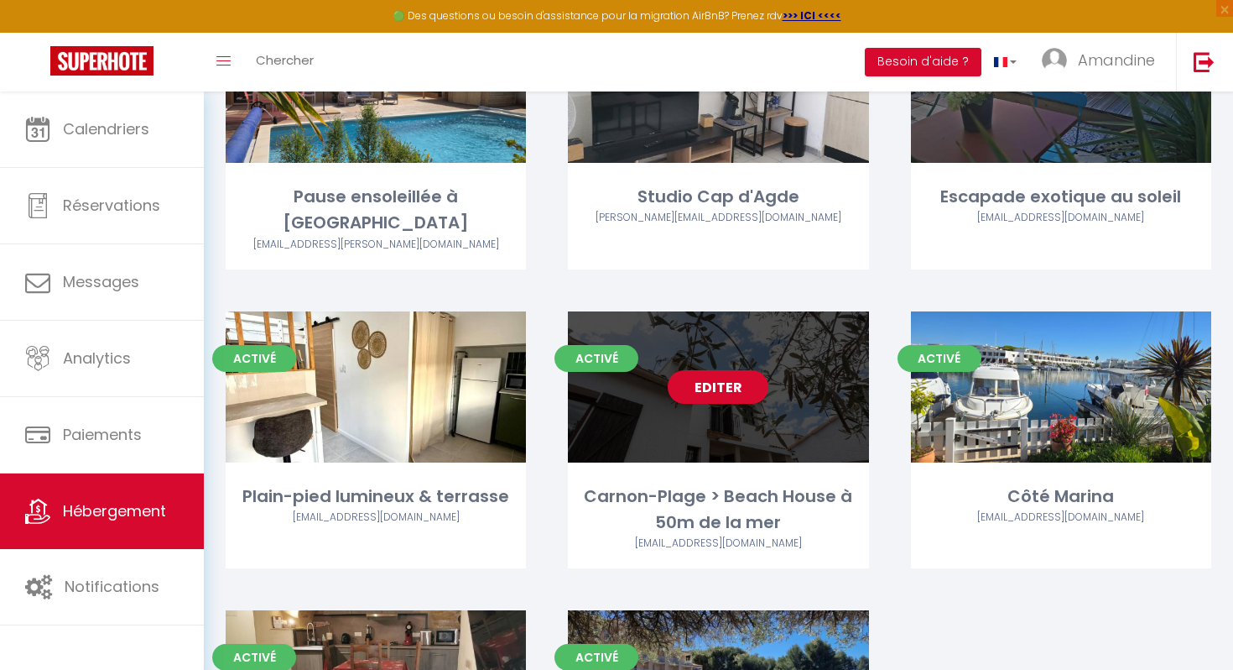
click at [745, 370] on link "Editer" at bounding box center [718, 387] width 101 height 34
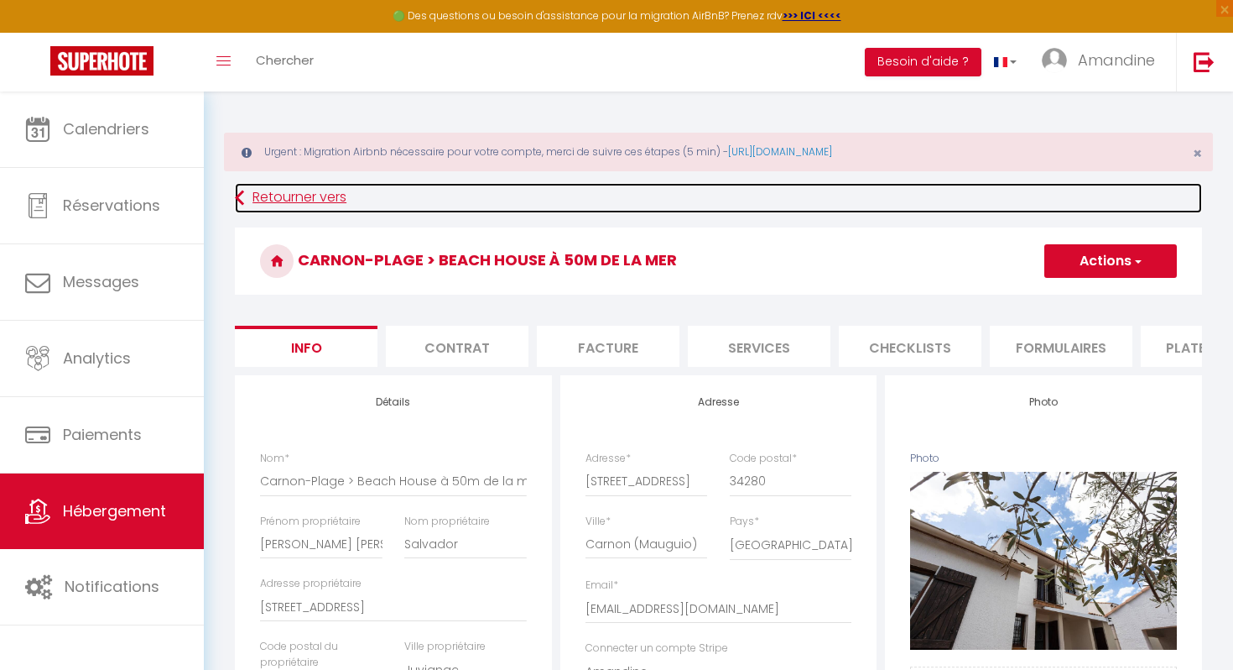
click at [297, 189] on link "Retourner vers" at bounding box center [718, 198] width 967 height 30
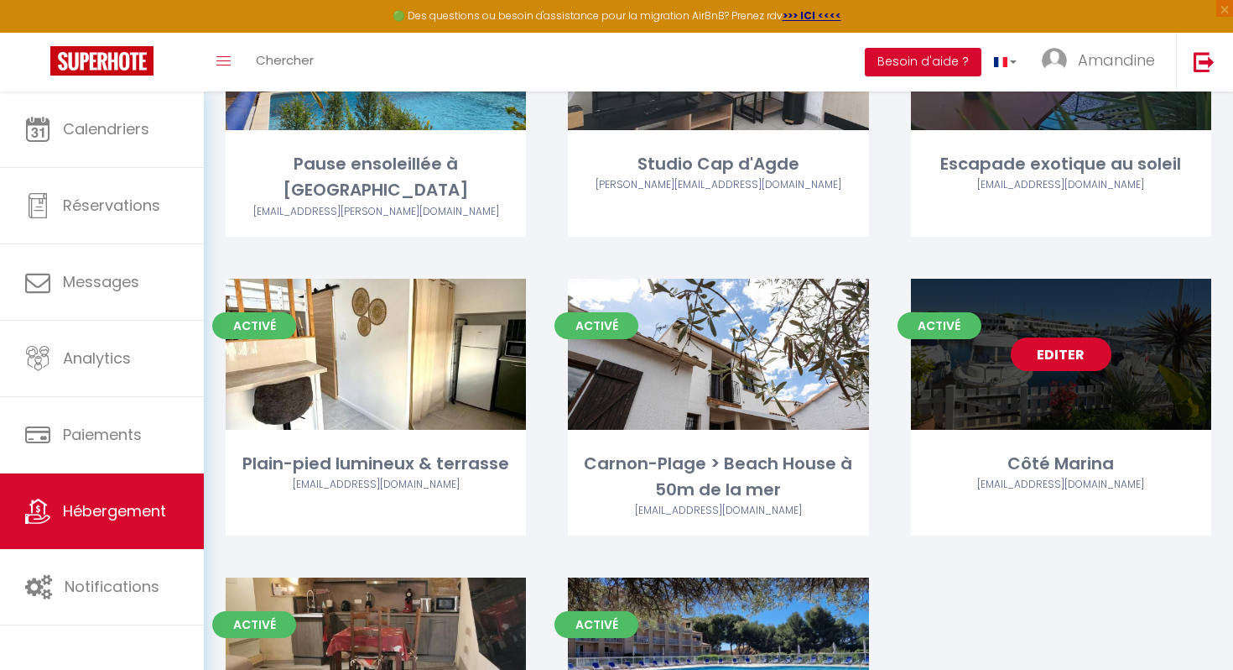
scroll to position [308, 0]
click at [1060, 337] on link "Editer" at bounding box center [1061, 354] width 101 height 34
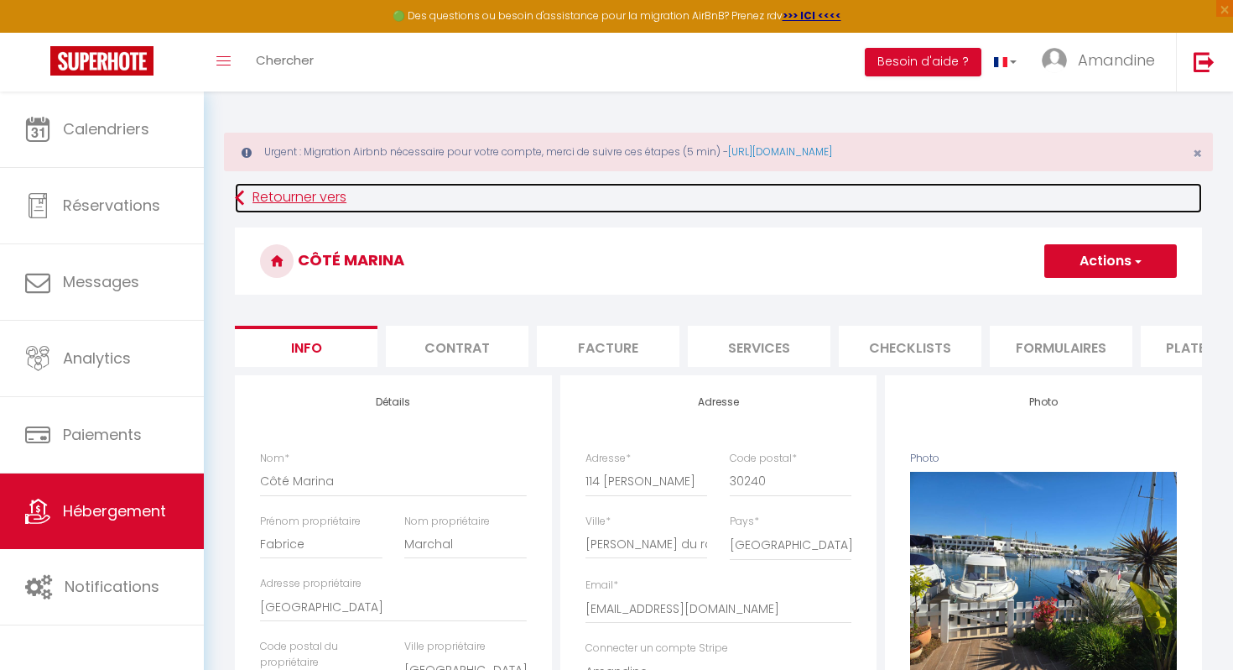
click at [277, 194] on link "Retourner vers" at bounding box center [718, 198] width 967 height 30
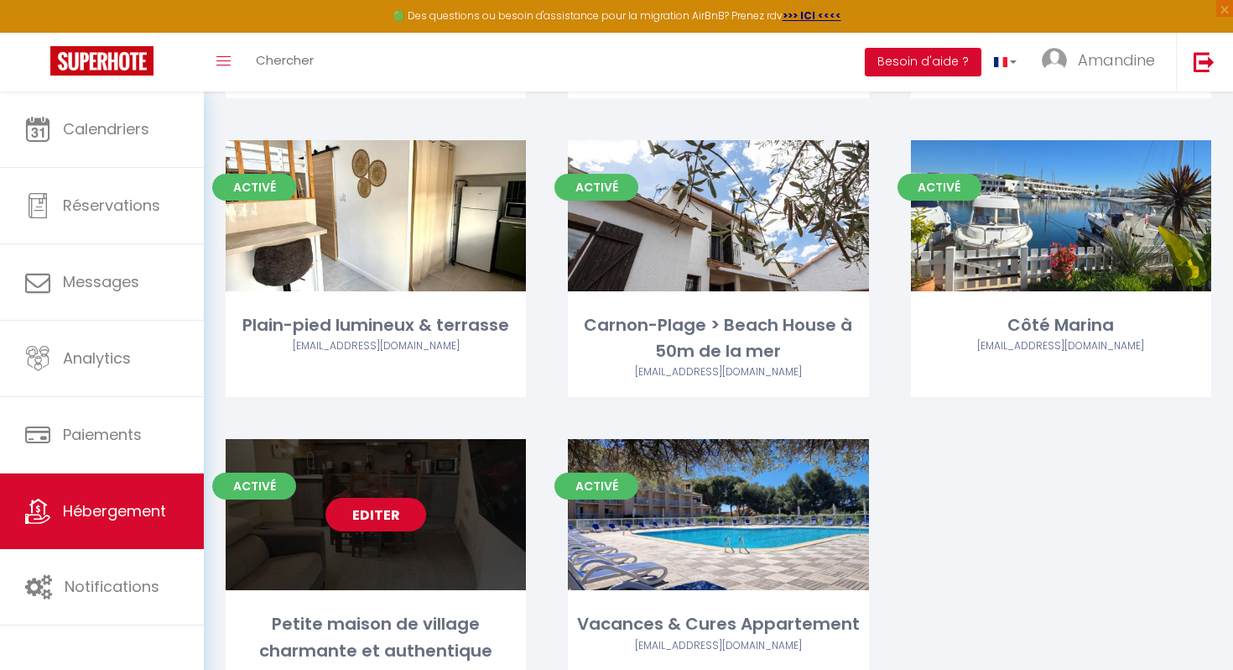
scroll to position [446, 0]
click at [406, 498] on link "Editer" at bounding box center [376, 515] width 101 height 34
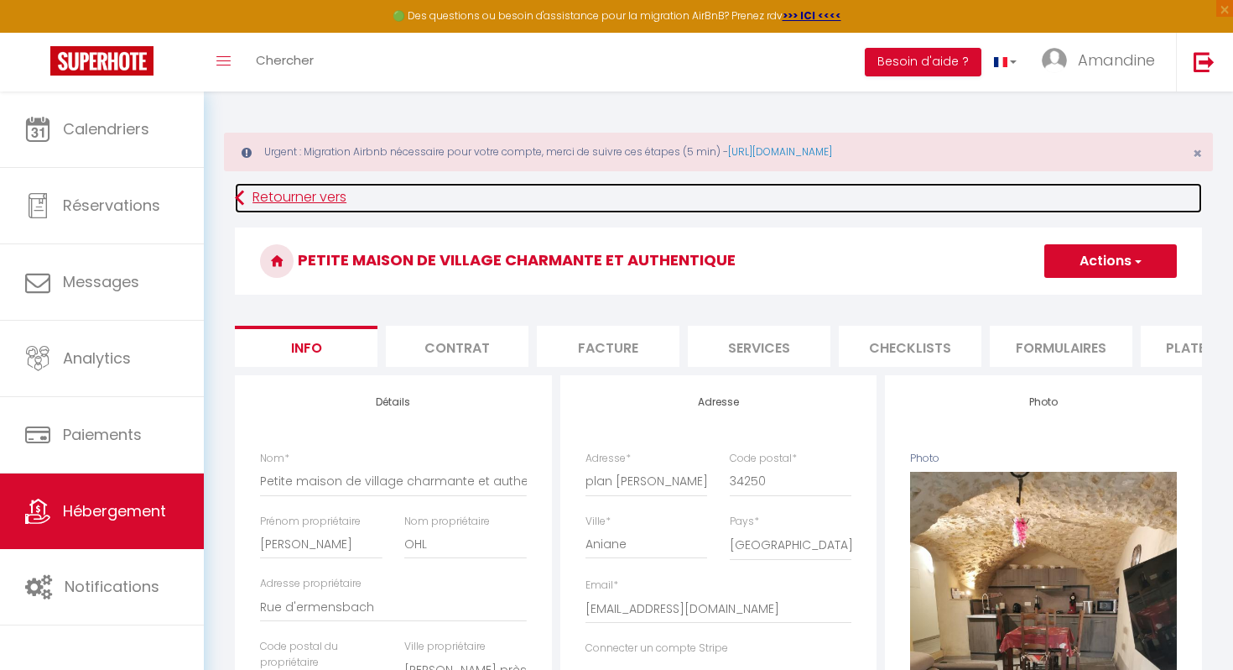
click at [323, 198] on link "Retourner vers" at bounding box center [718, 198] width 967 height 30
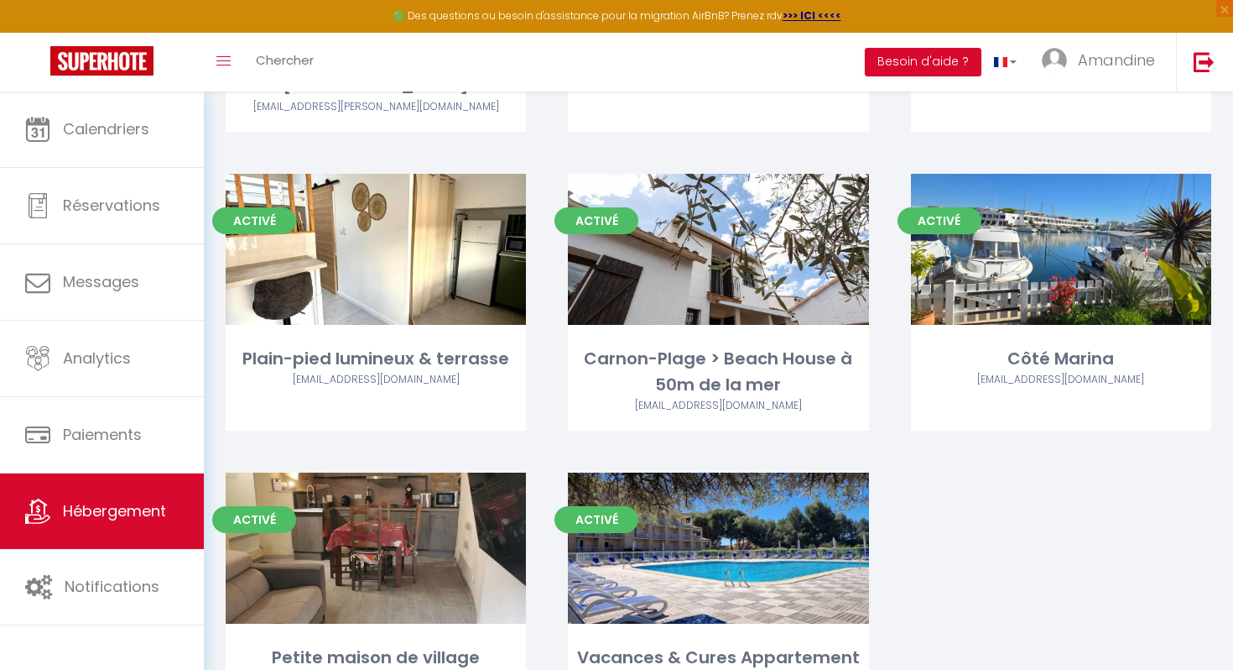
scroll to position [345, 0]
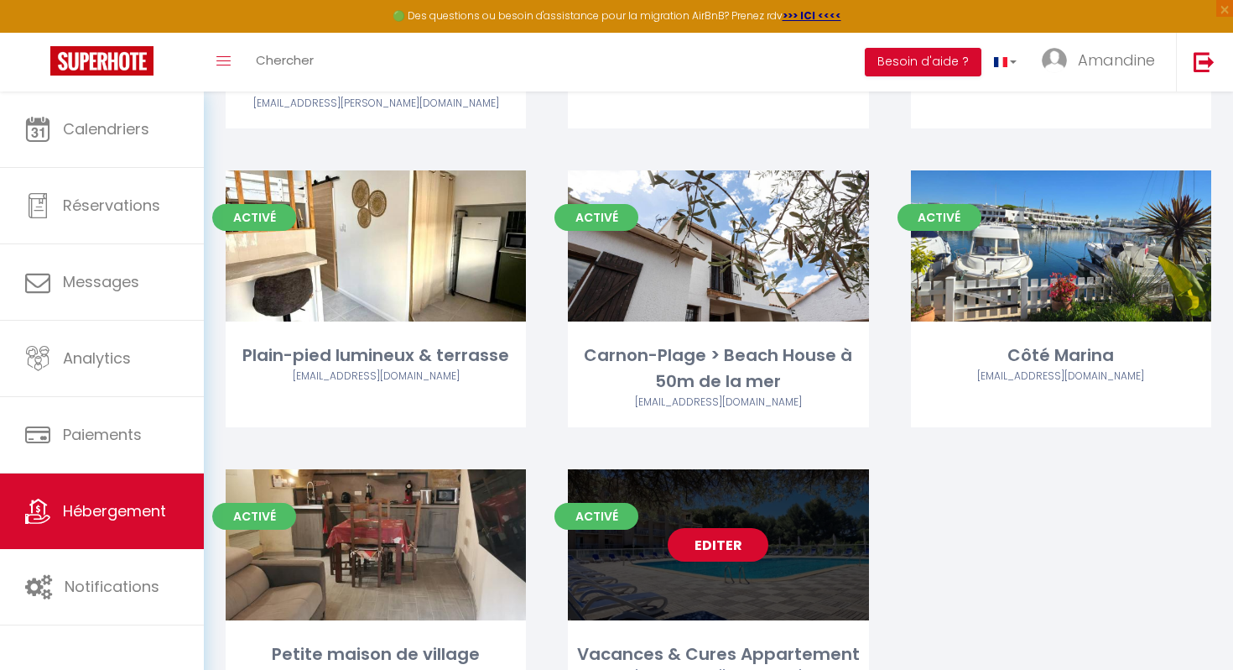
click at [724, 528] on link "Editer" at bounding box center [718, 545] width 101 height 34
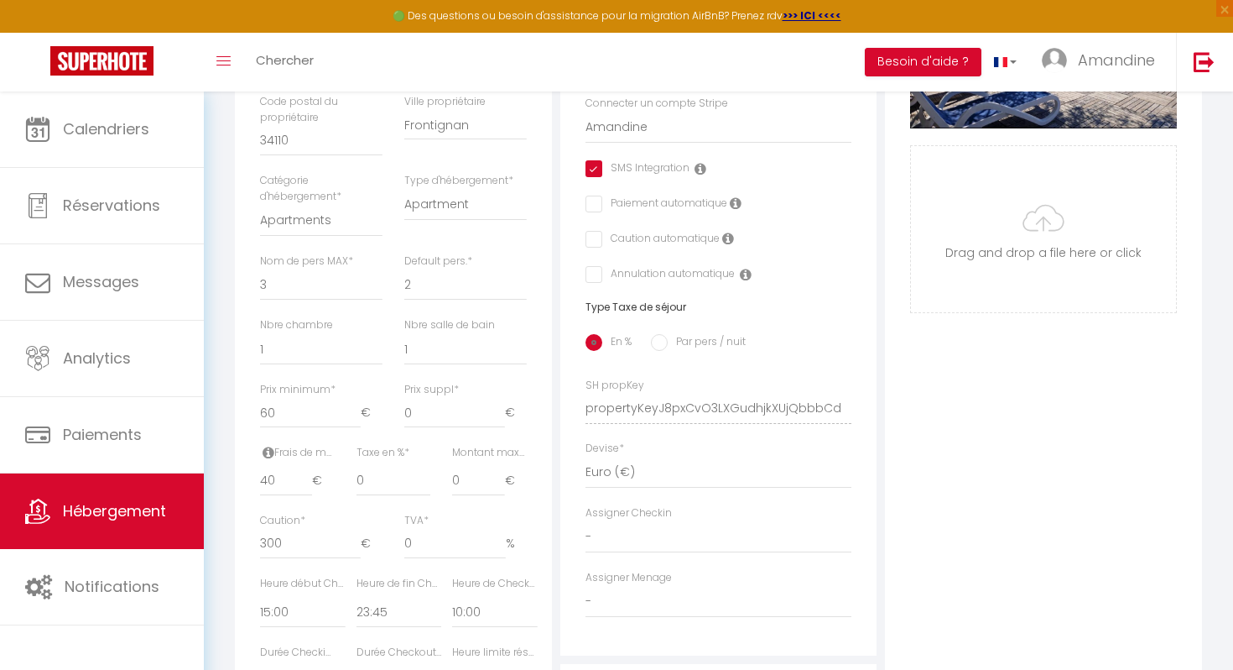
scroll to position [547, 0]
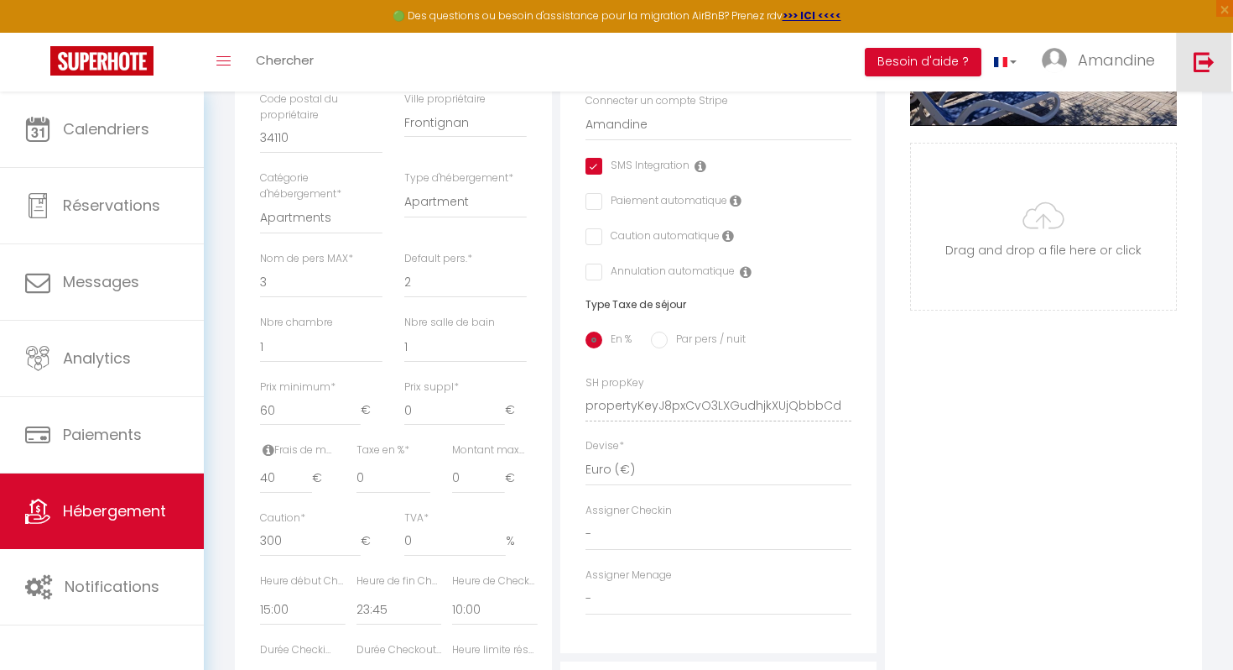
click at [1207, 55] on img at bounding box center [1204, 61] width 21 height 21
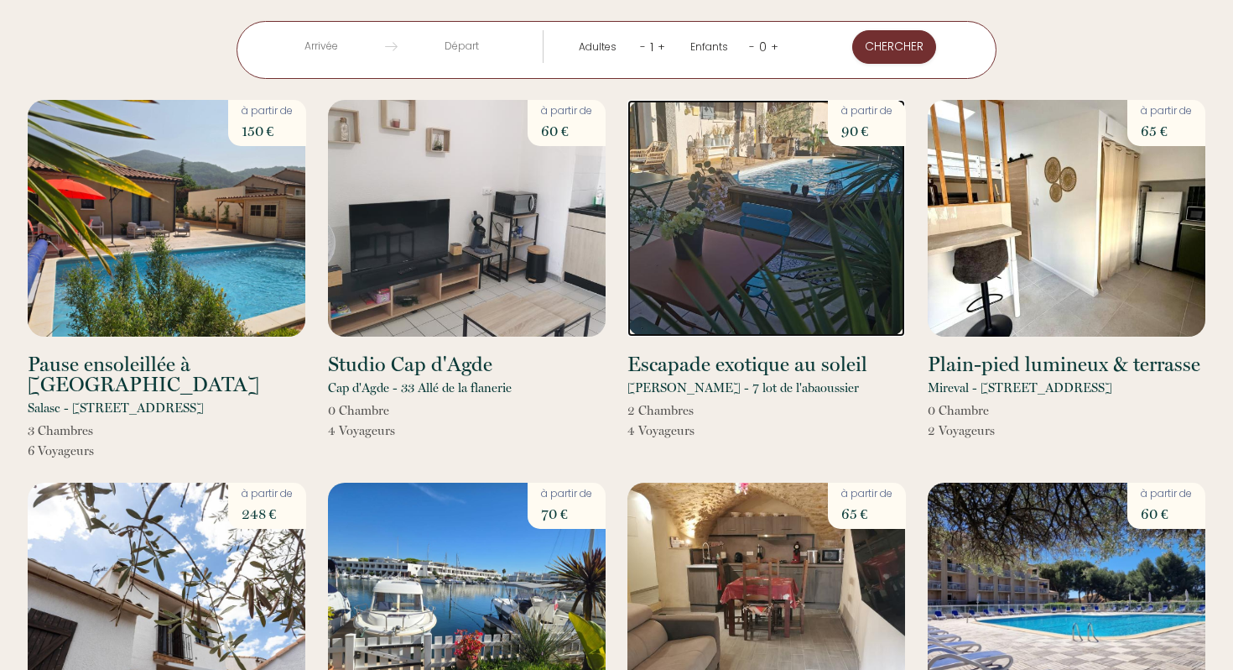
click at [775, 247] on img at bounding box center [767, 218] width 278 height 237
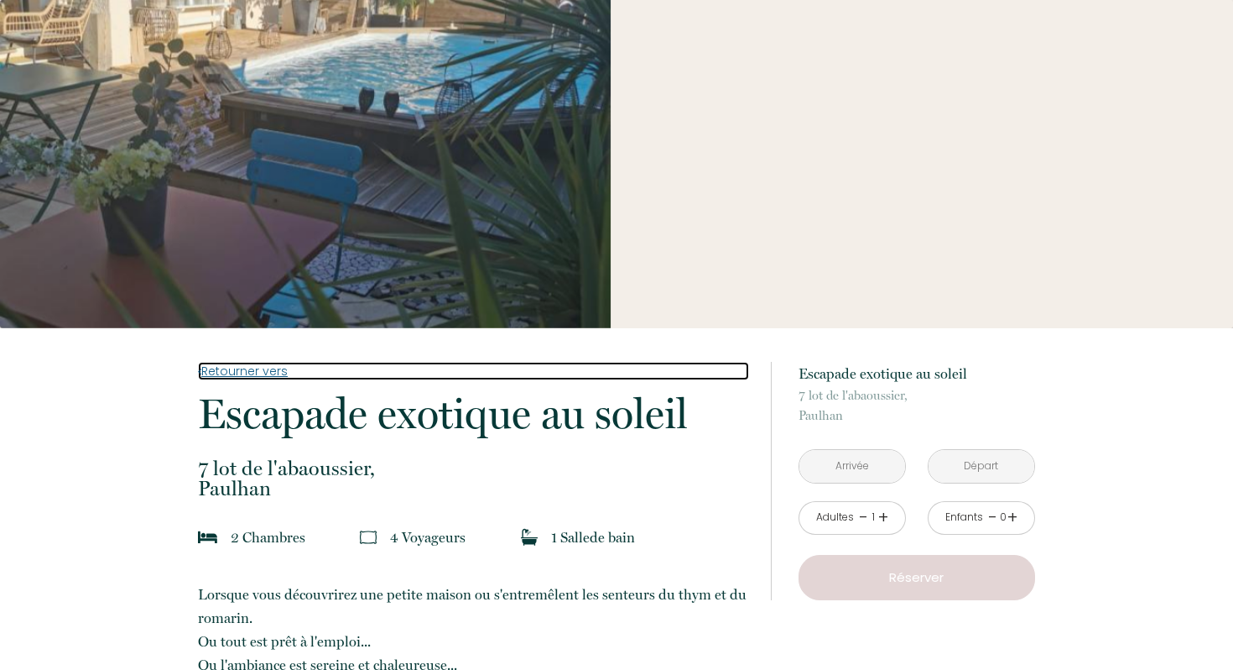
click at [278, 370] on link "Retourner vers" at bounding box center [473, 371] width 550 height 18
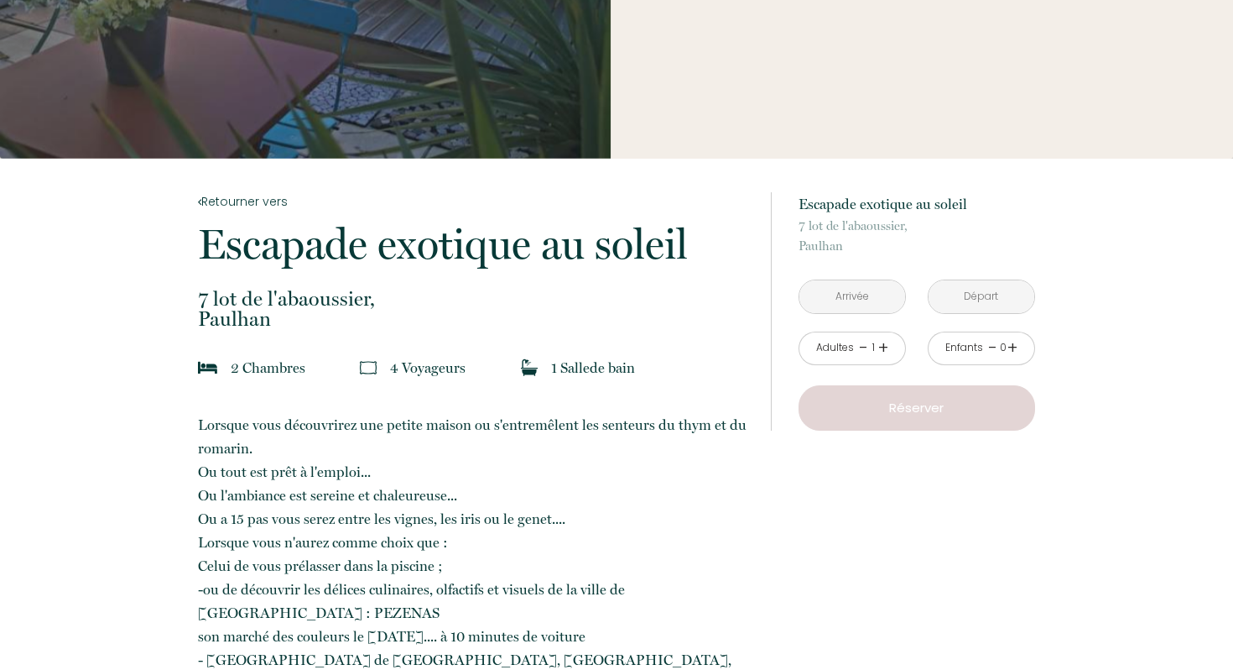
scroll to position [176, 0]
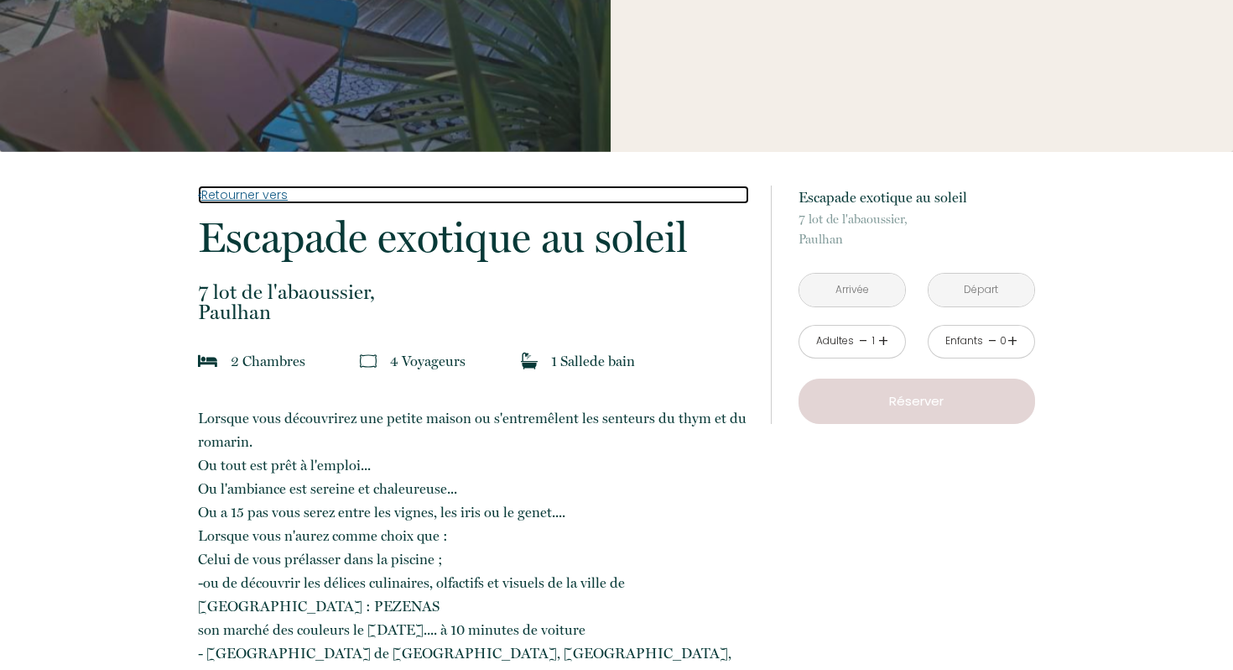
click at [242, 192] on link "Retourner vers" at bounding box center [473, 194] width 550 height 18
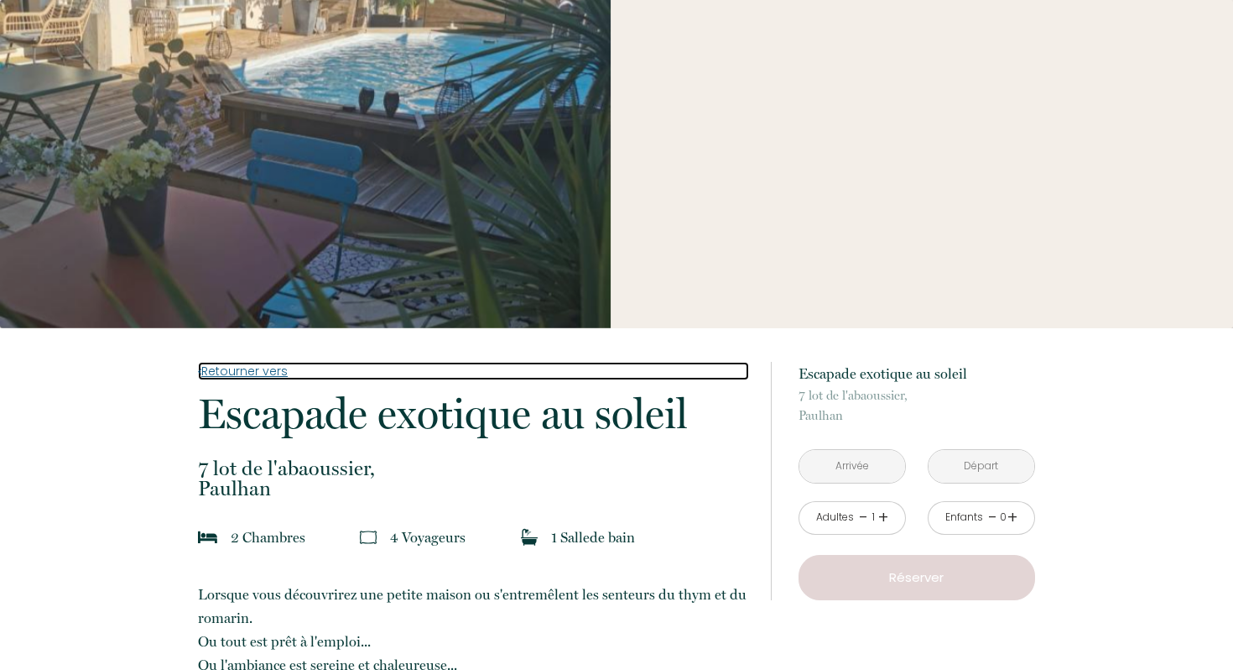
click at [275, 370] on link "Retourner vers" at bounding box center [473, 371] width 550 height 18
